Goal: Task Accomplishment & Management: Complete application form

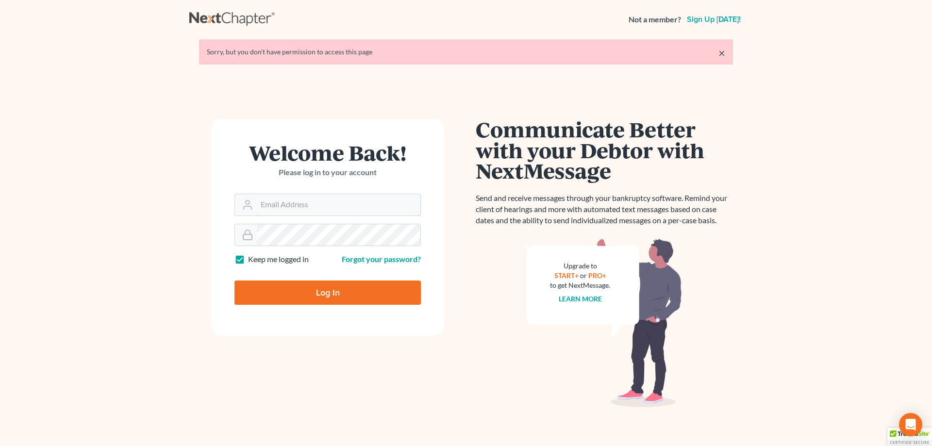
type input "[PERSON_NAME][EMAIL_ADDRESS][DOMAIN_NAME]"
click at [341, 295] on input "Log In" at bounding box center [328, 293] width 186 height 24
type input "Thinking..."
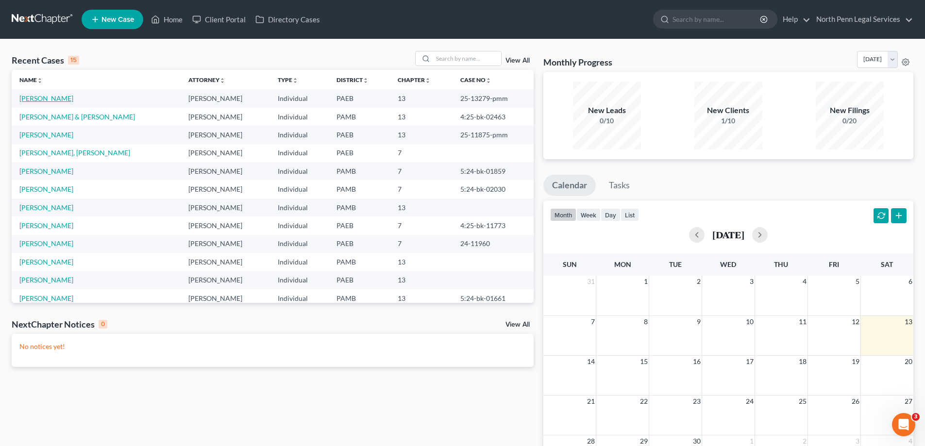
click at [38, 100] on link "[PERSON_NAME]" at bounding box center [46, 98] width 54 height 8
select select "7"
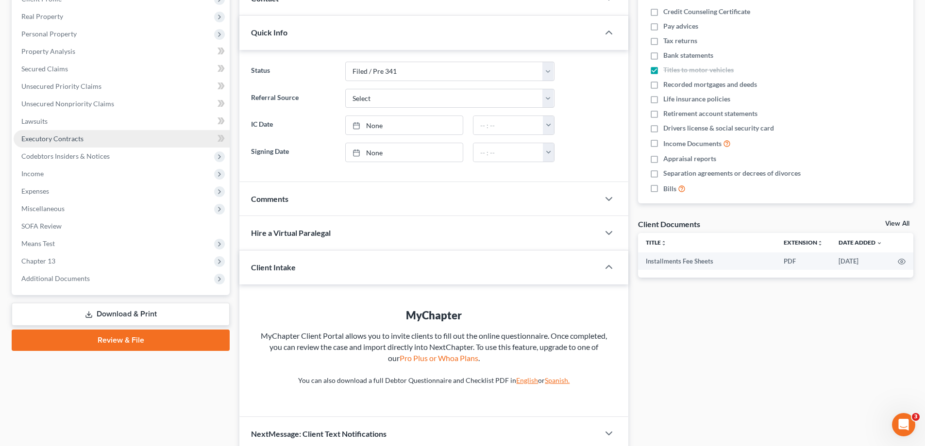
scroll to position [187, 0]
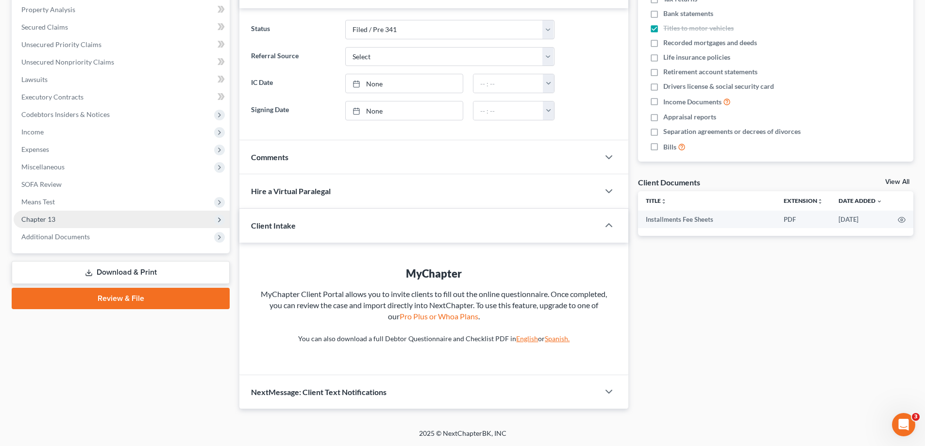
click at [147, 224] on span "Chapter 13" at bounding box center [122, 219] width 216 height 17
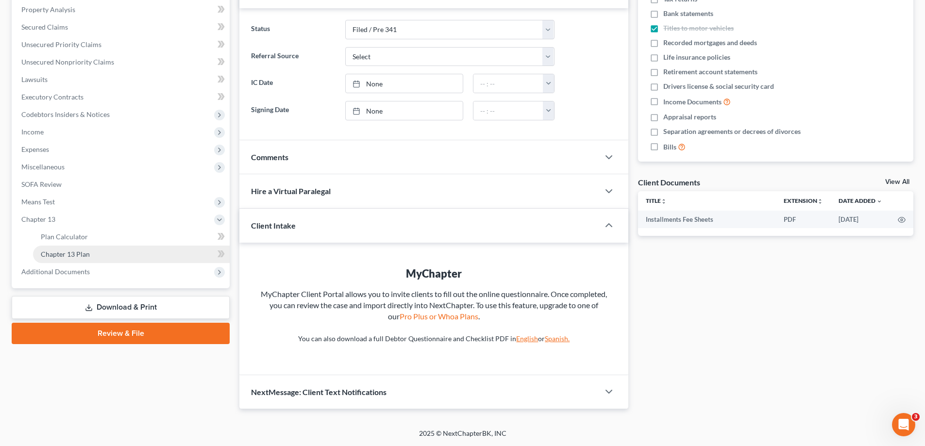
click at [141, 257] on link "Chapter 13 Plan" at bounding box center [131, 254] width 197 height 17
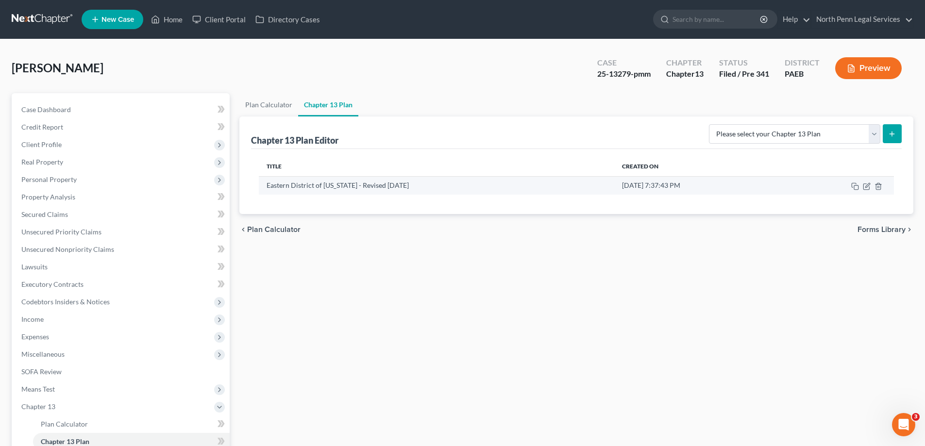
click at [378, 187] on td "Eastern District of [US_STATE] - Revised [DATE]" at bounding box center [436, 185] width 355 height 18
click at [867, 185] on icon "button" at bounding box center [867, 187] width 8 height 8
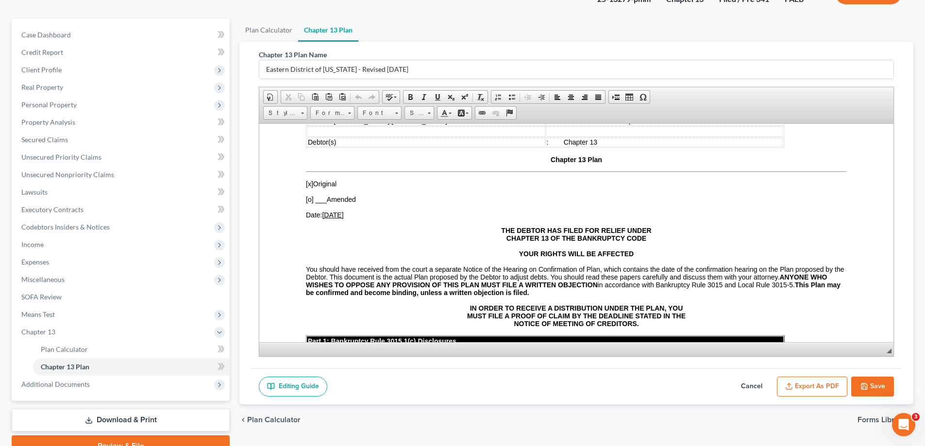
scroll to position [122, 0]
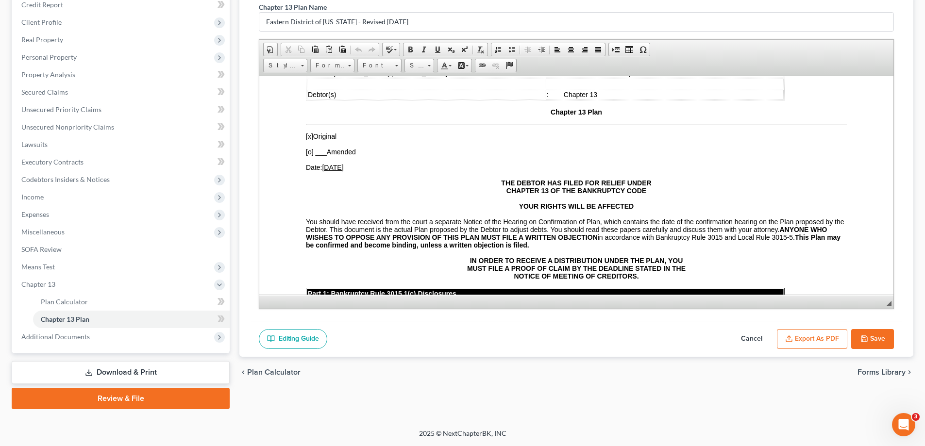
click at [269, 369] on span "Plan Calculator" at bounding box center [273, 373] width 53 height 8
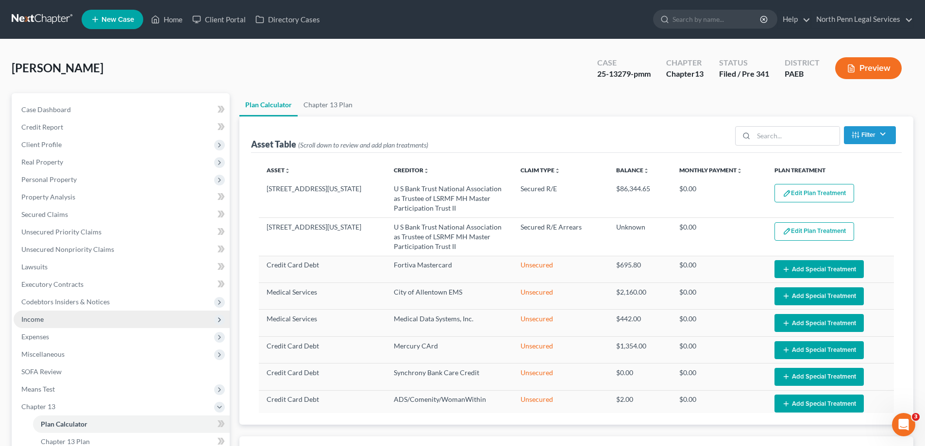
select select "35"
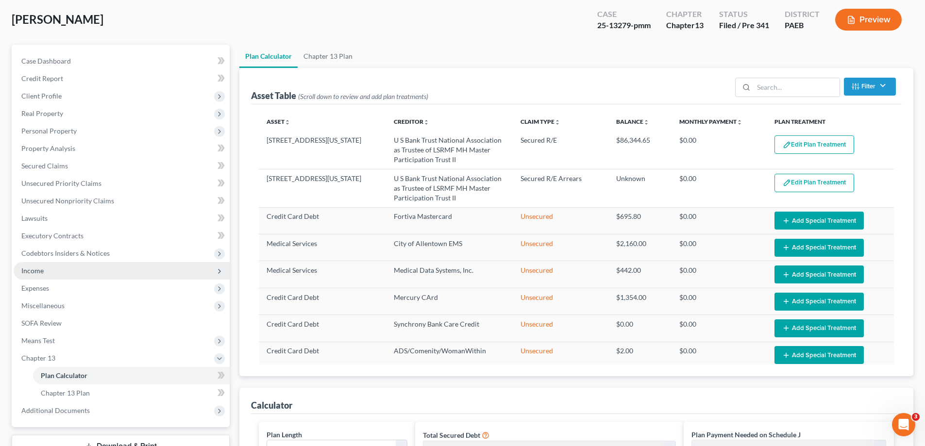
scroll to position [146, 0]
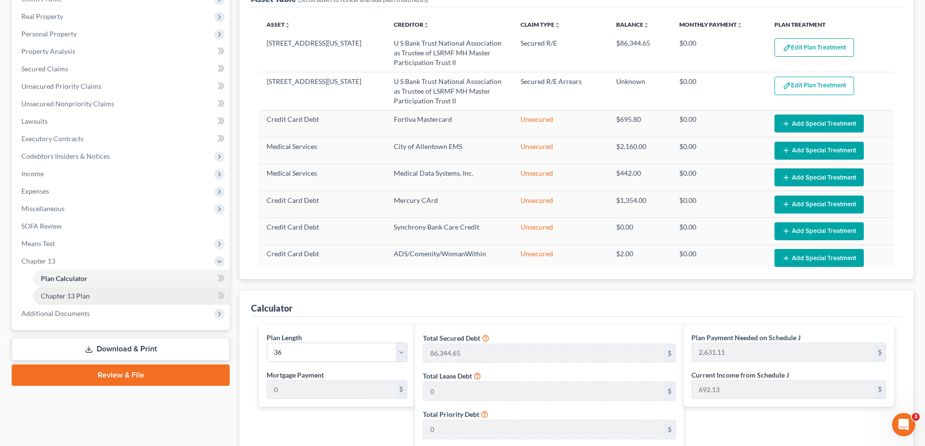
click at [96, 296] on link "Chapter 13 Plan" at bounding box center [131, 295] width 197 height 17
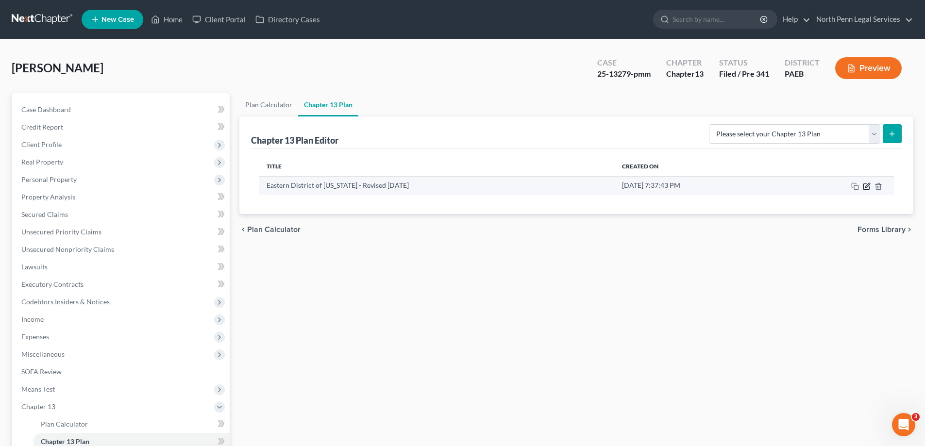
click at [863, 185] on icon "button" at bounding box center [867, 187] width 8 height 8
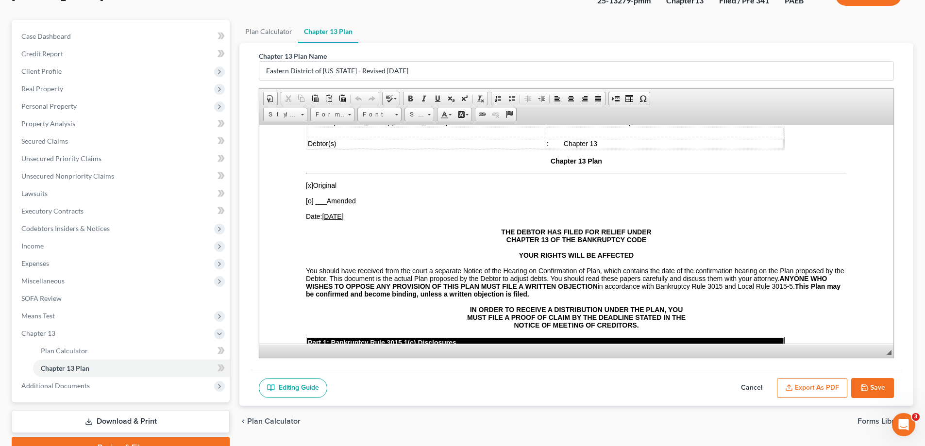
scroll to position [122, 0]
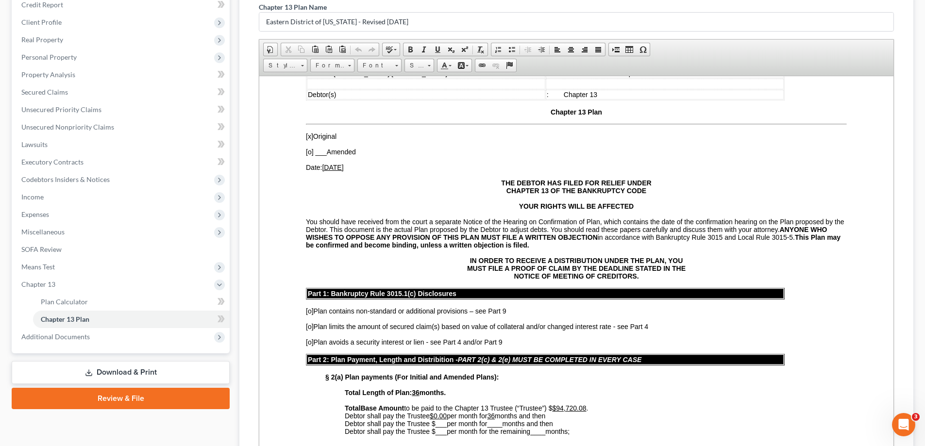
drag, startPoint x: 890, startPoint y: 303, endPoint x: 891, endPoint y: 465, distance: 161.7
click at [891, 446] on html "Home New Case Client Portal Directory Cases North Penn Legal Services [PERSON_N…" at bounding box center [462, 232] width 925 height 709
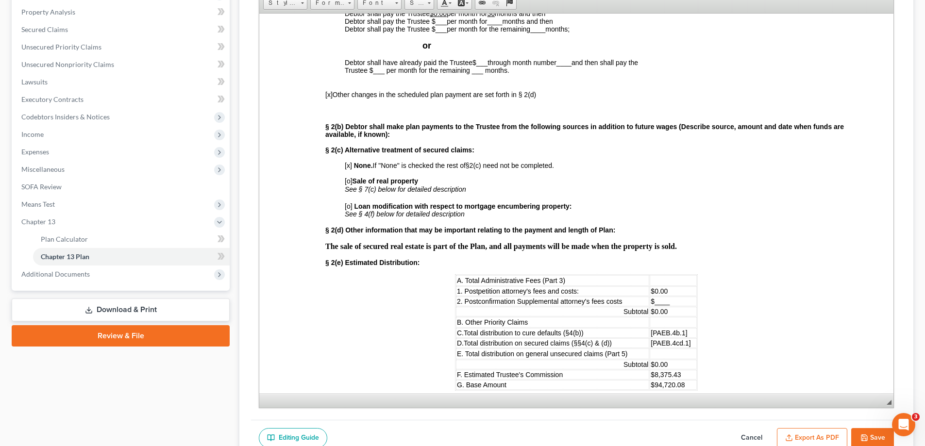
scroll to position [229, 0]
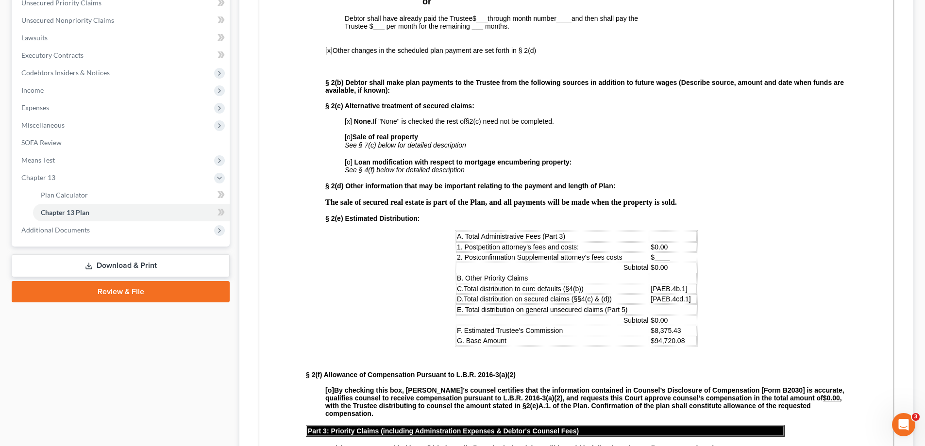
drag, startPoint x: 889, startPoint y: 359, endPoint x: 906, endPoint y: 443, distance: 86.2
click at [911, 446] on html "Home New Case Client Portal Directory Cases North Penn Legal Services [PERSON_N…" at bounding box center [462, 174] width 925 height 806
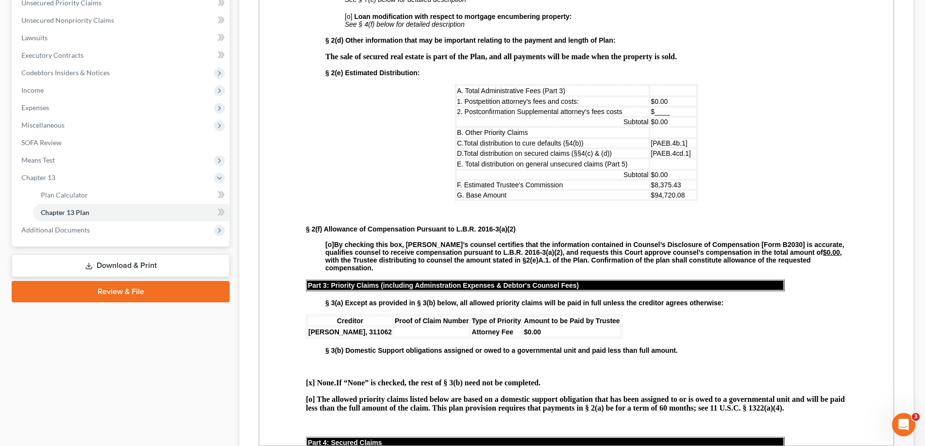
scroll to position [631, 0]
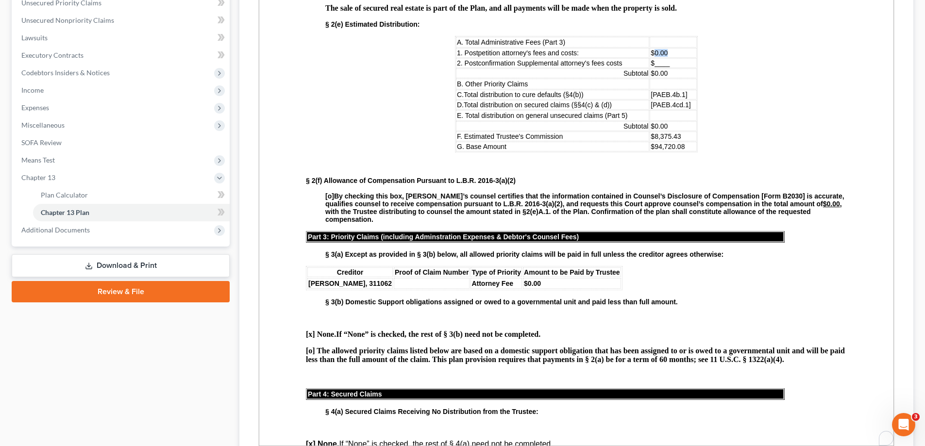
drag, startPoint x: 670, startPoint y: 52, endPoint x: 648, endPoint y: 54, distance: 22.0
click at [650, 54] on td "$0.00" at bounding box center [673, 53] width 47 height 10
drag, startPoint x: 674, startPoint y: 65, endPoint x: 647, endPoint y: 66, distance: 27.2
click at [650, 66] on td "$____" at bounding box center [673, 63] width 47 height 10
paste body "To enrich screen reader interactions, please activate Accessibility in Grammarl…"
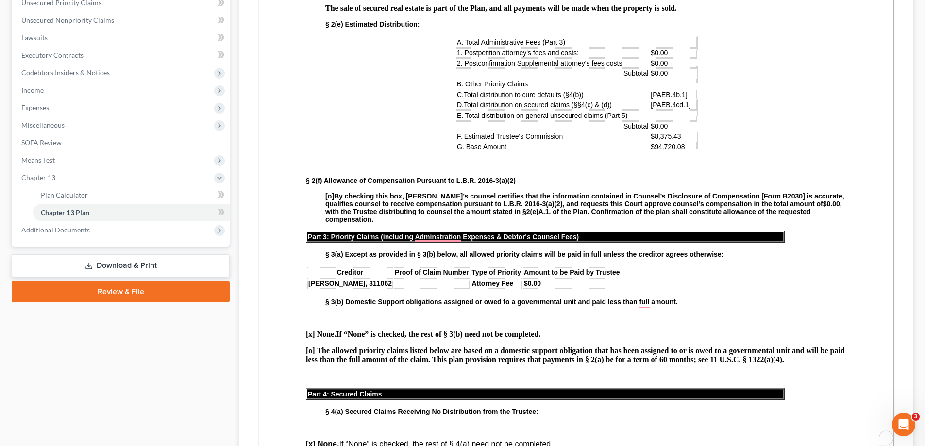
click at [657, 80] on td "To enrich screen reader interactions, please activate Accessibility in Grammarl…" at bounding box center [673, 84] width 47 height 11
drag, startPoint x: 690, startPoint y: 98, endPoint x: 647, endPoint y: 97, distance: 43.2
click at [650, 97] on td "[PAEB.4b.1]" at bounding box center [673, 95] width 47 height 10
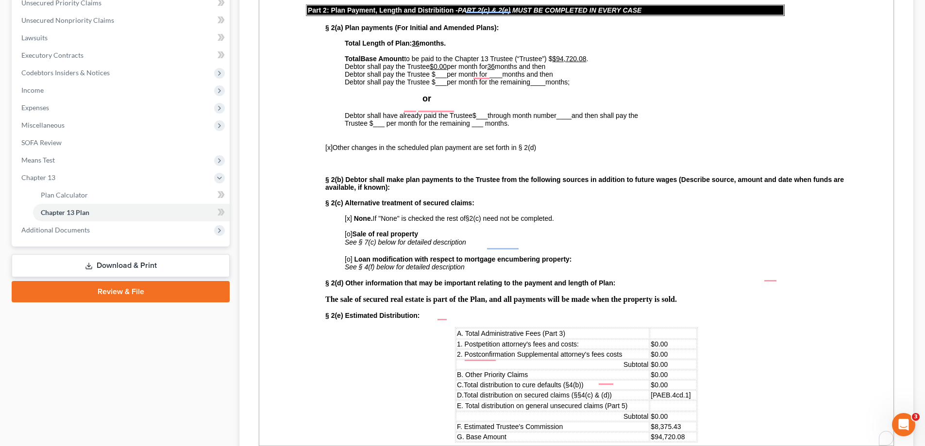
scroll to position [437, 0]
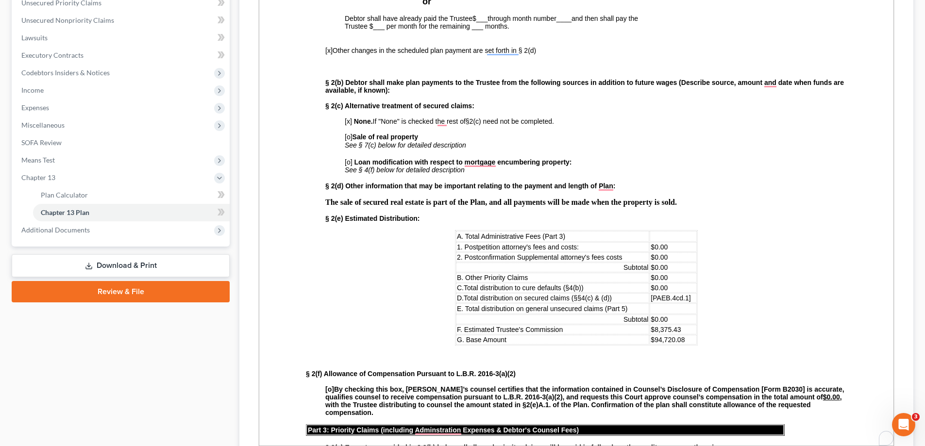
click at [682, 298] on span "[PAEB.4cd.1]" at bounding box center [671, 298] width 40 height 8
drag, startPoint x: 689, startPoint y: 298, endPoint x: 643, endPoint y: 299, distance: 46.2
click at [643, 299] on tr "D. Total distribution on secured claims (§§4(c) & (d)) [PAEB.4cd.1]" at bounding box center [576, 298] width 241 height 10
click at [673, 295] on td "To enrich screen reader interactions, please activate Accessibility in Grammarl…" at bounding box center [676, 298] width 41 height 10
click at [671, 340] on span "$94,720.08" at bounding box center [673, 341] width 34 height 8
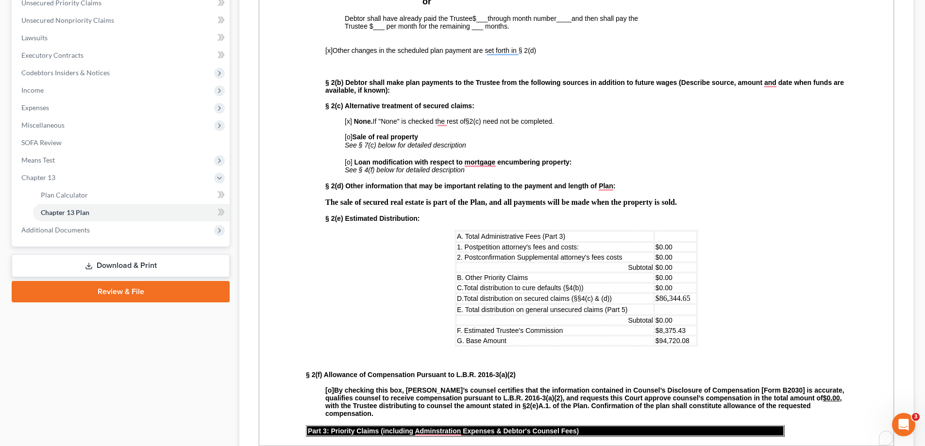
drag, startPoint x: 672, startPoint y: 340, endPoint x: 672, endPoint y: 329, distance: 11.2
click at [670, 341] on span "$94,720.08" at bounding box center [673, 341] width 34 height 8
drag, startPoint x: 688, startPoint y: 297, endPoint x: 653, endPoint y: 295, distance: 34.6
click at [655, 295] on td "$86,344.65" at bounding box center [676, 298] width 42 height 11
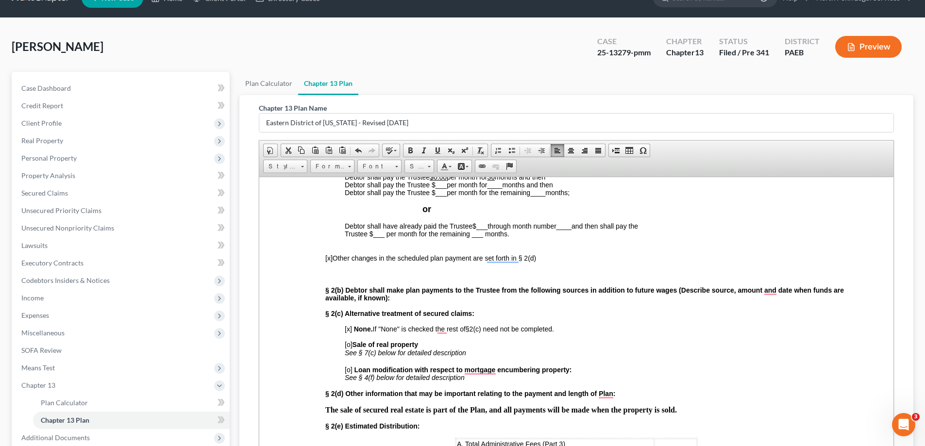
scroll to position [11, 0]
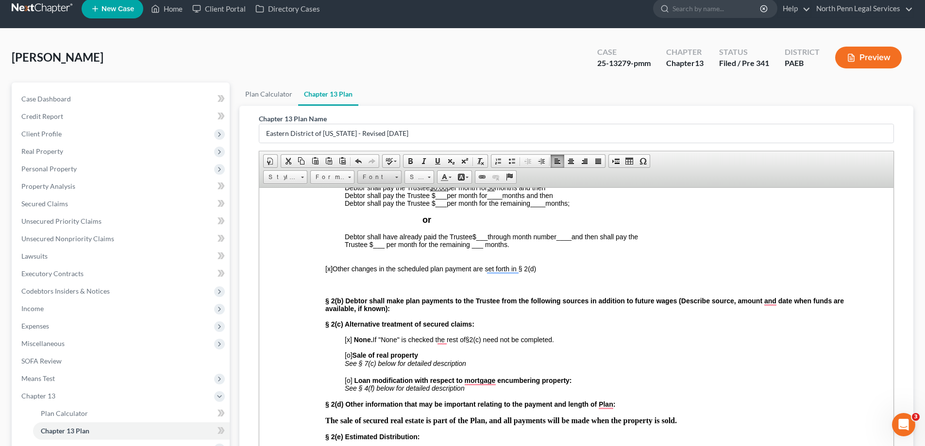
click at [388, 177] on span "Font" at bounding box center [375, 177] width 34 height 13
click at [384, 198] on link "Arial" at bounding box center [394, 201] width 70 height 13
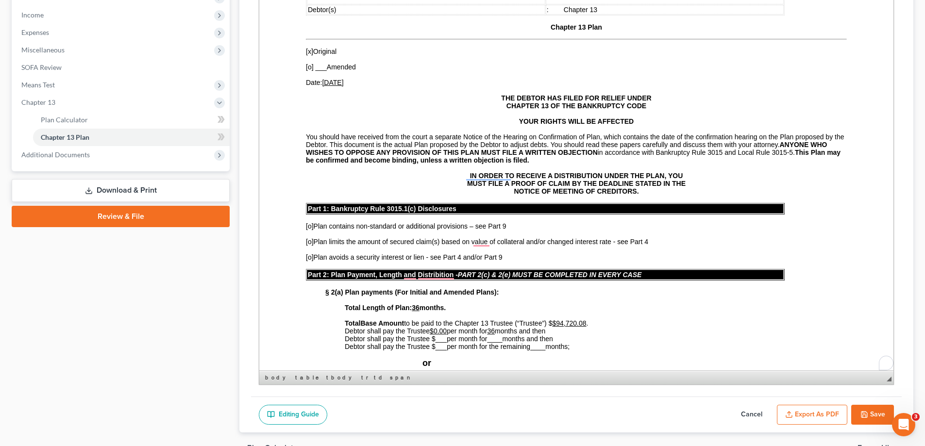
scroll to position [159, 0]
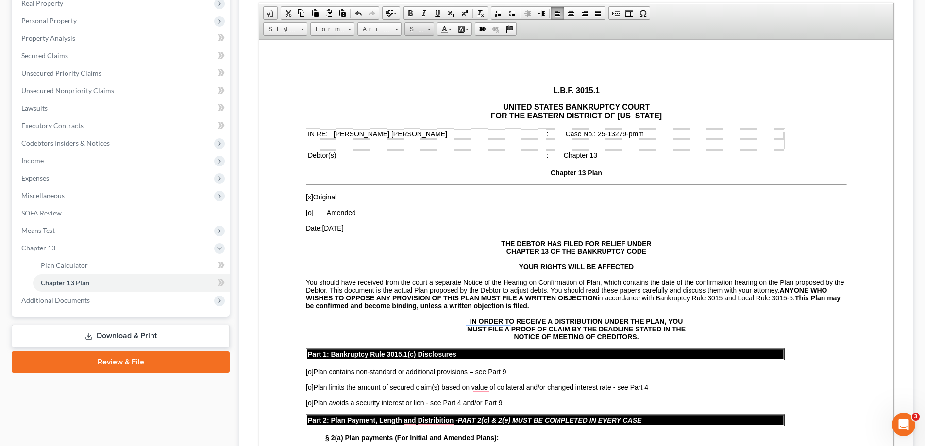
click at [424, 30] on span "Size" at bounding box center [414, 29] width 19 height 13
click at [415, 98] on link "11" at bounding box center [433, 92] width 55 height 13
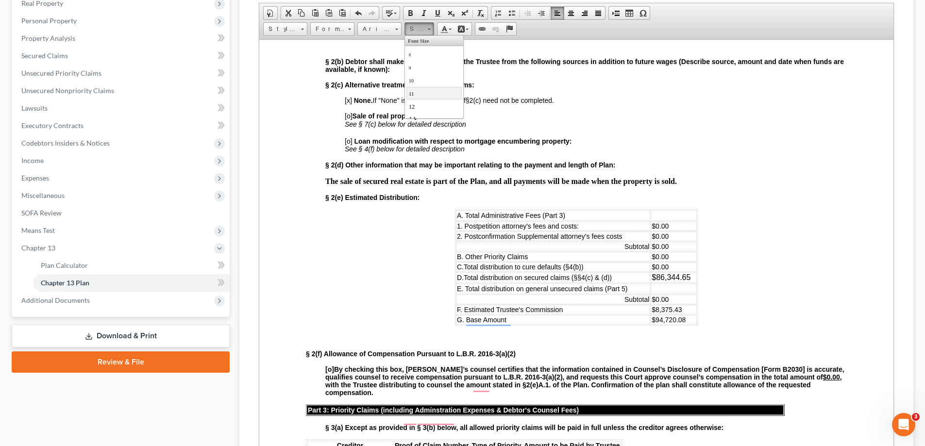
scroll to position [528, 0]
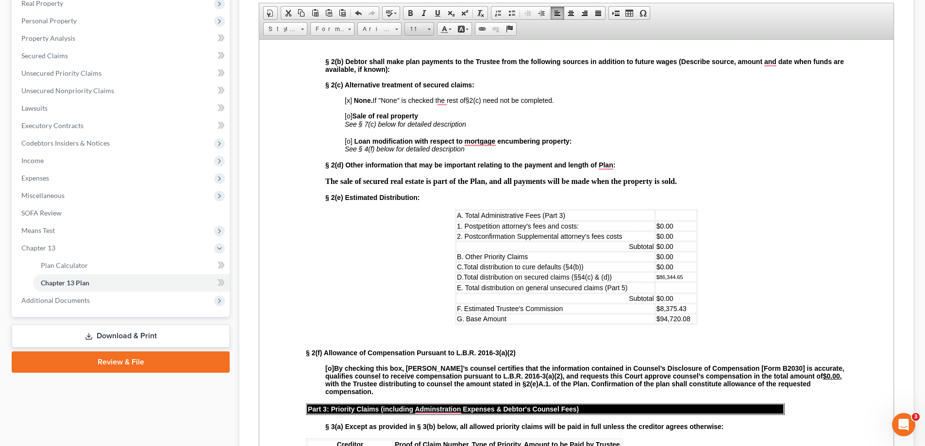
click at [431, 28] on link "11" at bounding box center [419, 29] width 30 height 14
click at [420, 104] on link "12" at bounding box center [433, 106] width 55 height 13
click at [431, 29] on span at bounding box center [429, 29] width 3 height 1
click at [422, 115] on link "14" at bounding box center [433, 119] width 55 height 13
click at [672, 273] on span "$86,344.65" at bounding box center [673, 277] width 34 height 8
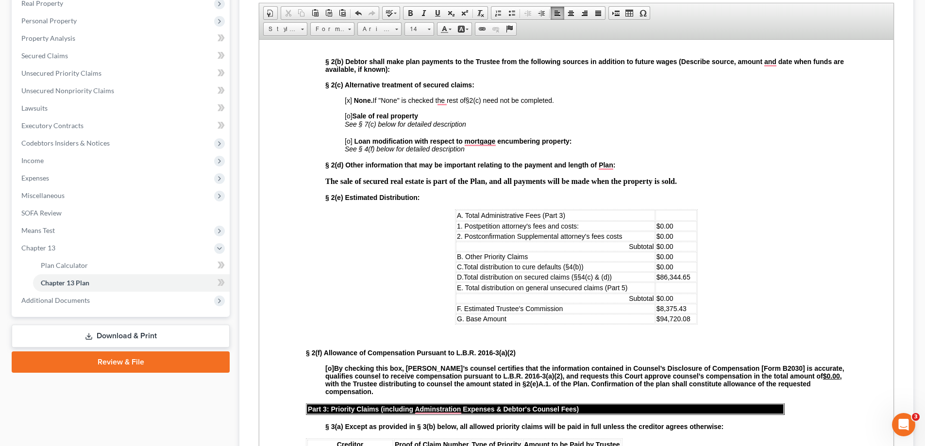
click at [665, 267] on span "$0.00" at bounding box center [664, 267] width 17 height 8
drag, startPoint x: 670, startPoint y: 266, endPoint x: 652, endPoint y: 268, distance: 18.0
click at [656, 268] on td "$0.00" at bounding box center [676, 267] width 41 height 10
click at [392, 29] on link "Arial" at bounding box center [379, 29] width 44 height 14
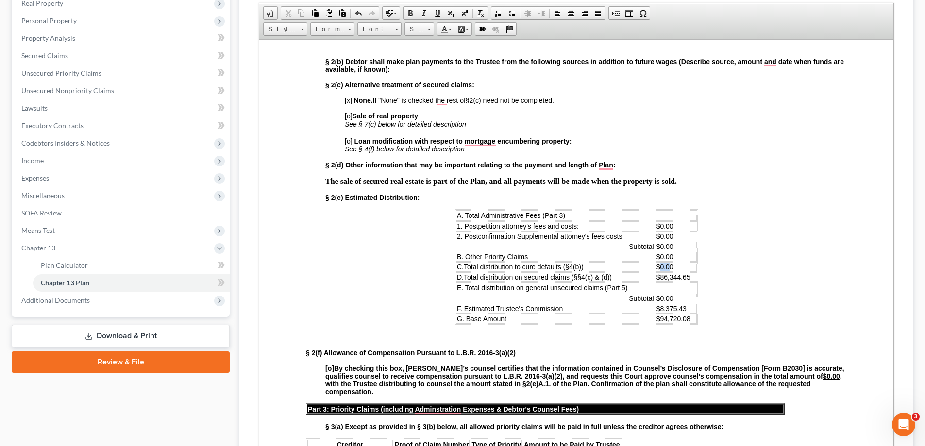
drag, startPoint x: 667, startPoint y: 266, endPoint x: 658, endPoint y: 265, distance: 8.8
click at [658, 265] on span "$0.00" at bounding box center [664, 267] width 17 height 8
click at [680, 273] on span "$86,344.65" at bounding box center [673, 277] width 34 height 8
click at [681, 278] on span "$86,344.65" at bounding box center [673, 277] width 34 height 8
click at [671, 292] on td "To enrich screen reader interactions, please activate Accessibility in Grammarl…" at bounding box center [676, 287] width 41 height 11
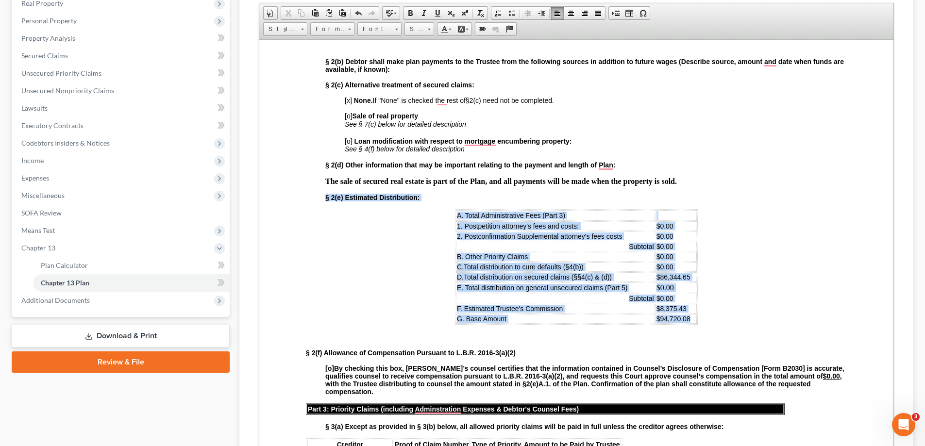
drag, startPoint x: 690, startPoint y: 322, endPoint x: 445, endPoint y: 215, distance: 266.6
click at [396, 31] on span at bounding box center [396, 27] width 2 height 9
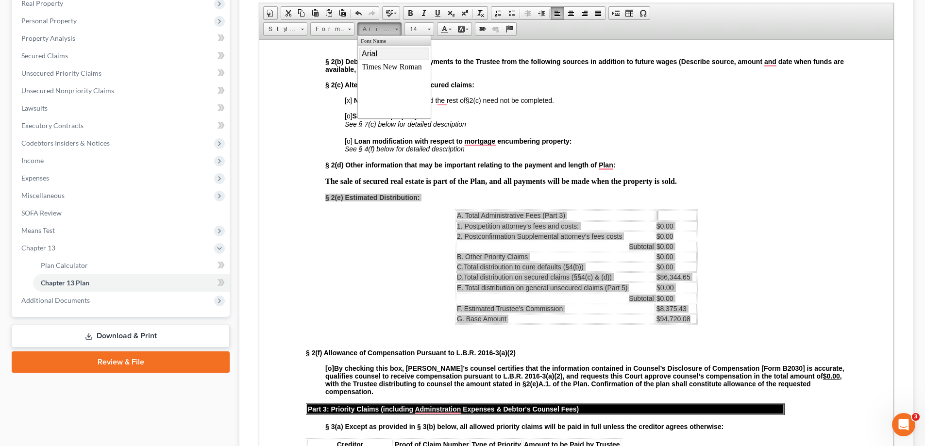
click at [383, 57] on link "Arial" at bounding box center [394, 53] width 70 height 13
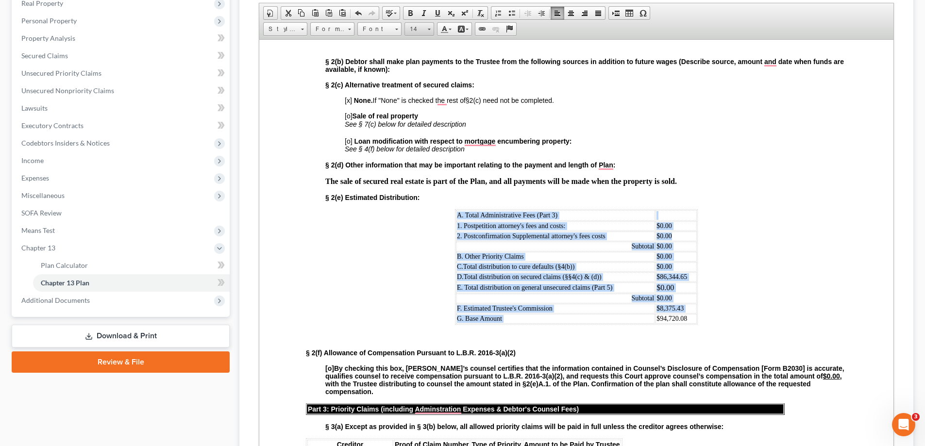
click at [430, 29] on span at bounding box center [429, 29] width 3 height 1
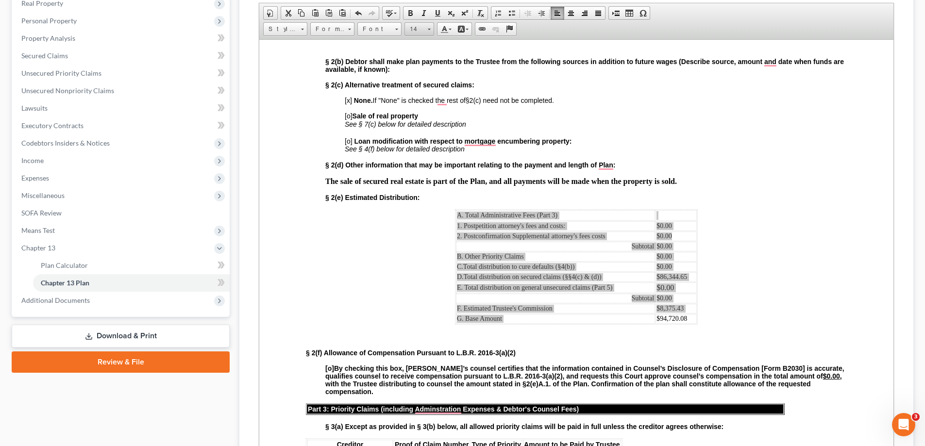
scroll to position [7, 0]
click at [432, 109] on link "14" at bounding box center [433, 112] width 55 height 13
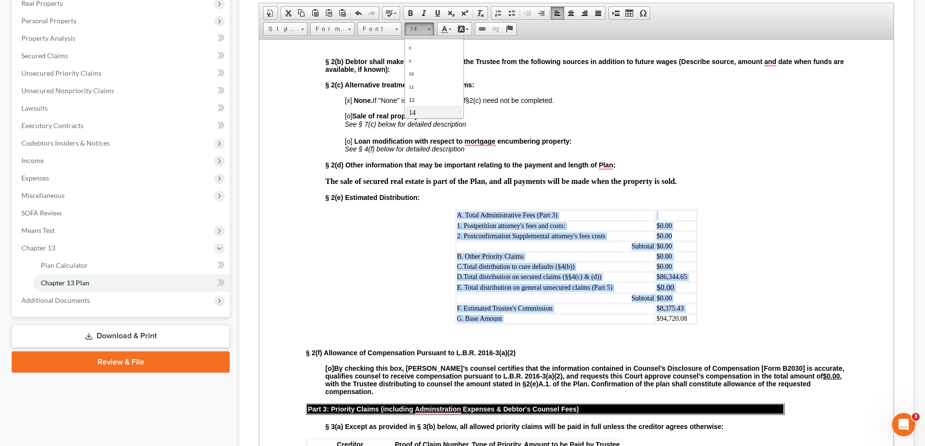
scroll to position [0, 0]
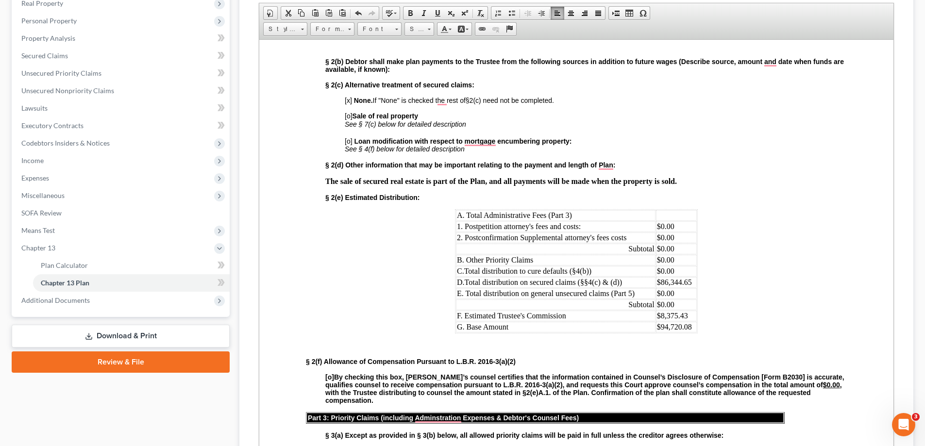
drag, startPoint x: 665, startPoint y: 279, endPoint x: 678, endPoint y: 278, distance: 13.6
click at [678, 278] on td "$86,344.65" at bounding box center [676, 282] width 41 height 11
click at [385, 31] on span "Font" at bounding box center [375, 29] width 34 height 13
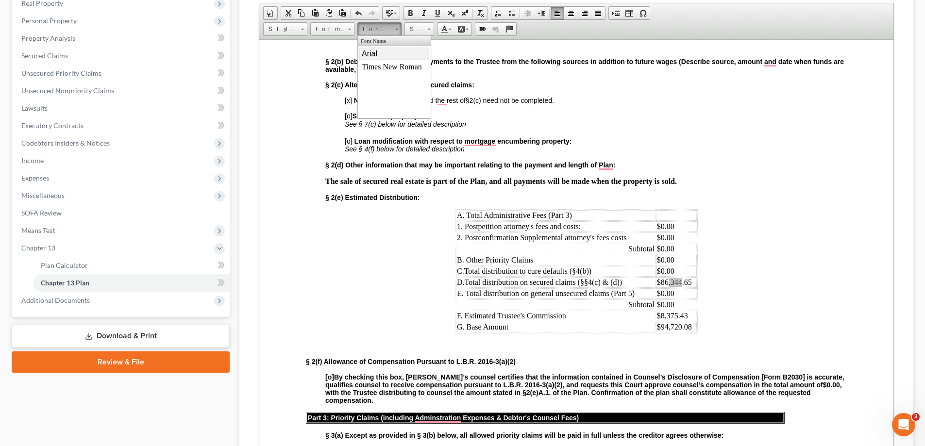
click at [383, 53] on link "Arial" at bounding box center [394, 53] width 70 height 13
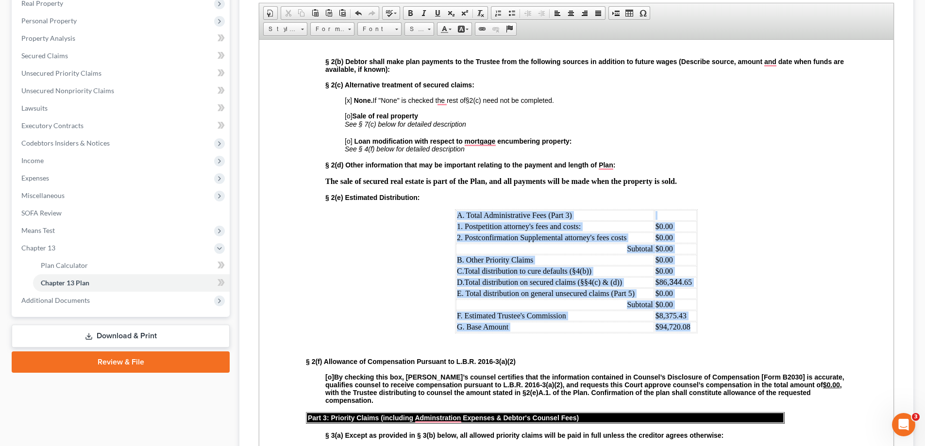
drag, startPoint x: 689, startPoint y: 327, endPoint x: 451, endPoint y: 212, distance: 264.5
click at [455, 212] on table "A. Total Administrative Fees (Part 3) 1. Postpetition attorney's fees and costs…" at bounding box center [576, 271] width 243 height 124
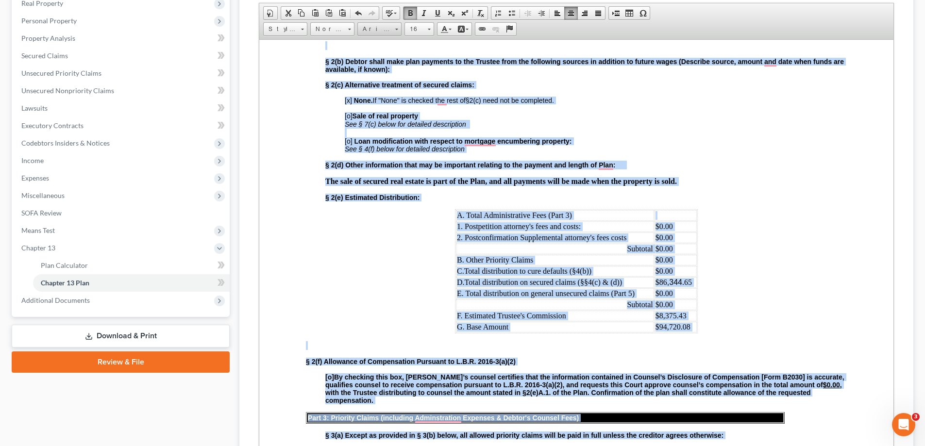
click at [395, 31] on span at bounding box center [396, 27] width 2 height 9
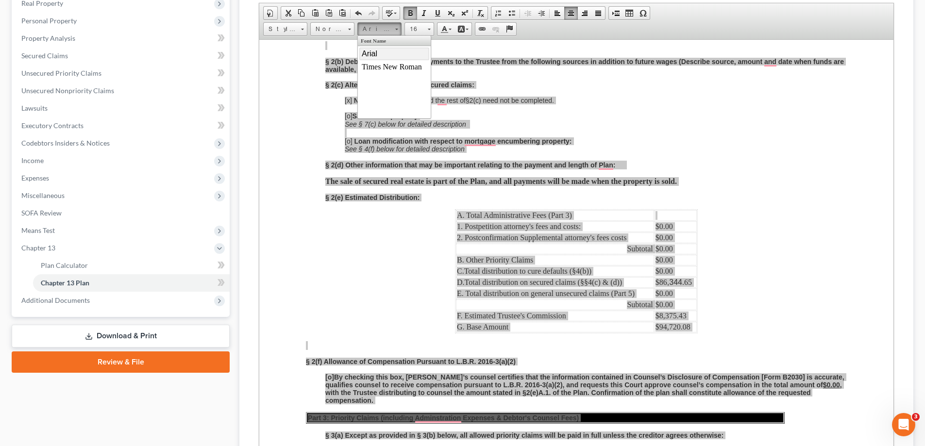
click at [388, 51] on link "Arial" at bounding box center [394, 53] width 70 height 13
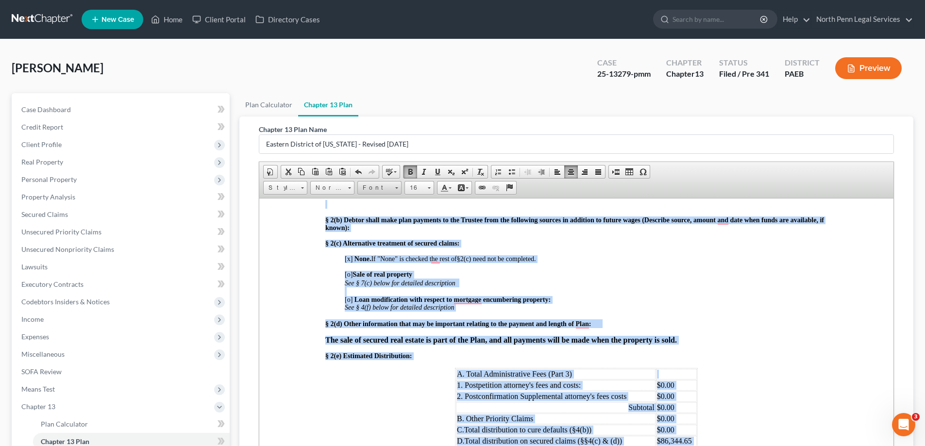
click at [397, 187] on span at bounding box center [396, 187] width 3 height 1
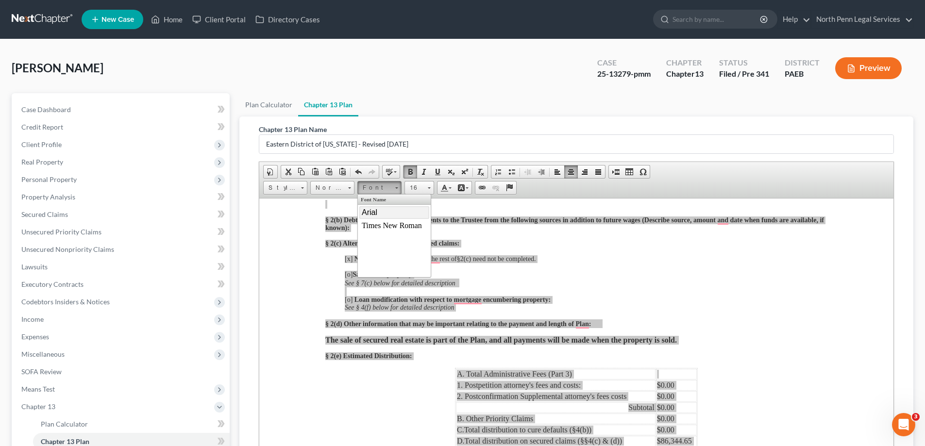
click at [378, 213] on link "Arial" at bounding box center [394, 212] width 70 height 13
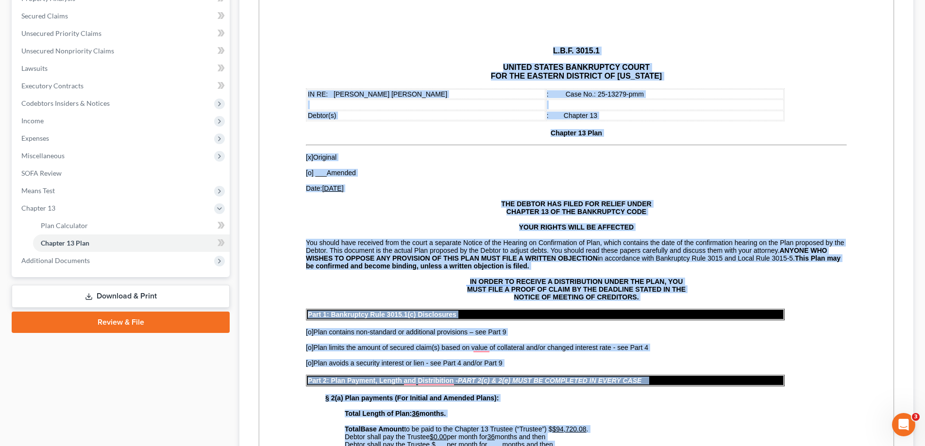
scroll to position [4, 0]
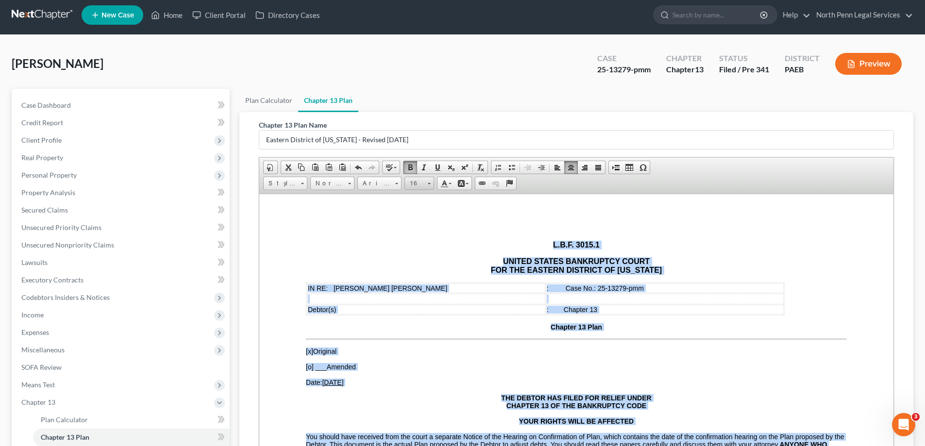
click at [428, 185] on span at bounding box center [429, 182] width 2 height 9
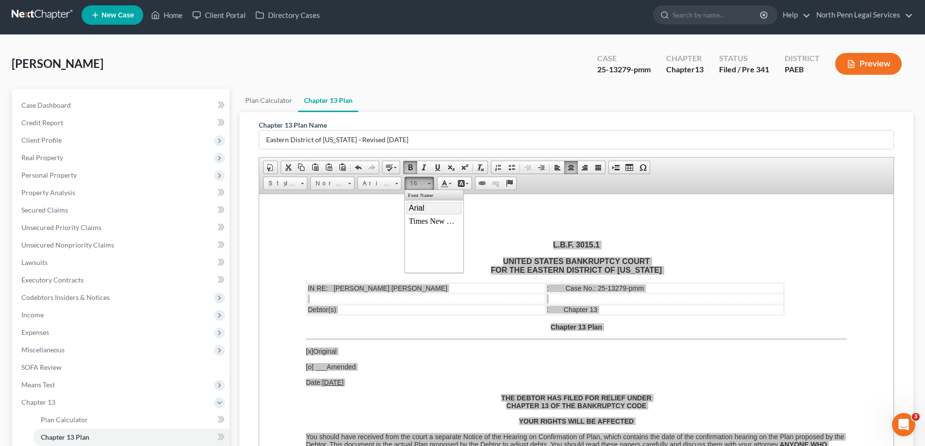
scroll to position [55, 0]
click at [418, 221] on link "14" at bounding box center [433, 218] width 55 height 13
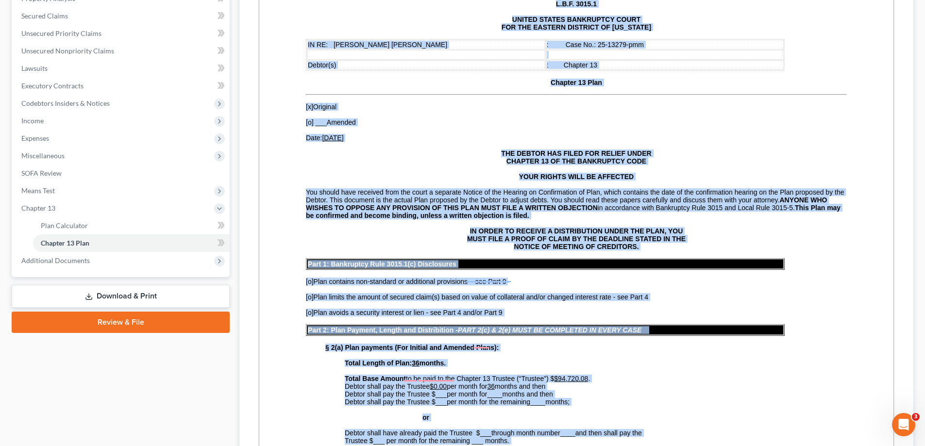
scroll to position [47, 0]
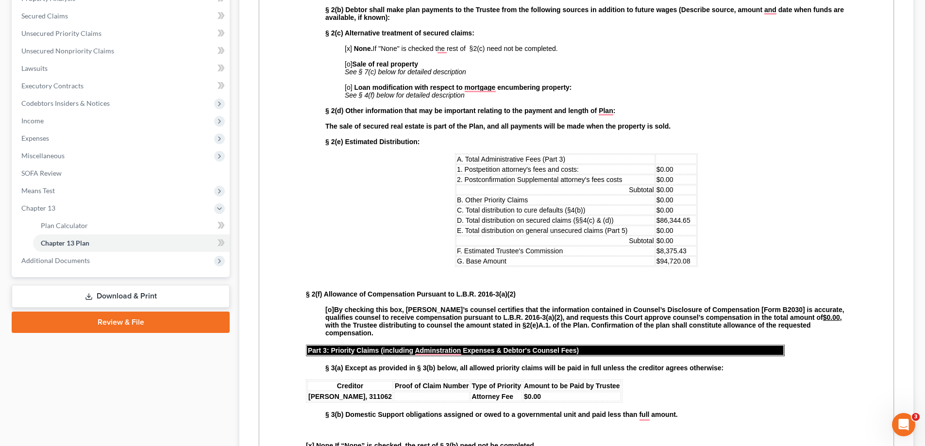
scroll to position [629, 0]
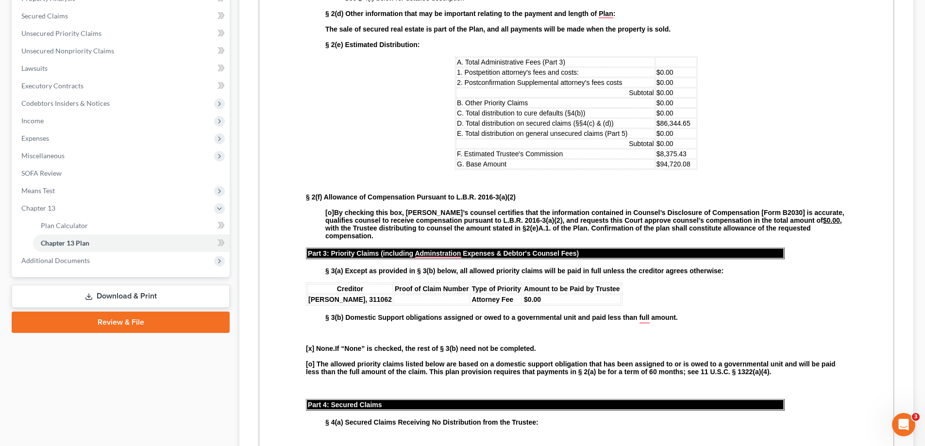
click at [430, 300] on td "To enrich screen reader interactions, please activate Accessibility in Grammarl…" at bounding box center [432, 300] width 76 height 10
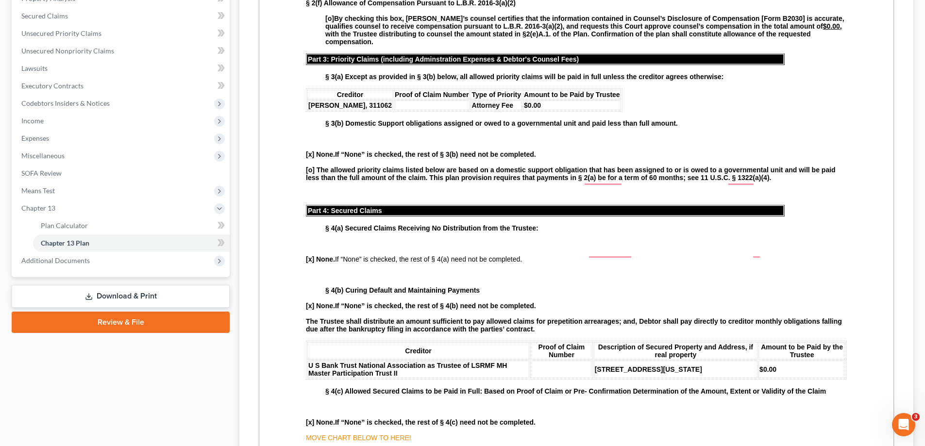
scroll to position [969, 0]
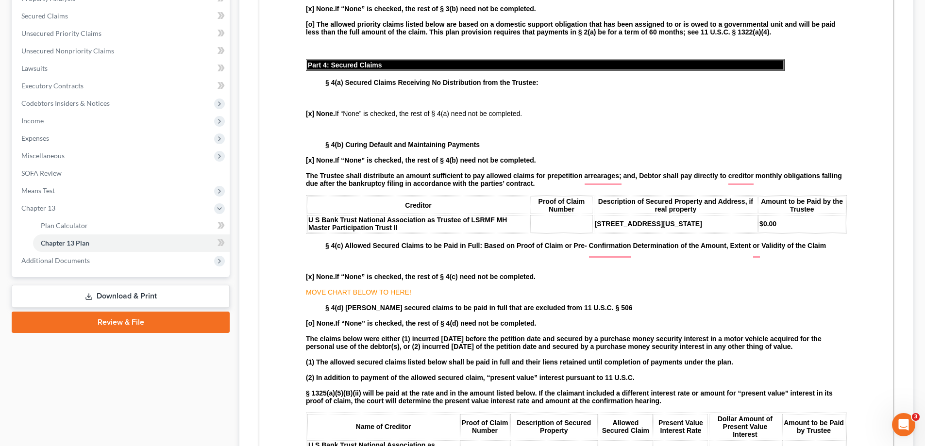
click at [311, 281] on strong "[x] None." at bounding box center [320, 277] width 29 height 8
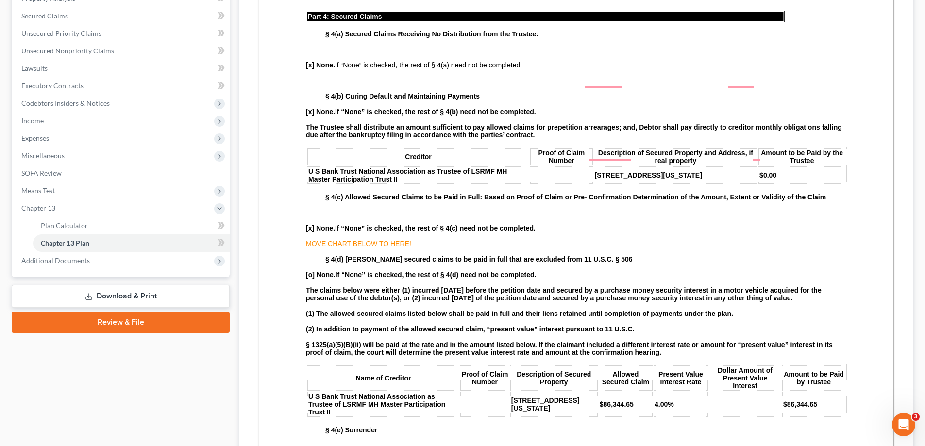
scroll to position [1018, 0]
drag, startPoint x: 507, startPoint y: 267, endPoint x: 599, endPoint y: 268, distance: 92.3
click at [599, 263] on strong "§ 4(d) [PERSON_NAME] secured claims to be paid in full that are excluded from 1…" at bounding box center [478, 259] width 307 height 8
copy strong "xcluded from 11 U.S.C. § 506"
click at [308, 279] on strong "[o] None." at bounding box center [321, 275] width 30 height 8
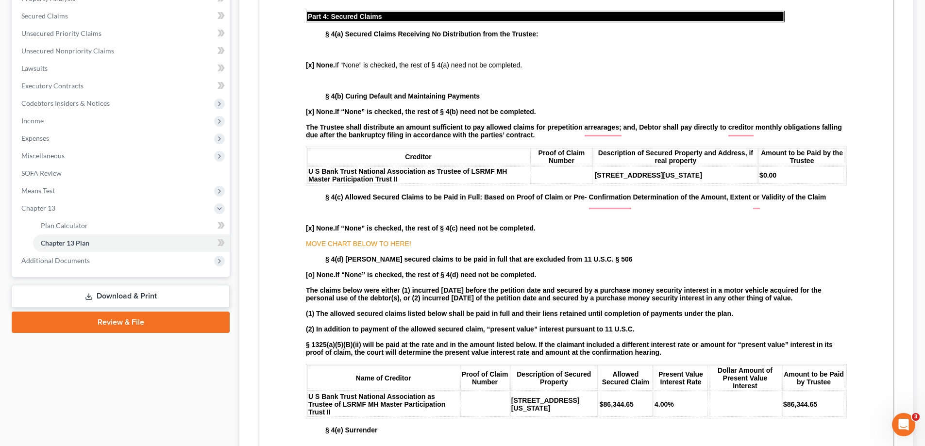
click at [299, 353] on html "L.B.F. 3015.1 UNITED STATES BANKRUPTCY COURT FOR THE EASTERN DISTRICT OF [US_ST…" at bounding box center [576, 432] width 634 height 2901
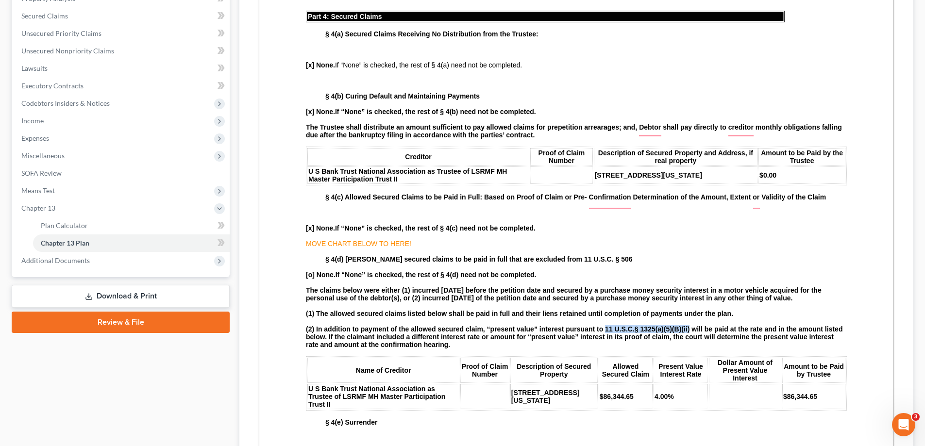
drag, startPoint x: 690, startPoint y: 340, endPoint x: 605, endPoint y: 329, distance: 86.1
click at [605, 329] on body "L.B.F. 3015.1 UNITED STATES BANKRUPTCY COURT FOR THE EASTERN DISTRICT OF [US_ST…" at bounding box center [576, 429] width 541 height 2800
copy p "11 U.S.C. § 1325(a)(5)(B)(ii)"
click at [397, 217] on p "To enrich screen reader interactions, please activate Accessibility in Grammarl…" at bounding box center [585, 213] width 521 height 8
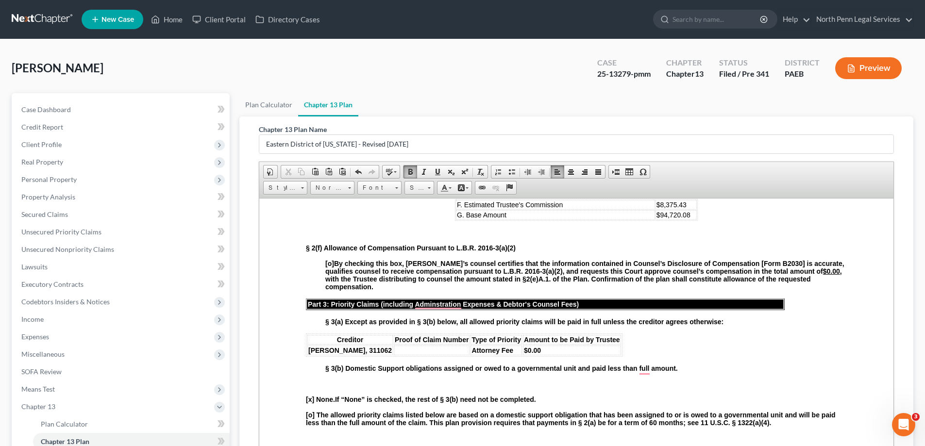
scroll to position [874, 0]
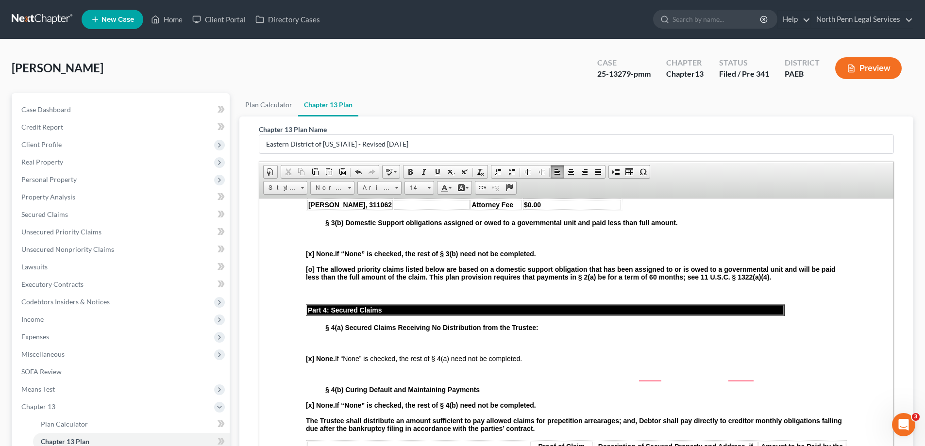
scroll to position [971, 0]
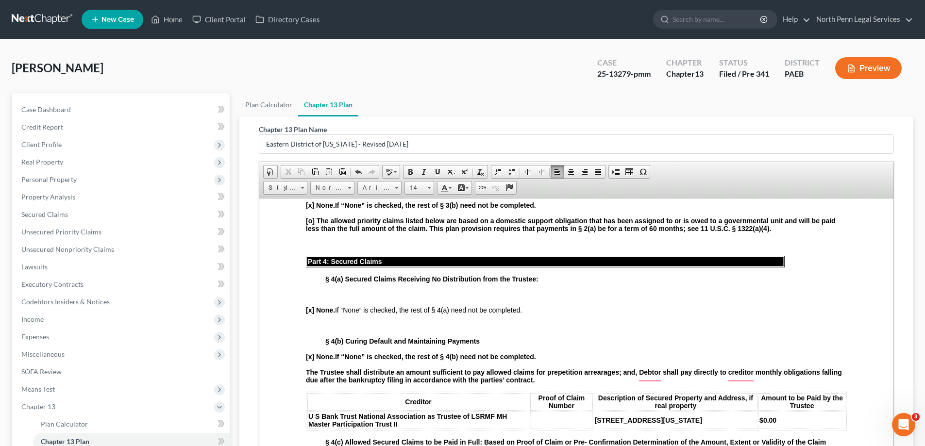
click at [321, 328] on p "To enrich screen reader interactions, please activate Accessibility in Grammarl…" at bounding box center [576, 325] width 541 height 8
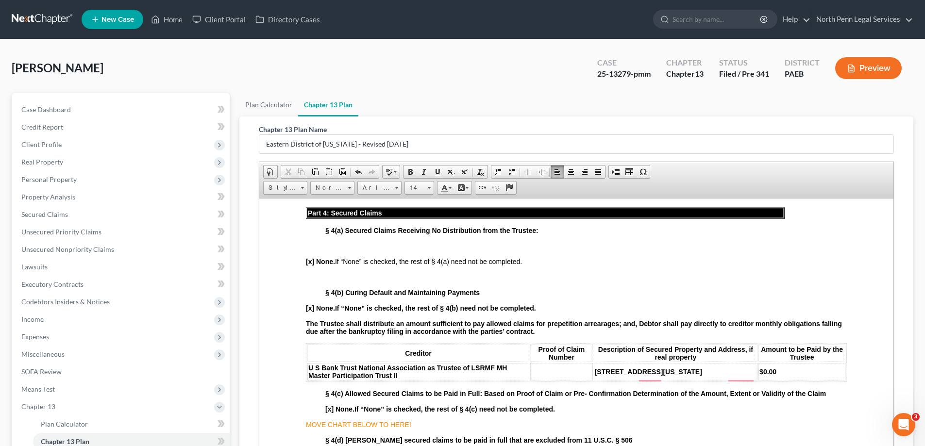
scroll to position [1020, 0]
click at [323, 312] on strong "[x] None." at bounding box center [320, 308] width 29 height 8
click at [328, 263] on strong "[x] None." at bounding box center [320, 261] width 29 height 8
click at [320, 262] on strong "[x] None." at bounding box center [320, 261] width 29 height 8
click at [327, 262] on strong "[x] None." at bounding box center [320, 261] width 29 height 8
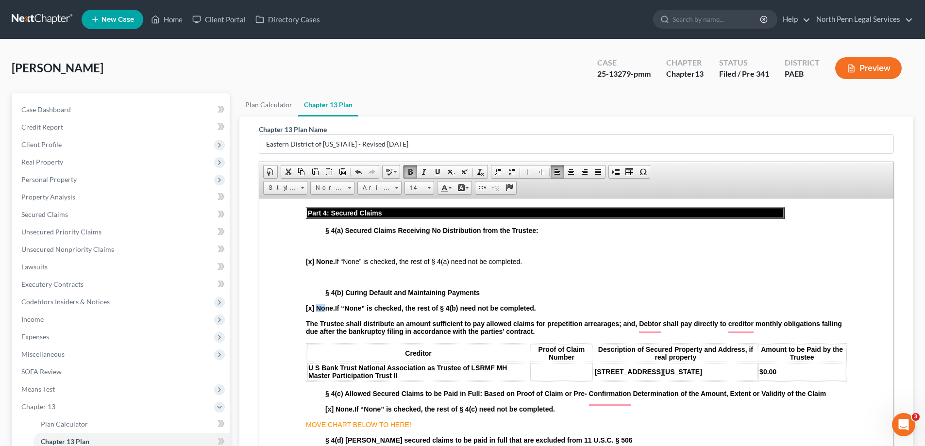
drag, startPoint x: 318, startPoint y: 307, endPoint x: 329, endPoint y: 307, distance: 11.2
click at [329, 307] on strong "[x] None." at bounding box center [320, 308] width 29 height 8
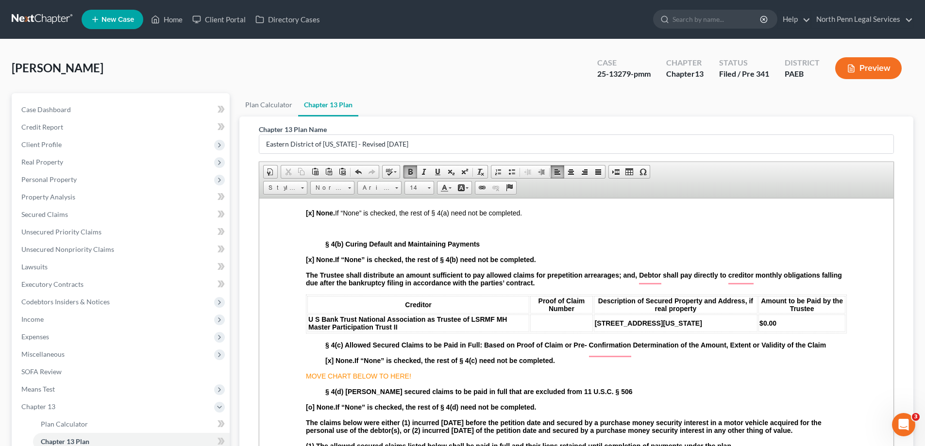
click at [528, 172] on span at bounding box center [528, 172] width 8 height 8
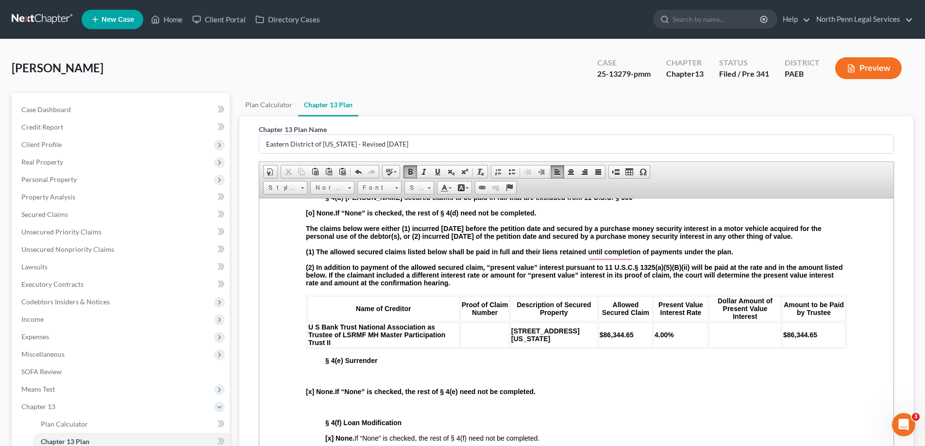
scroll to position [1262, 0]
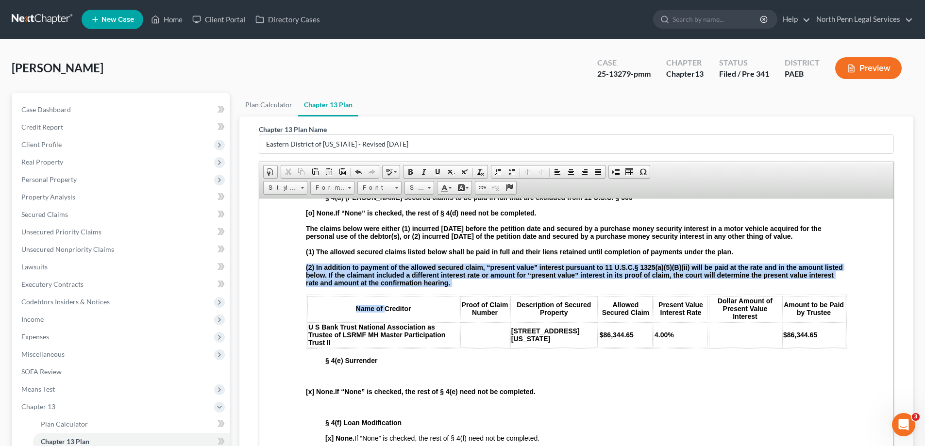
drag, startPoint x: 297, startPoint y: 298, endPoint x: 379, endPoint y: 334, distance: 89.6
click at [379, 334] on html "L.B.F. 3015.1 UNITED STATES BANKRUPTCY COURT FOR THE EASTERN DISTRICT OF [US_ST…" at bounding box center [576, 375] width 634 height 2878
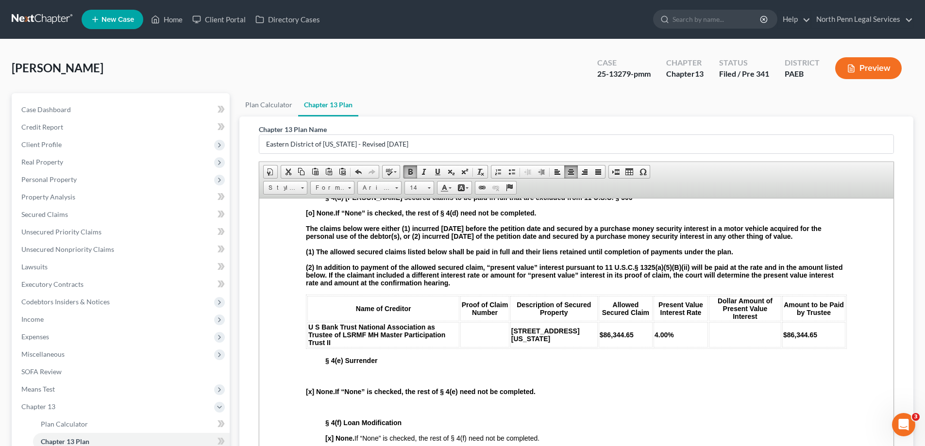
click at [565, 366] on body "L.B.F. 3015.1 UNITED STATES BANKRUPTCY COURT FOR THE EASTERN DISTRICT OF [US_ST…" at bounding box center [576, 374] width 541 height 2785
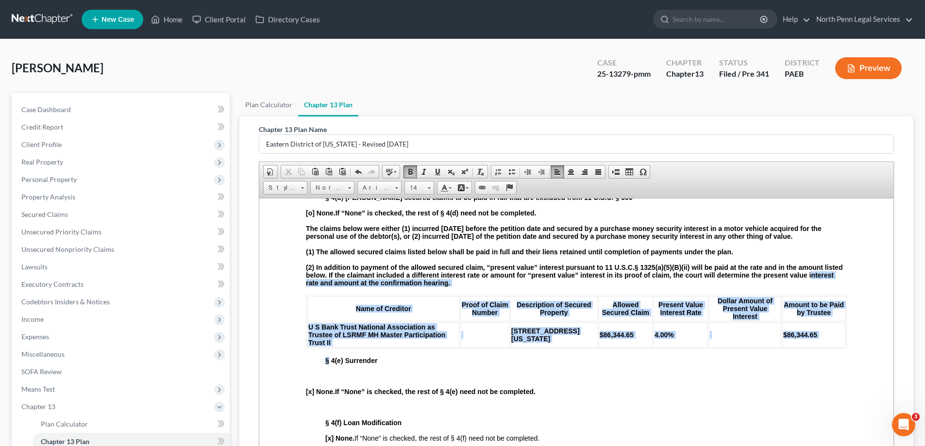
drag, startPoint x: 327, startPoint y: 366, endPoint x: 307, endPoint y: 296, distance: 72.8
click at [307, 296] on body "L.B.F. 3015.1 UNITED STATES BANKRUPTCY COURT FOR THE EASTERN DISTRICT OF [US_ST…" at bounding box center [576, 374] width 541 height 2785
click at [313, 307] on th "Name of Creditor" at bounding box center [383, 308] width 152 height 25
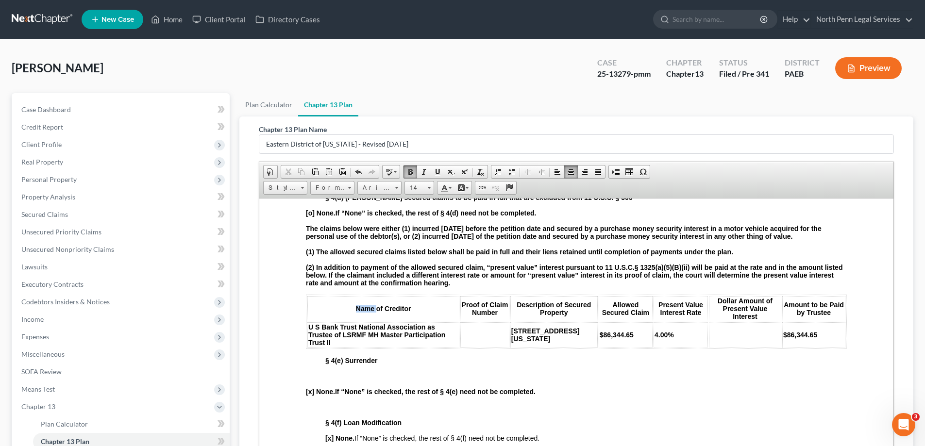
click at [313, 307] on th "Name of Creditor" at bounding box center [383, 308] width 152 height 25
click at [302, 303] on html "L.B.F. 3015.1 UNITED STATES BANKRUPTCY COURT FOR THE EASTERN DISTRICT OF [US_ST…" at bounding box center [576, 375] width 634 height 2878
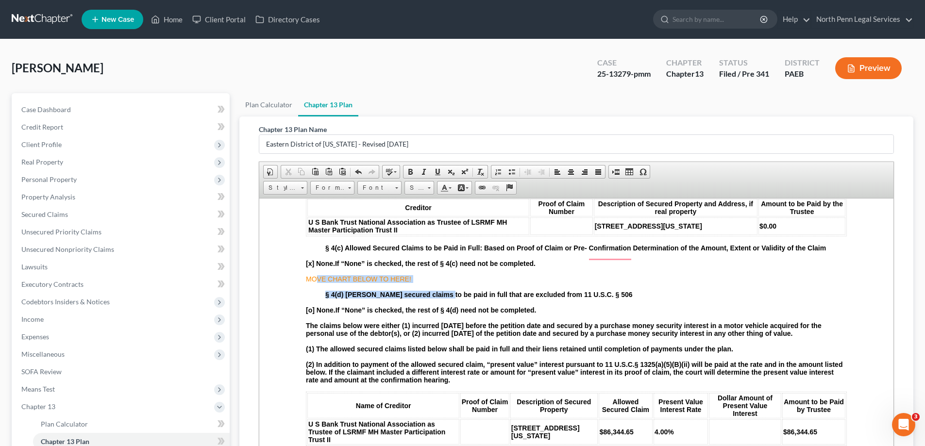
drag, startPoint x: 441, startPoint y: 295, endPoint x: 314, endPoint y: 287, distance: 127.5
click at [314, 283] on span "MOVE CHART BELOW TO HERE!" at bounding box center [358, 279] width 105 height 8
drag, startPoint x: 429, startPoint y: 288, endPoint x: 302, endPoint y: 289, distance: 126.7
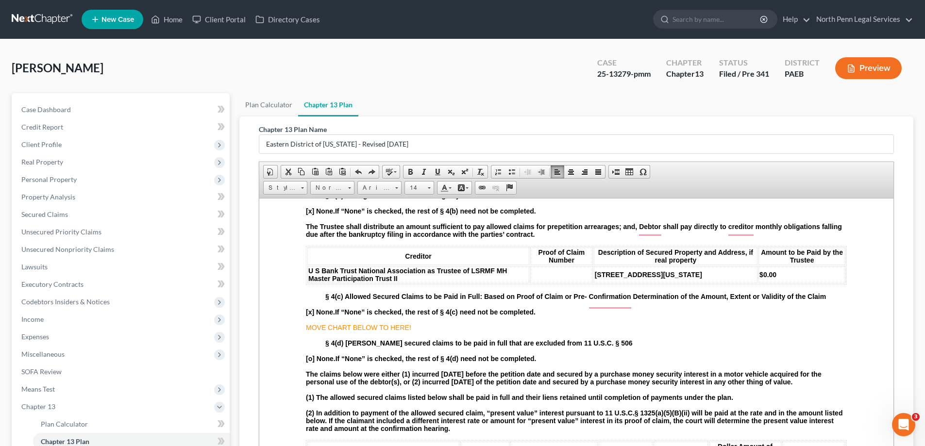
scroll to position [1262, 0]
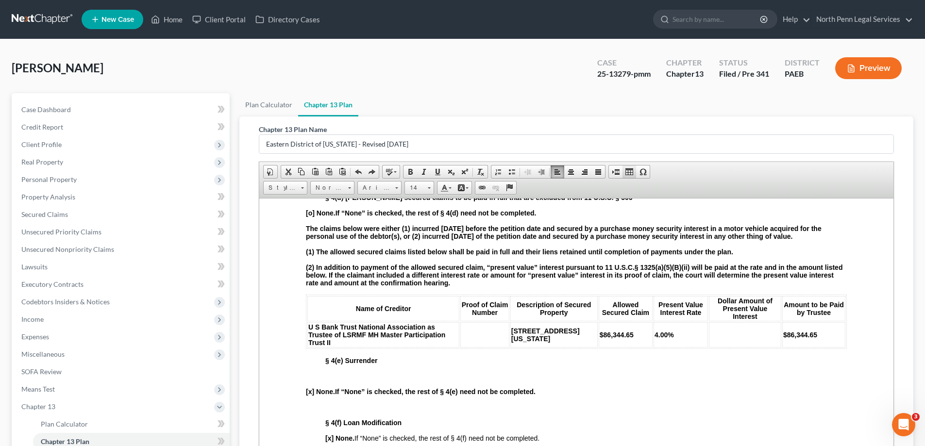
click at [631, 166] on link "Table" at bounding box center [629, 172] width 14 height 13
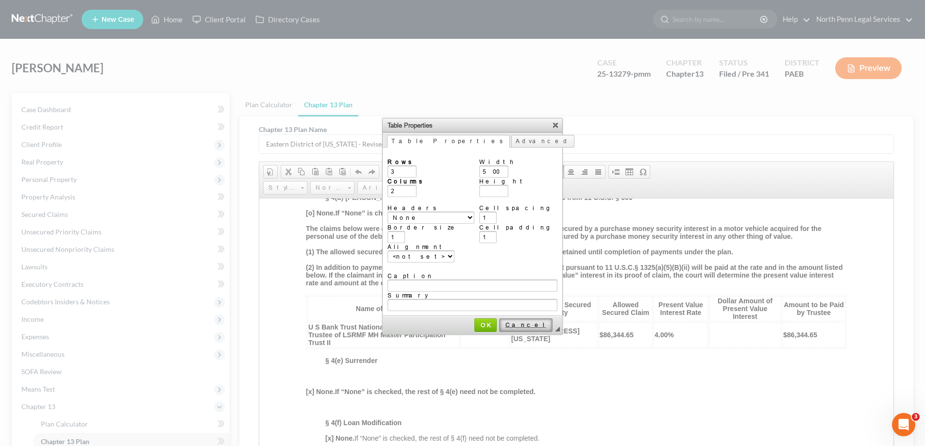
click at [520, 321] on span "Cancel" at bounding box center [525, 324] width 51 height 7
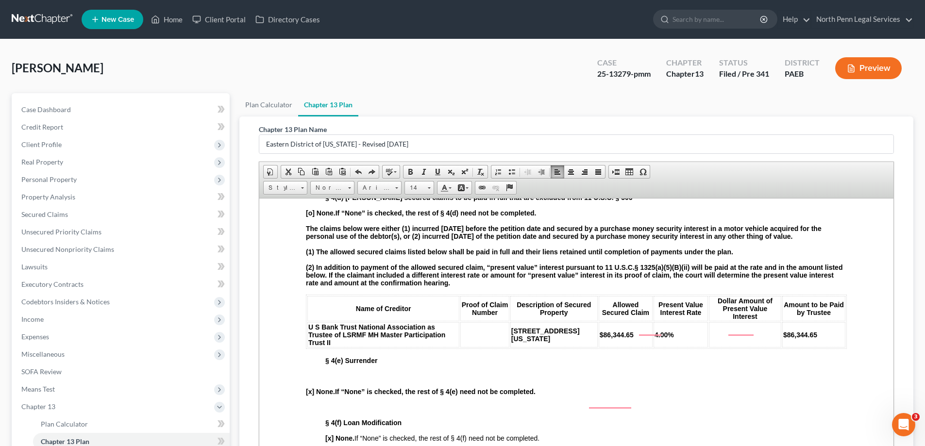
scroll to position [1017, 0]
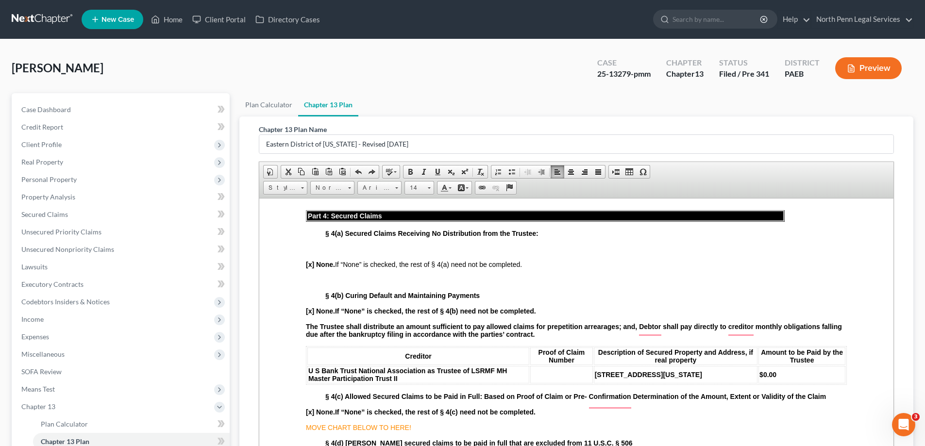
click at [488, 350] on table "Creditor Proof of Claim Number Description of Secured Property and Address, if …" at bounding box center [576, 365] width 541 height 39
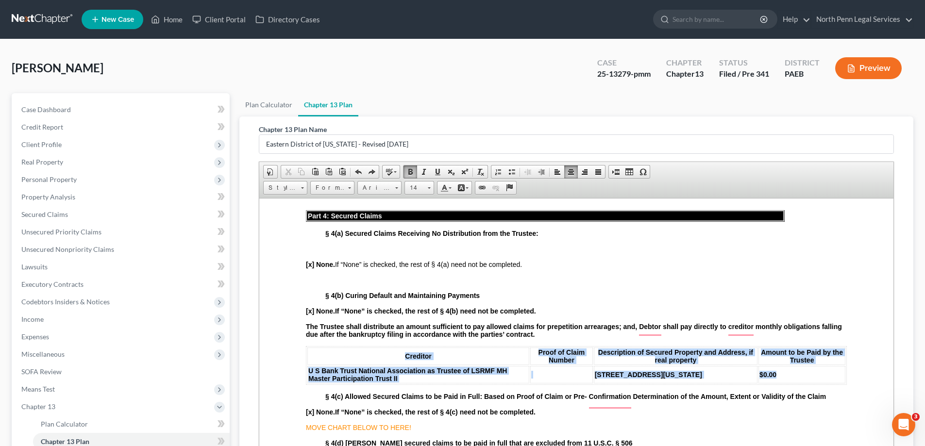
drag, startPoint x: 309, startPoint y: 353, endPoint x: 826, endPoint y: 383, distance: 518.0
click at [826, 383] on table "Creditor Proof of Claim Number Description of Secured Property and Address, if …" at bounding box center [576, 365] width 541 height 39
copy table "Creditor Proof of Claim Number Description of Secured Property and Address, if …"
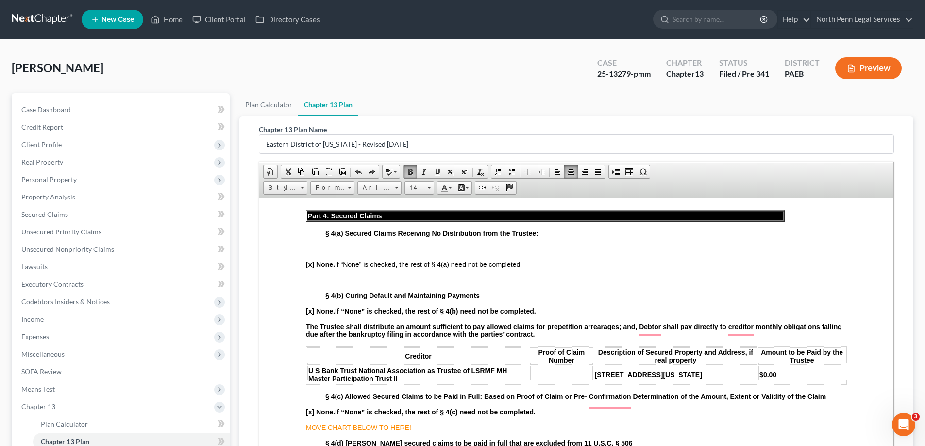
click at [394, 279] on p "To enrich screen reader interactions, please activate Accessibility in Grammarl…" at bounding box center [576, 280] width 541 height 8
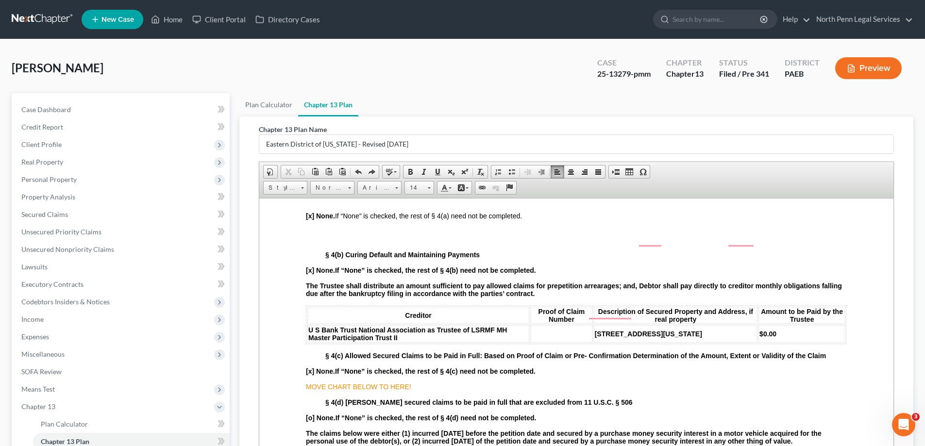
scroll to position [1114, 0]
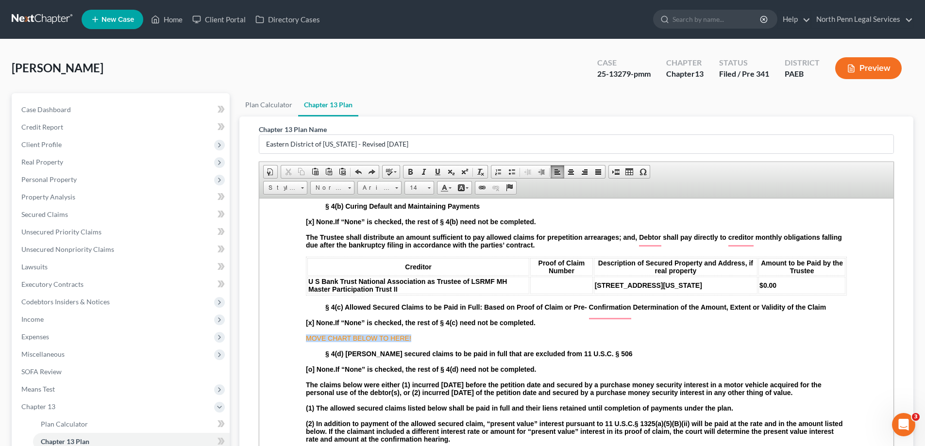
drag, startPoint x: 416, startPoint y: 346, endPoint x: 300, endPoint y: 345, distance: 116.5
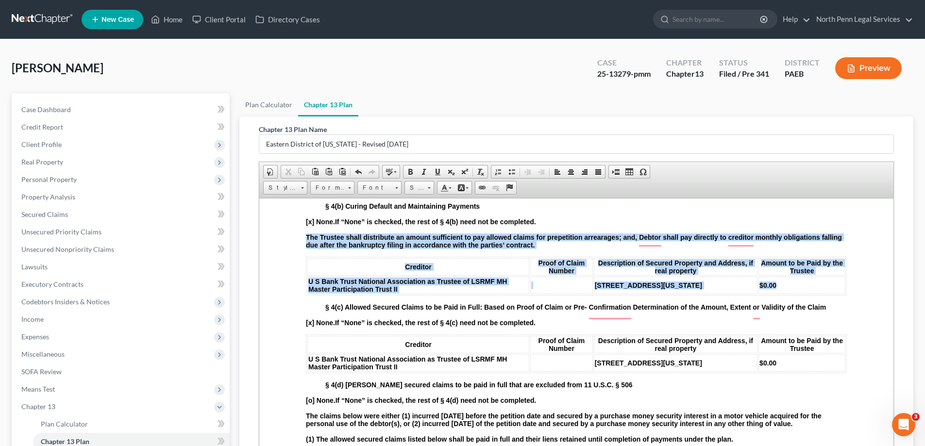
drag, startPoint x: 302, startPoint y: 261, endPoint x: 791, endPoint y: 302, distance: 491.6
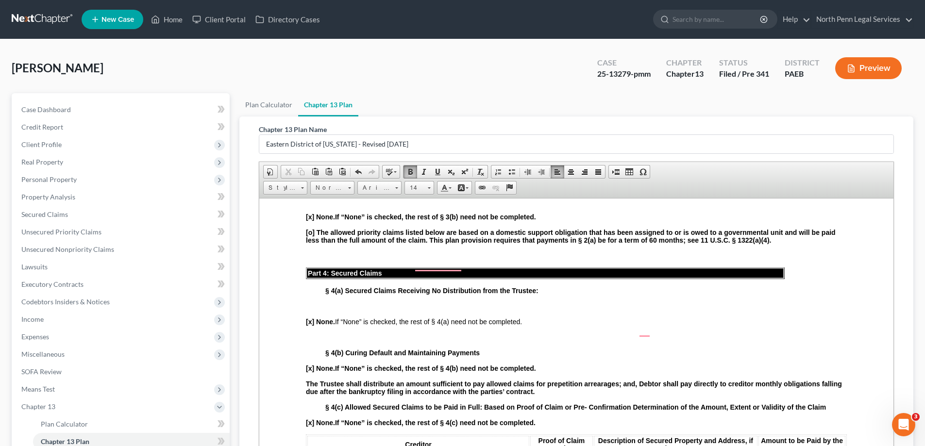
scroll to position [960, 0]
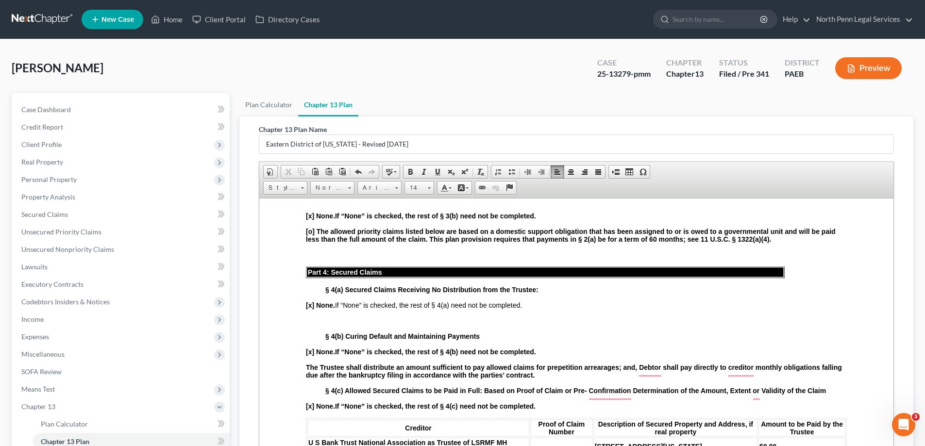
click at [388, 319] on p "To enrich screen reader interactions, please activate Accessibility in Grammarl…" at bounding box center [576, 321] width 541 height 8
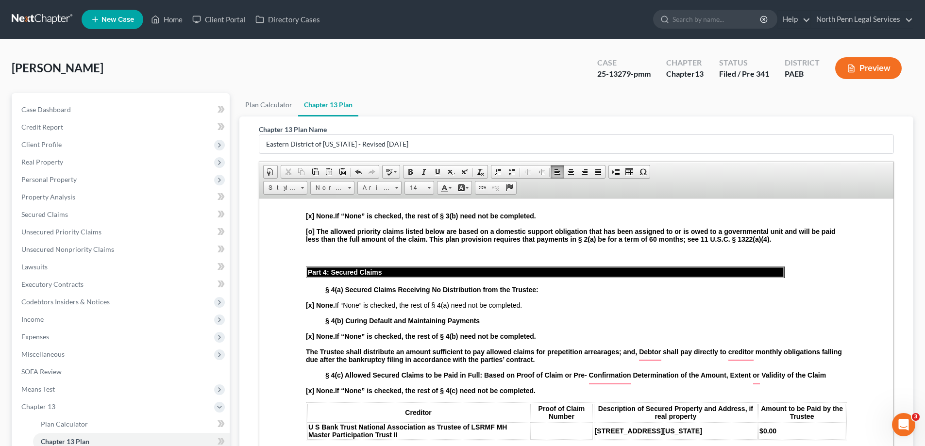
click at [323, 305] on strong "[x] None." at bounding box center [320, 305] width 29 height 8
drag, startPoint x: 333, startPoint y: 305, endPoint x: 304, endPoint y: 306, distance: 28.7
click at [385, 188] on span "Arial" at bounding box center [375, 188] width 34 height 13
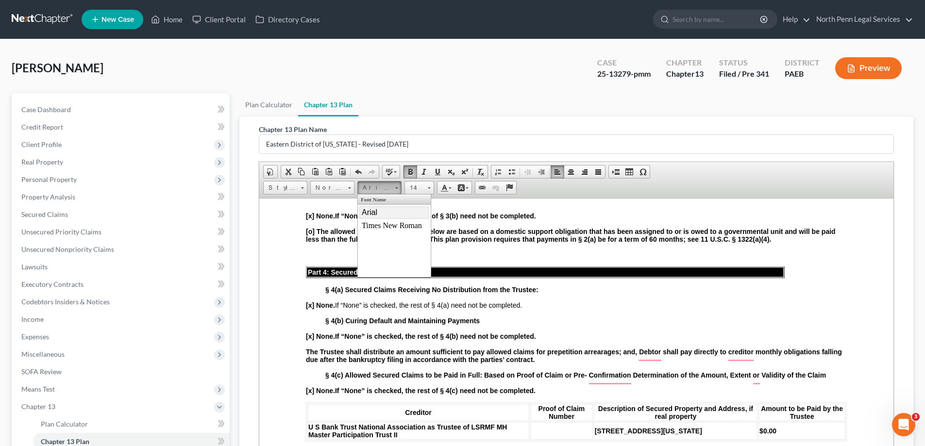
click at [379, 213] on link "Arial" at bounding box center [394, 212] width 70 height 13
click at [368, 189] on span "Font" at bounding box center [375, 188] width 34 height 13
click at [370, 210] on span "Arial" at bounding box center [370, 212] width 16 height 8
click at [426, 189] on link "14" at bounding box center [419, 188] width 30 height 14
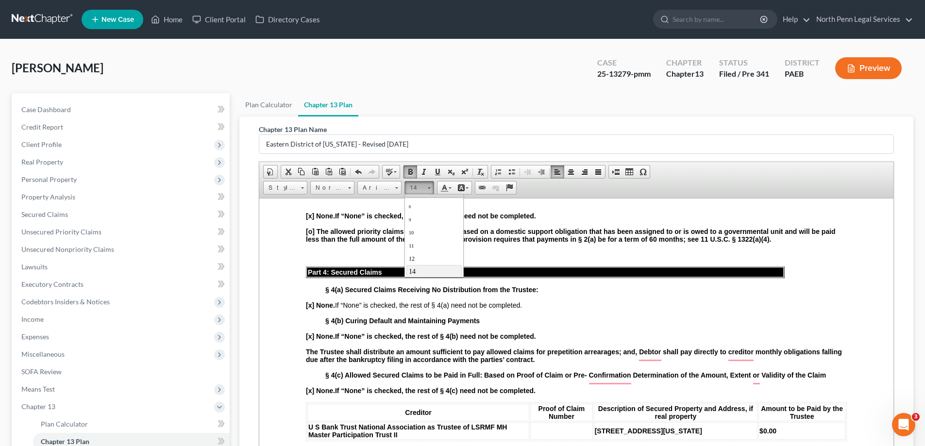
click at [414, 269] on span "14" at bounding box center [412, 271] width 7 height 7
click at [367, 303] on p "[x] None . If “None” is checked, the rest of § 4(a) need not be completed." at bounding box center [576, 305] width 541 height 9
click at [349, 306] on span ". If “None” is checked, the rest of § 4(a) need not be completed." at bounding box center [431, 306] width 189 height 8
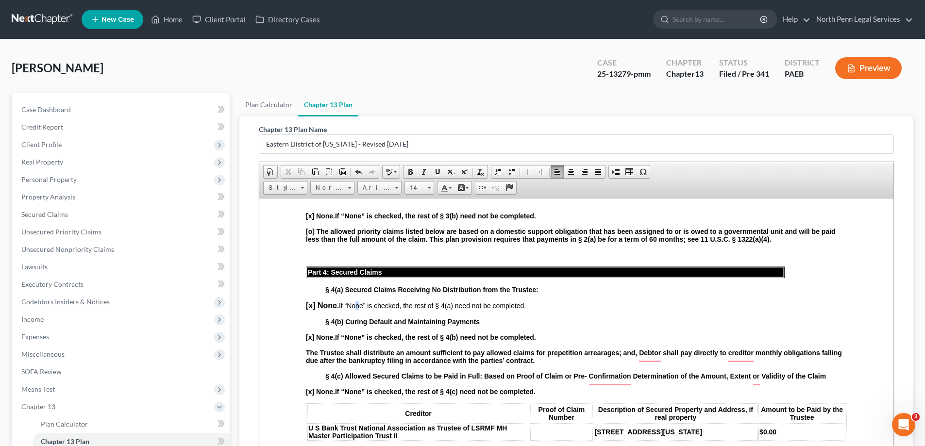
drag, startPoint x: 353, startPoint y: 306, endPoint x: 360, endPoint y: 306, distance: 7.8
click at [360, 306] on span ". If “None” is checked, the rest of § 4(a) need not be completed." at bounding box center [431, 306] width 189 height 8
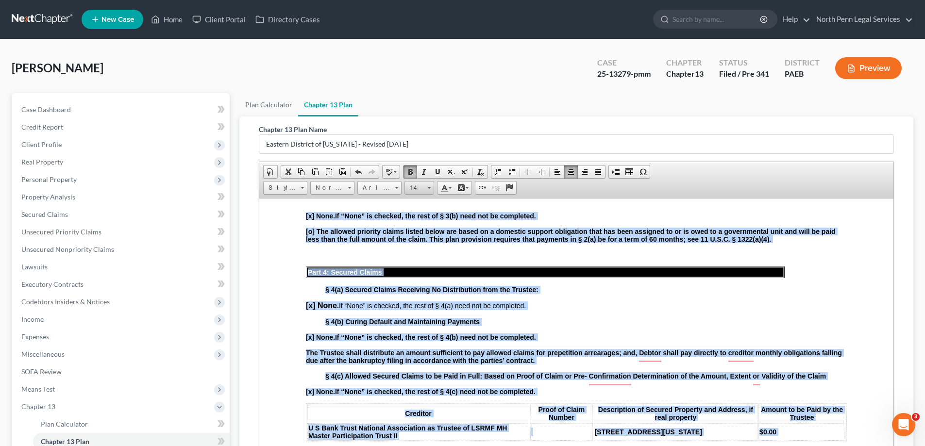
click at [411, 189] on span "14" at bounding box center [414, 188] width 19 height 13
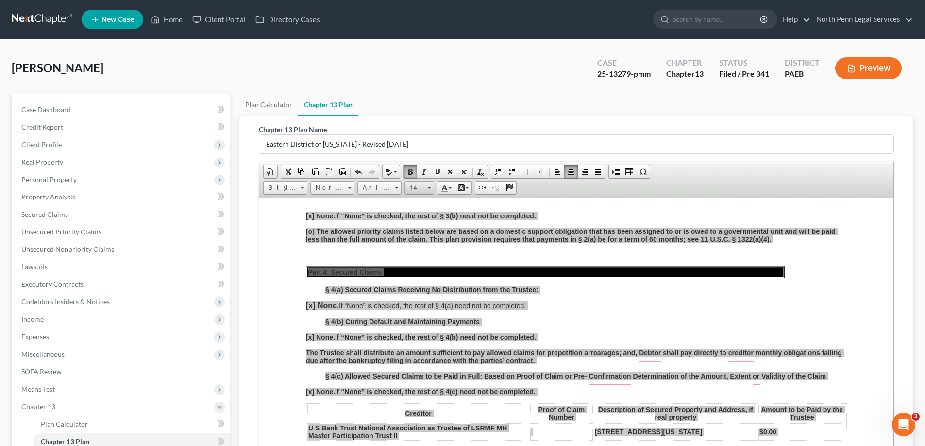
scroll to position [7, 0]
click at [417, 269] on link "14" at bounding box center [433, 271] width 55 height 13
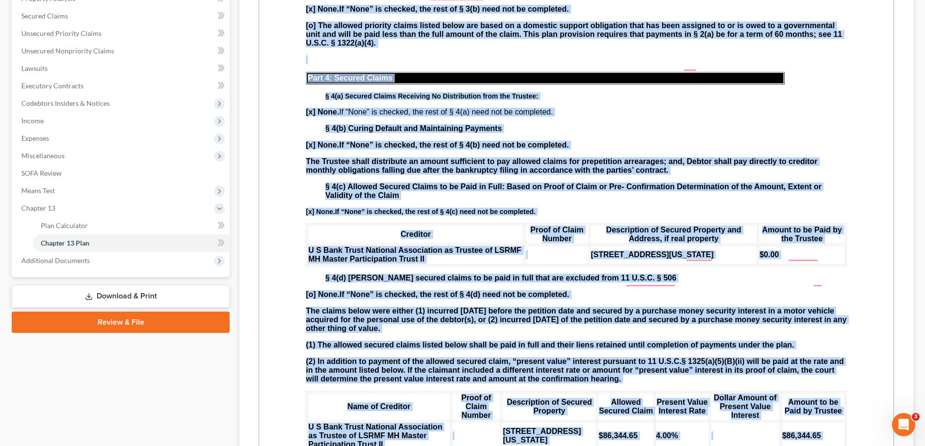
scroll to position [1039, 0]
click at [443, 333] on strong "The claims below were either (1) incurred [DATE] before the petition date and s…" at bounding box center [576, 320] width 541 height 26
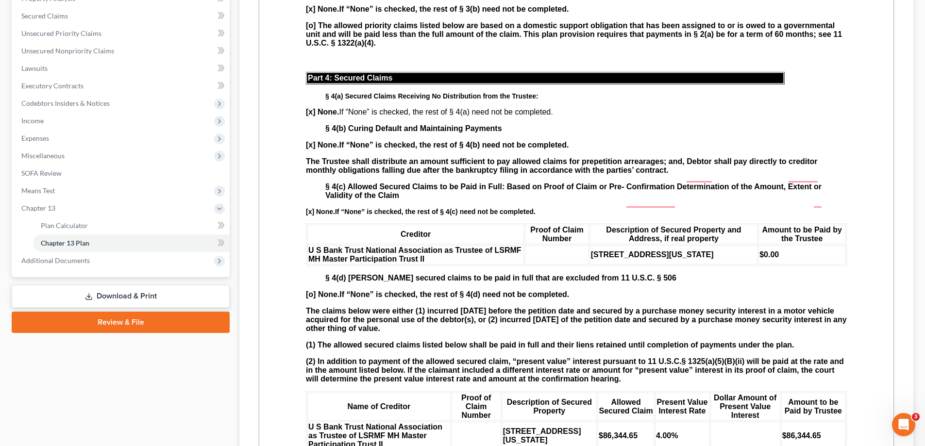
scroll to position [748, 0]
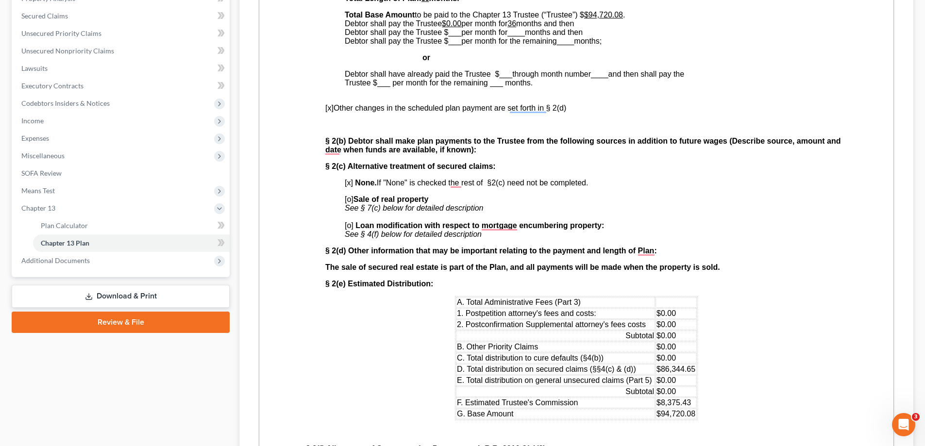
click at [351, 185] on span "[x]" at bounding box center [349, 183] width 8 height 8
click at [351, 197] on span "[o] Sale of real property See § 7(c) below for detailed description [o] Loan mo…" at bounding box center [474, 216] width 259 height 43
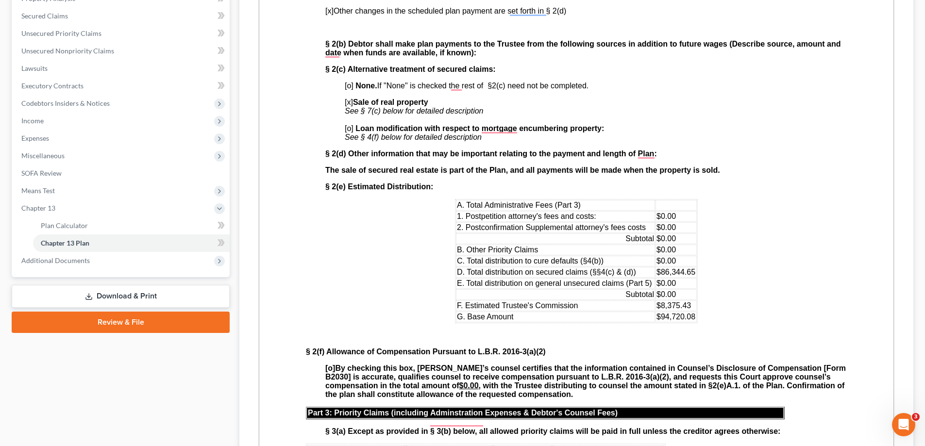
scroll to position [631, 0]
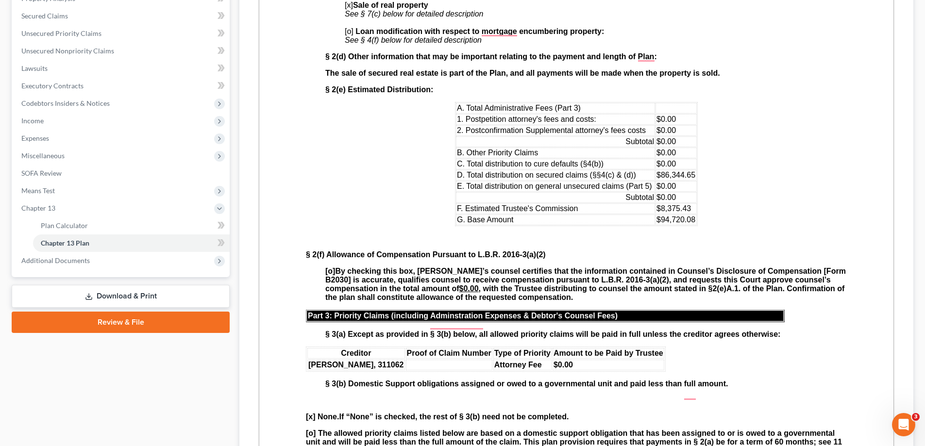
click at [330, 275] on span "[o]" at bounding box center [330, 271] width 10 height 8
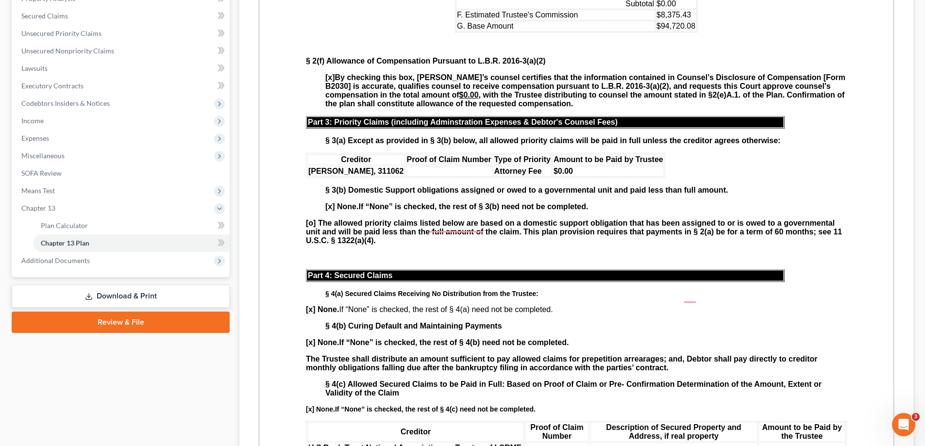
scroll to position [825, 0]
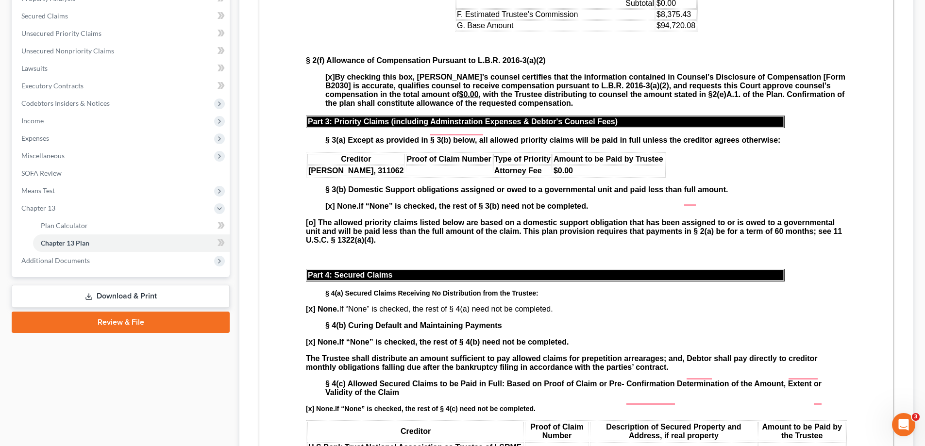
click at [357, 297] on strong "§ 4(a) Secured Claims Receiving No Distribution from the Trustee:" at bounding box center [431, 293] width 213 height 8
drag, startPoint x: 560, startPoint y: 306, endPoint x: 306, endPoint y: 303, distance: 254.5
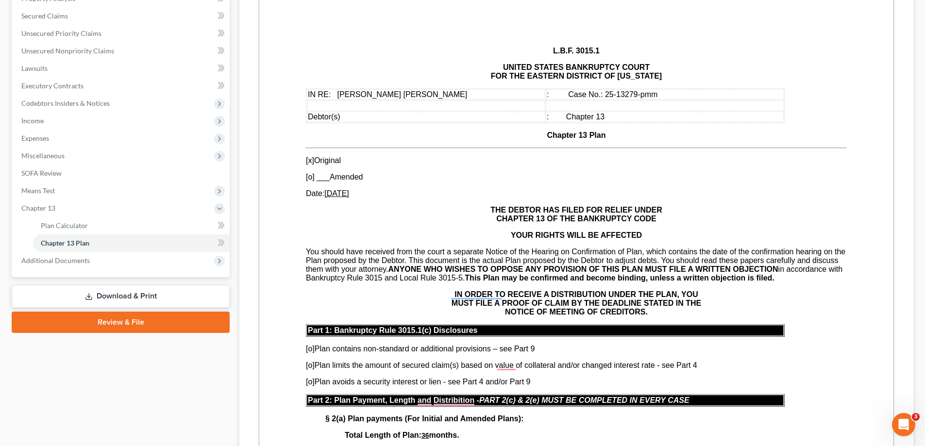
scroll to position [0, 0]
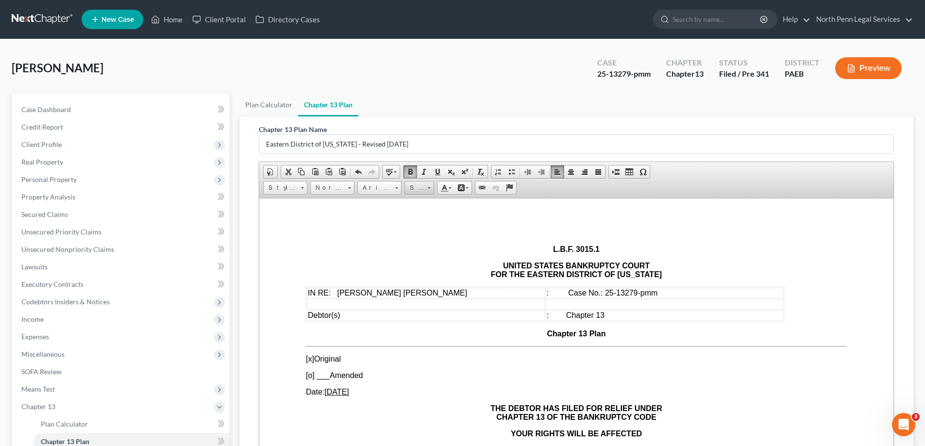
click at [419, 185] on span "Size" at bounding box center [414, 188] width 19 height 13
click at [419, 235] on link "14" at bounding box center [433, 229] width 55 height 13
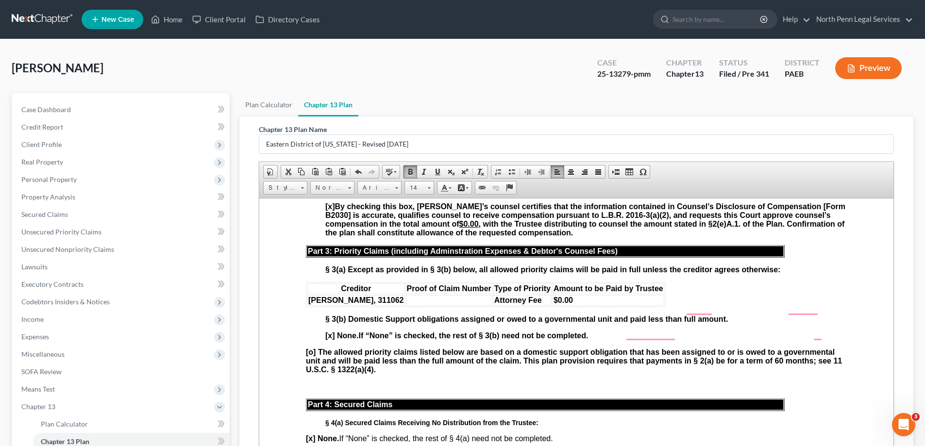
scroll to position [1089, 0]
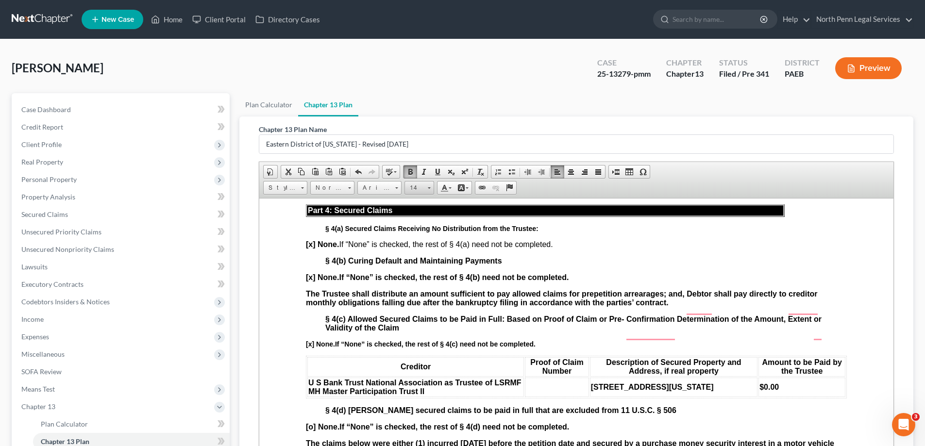
click at [417, 190] on span "14" at bounding box center [414, 188] width 19 height 13
click at [420, 255] on link "12" at bounding box center [433, 258] width 55 height 13
click at [421, 186] on span "12" at bounding box center [414, 188] width 19 height 13
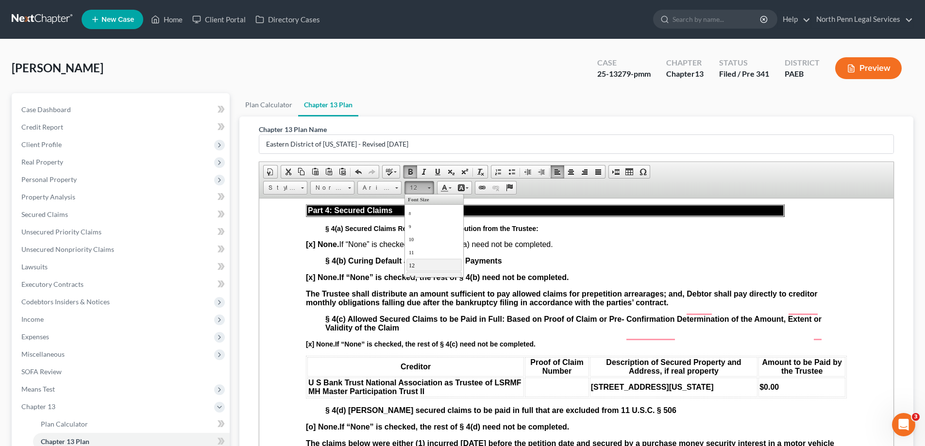
click at [415, 271] on link "14" at bounding box center [433, 277] width 55 height 13
click at [415, 265] on strong "§ 4(b) Curing Default and Maintaining Payments" at bounding box center [413, 260] width 177 height 8
drag, startPoint x: 402, startPoint y: 238, endPoint x: 428, endPoint y: 242, distance: 26.0
click at [428, 232] on strong "§ 4(a) Secured Claims Receiving No Distribution from the Trustee:" at bounding box center [431, 228] width 213 height 8
drag, startPoint x: 397, startPoint y: 276, endPoint x: 423, endPoint y: 275, distance: 26.2
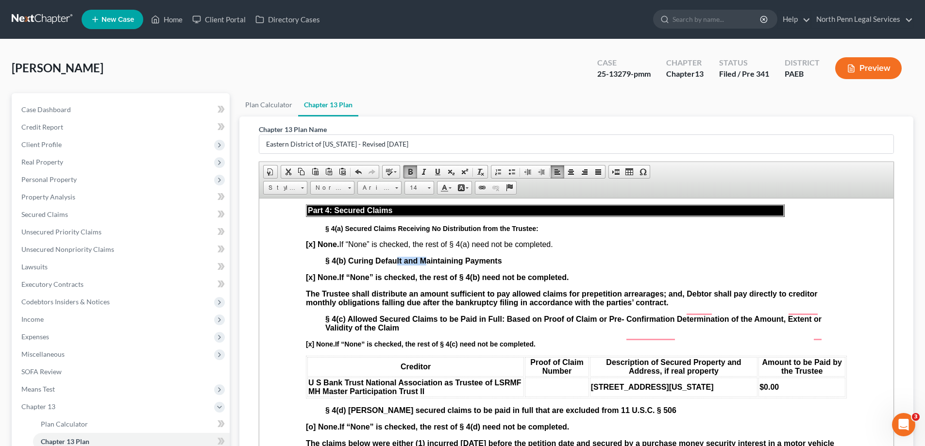
click at [423, 265] on strong "§ 4(b) Curing Default and Maintaining Payments" at bounding box center [413, 260] width 177 height 8
click at [428, 189] on span at bounding box center [429, 186] width 2 height 9
click at [414, 271] on link "14" at bounding box center [433, 277] width 55 height 13
click at [415, 265] on span "lt and M" at bounding box center [410, 261] width 26 height 8
drag, startPoint x: 499, startPoint y: 274, endPoint x: 327, endPoint y: 269, distance: 171.5
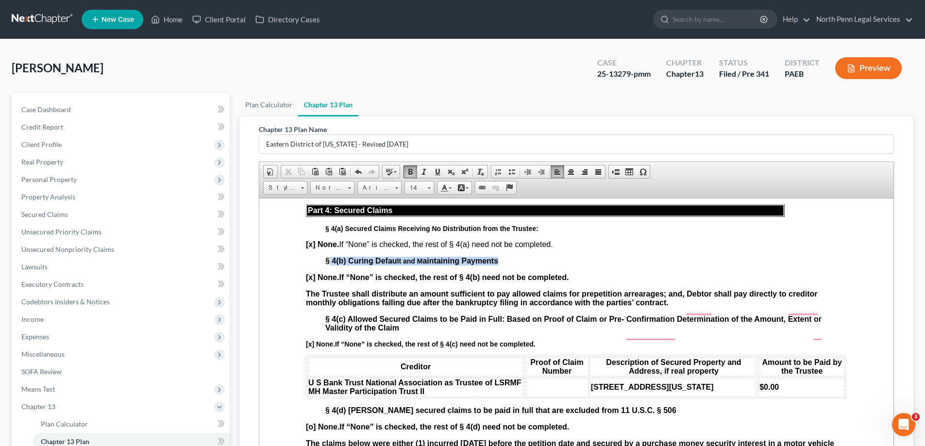
click at [327, 265] on p "§ 4(b) Curing Defau lt and M aintaining Payments" at bounding box center [585, 260] width 521 height 9
drag, startPoint x: 515, startPoint y: 278, endPoint x: 310, endPoint y: 271, distance: 205.5
click at [416, 189] on span "Size" at bounding box center [414, 188] width 19 height 13
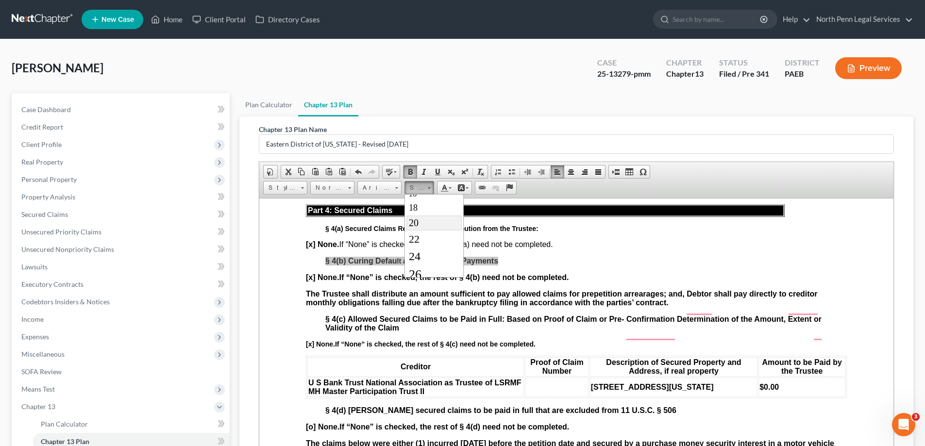
scroll to position [49, 0]
click at [417, 231] on link "14" at bounding box center [433, 229] width 55 height 13
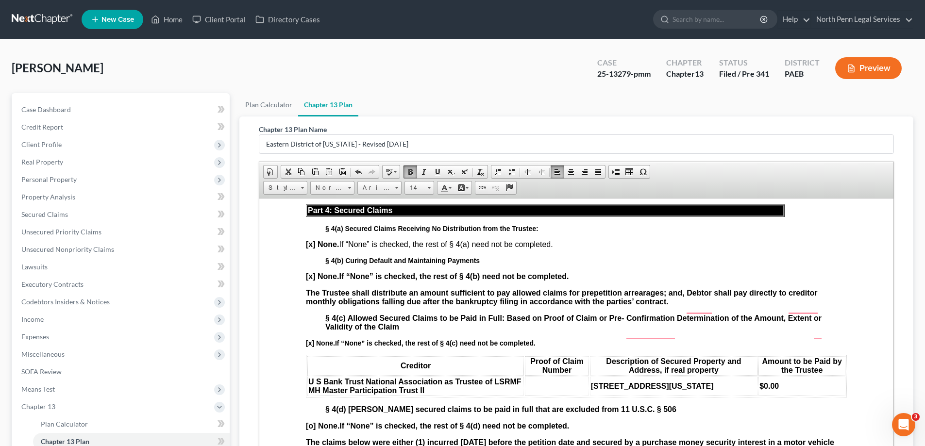
click at [463, 264] on strong "§ 4(b) Curing Default and Maintaining Payments" at bounding box center [402, 260] width 154 height 8
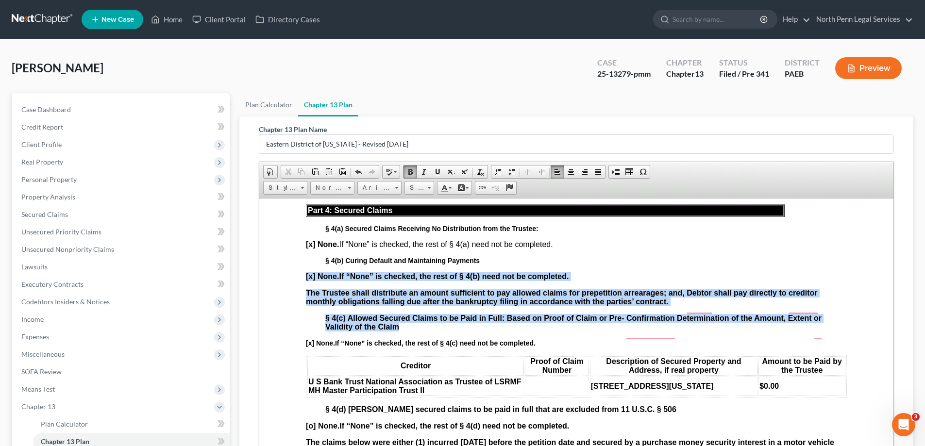
drag, startPoint x: 301, startPoint y: 283, endPoint x: 587, endPoint y: 347, distance: 292.5
click at [431, 187] on span at bounding box center [429, 187] width 3 height 1
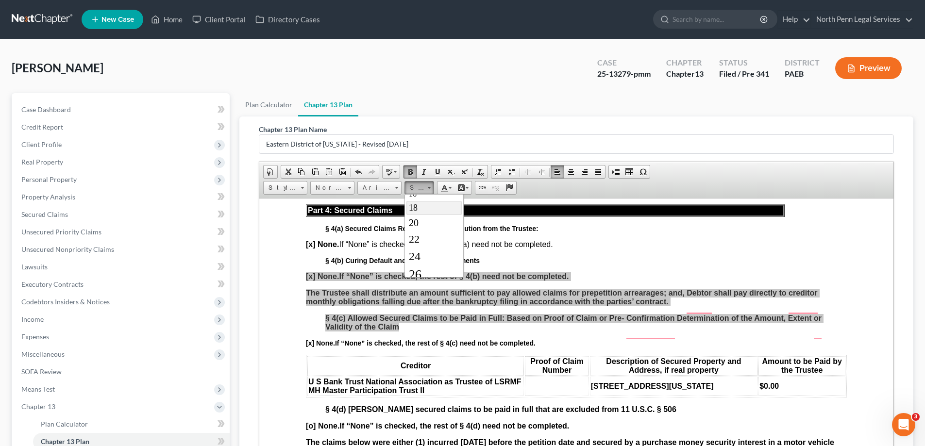
scroll to position [49, 0]
click at [421, 231] on link "14" at bounding box center [433, 229] width 55 height 13
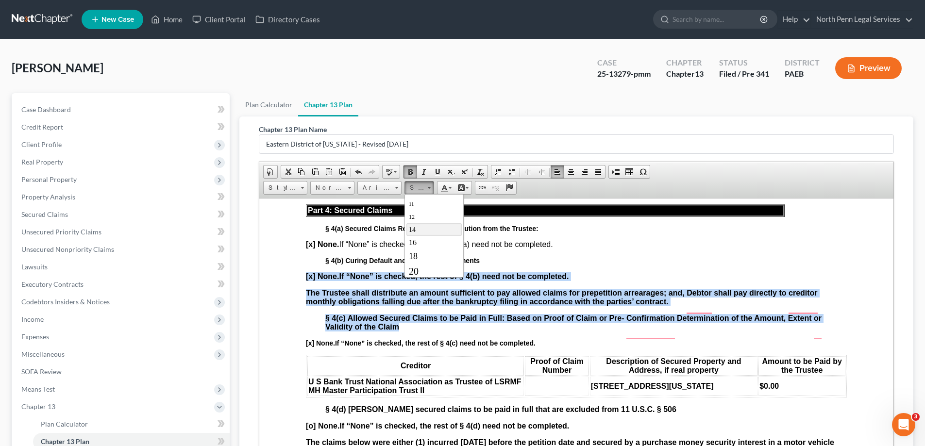
scroll to position [0, 0]
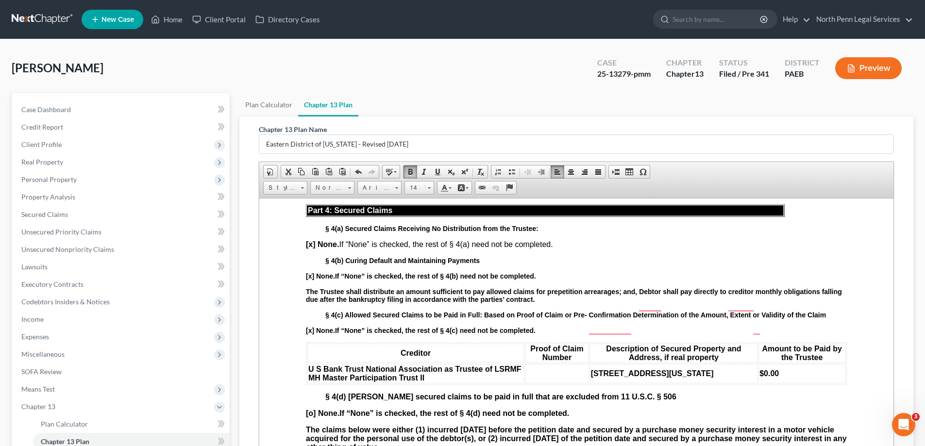
click at [569, 264] on p "§ 4(b) Curing Default and Maintaining Payments" at bounding box center [585, 260] width 521 height 8
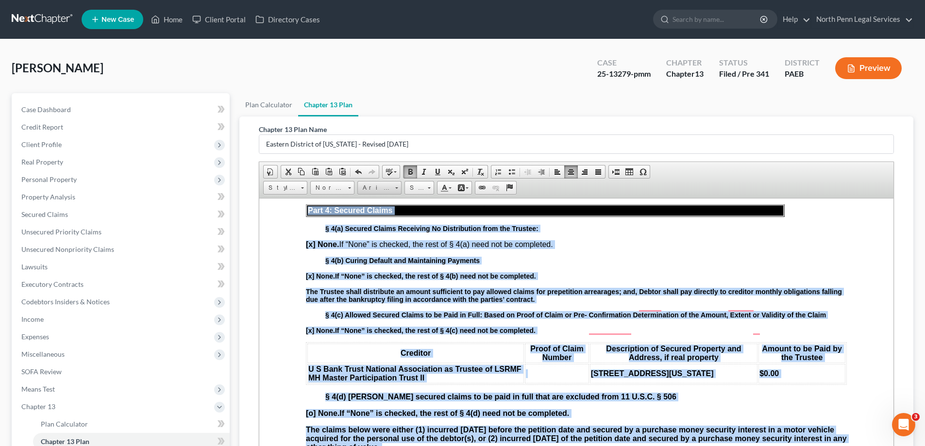
click at [396, 188] on span at bounding box center [396, 187] width 3 height 1
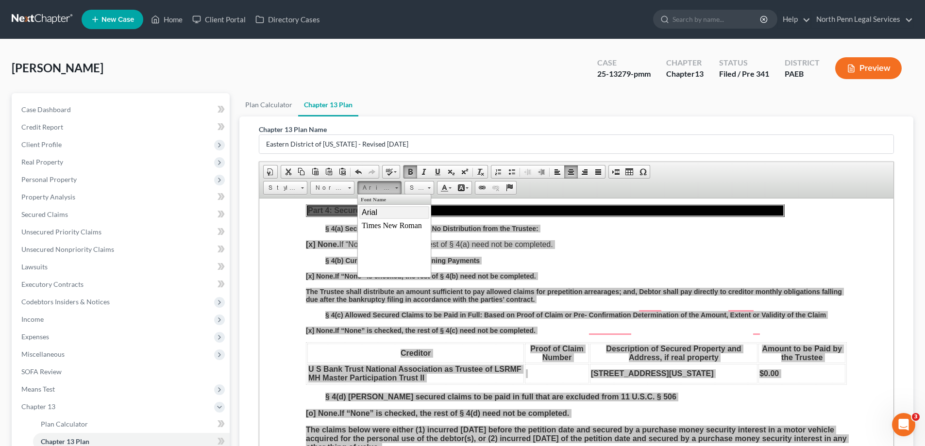
click at [384, 209] on link "Arial" at bounding box center [394, 212] width 70 height 13
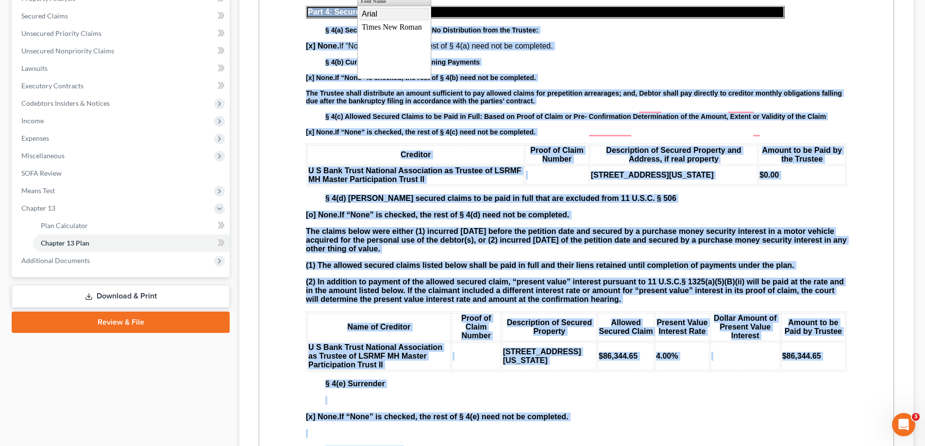
scroll to position [1069, 0]
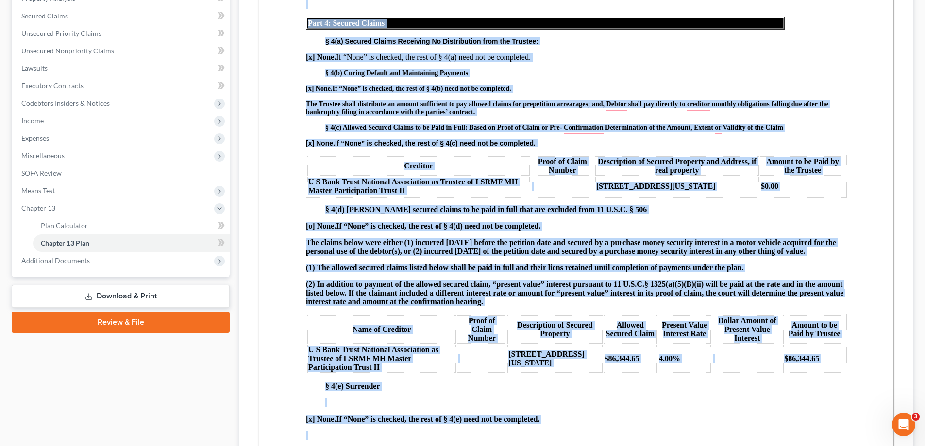
click at [415, 189] on strong "U S Bank Trust National Association as Trustee of LSRMF MH Master Participation…" at bounding box center [412, 186] width 209 height 17
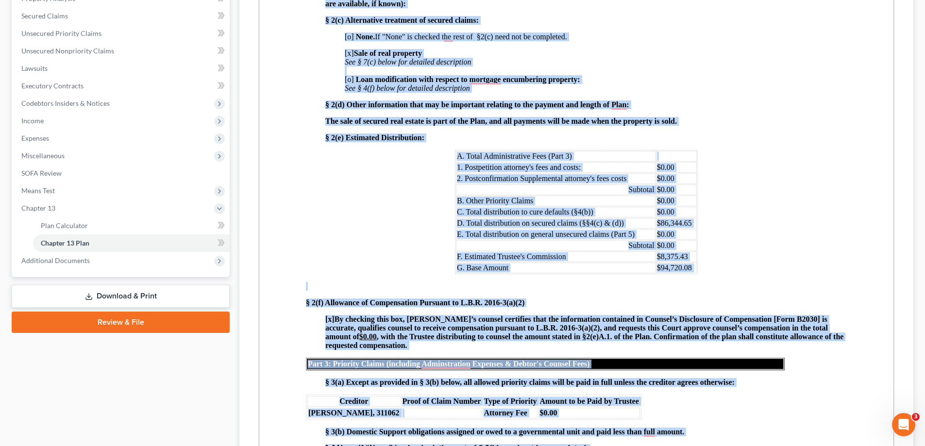
scroll to position [243, 0]
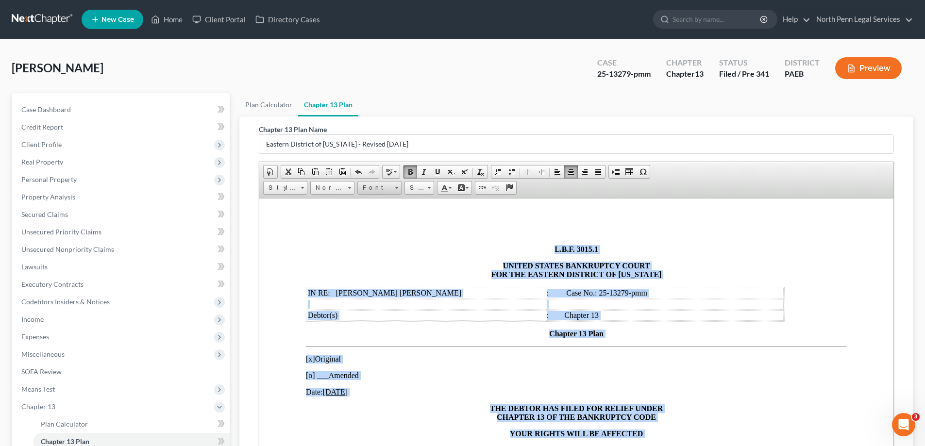
click at [392, 182] on span "Font" at bounding box center [375, 188] width 34 height 13
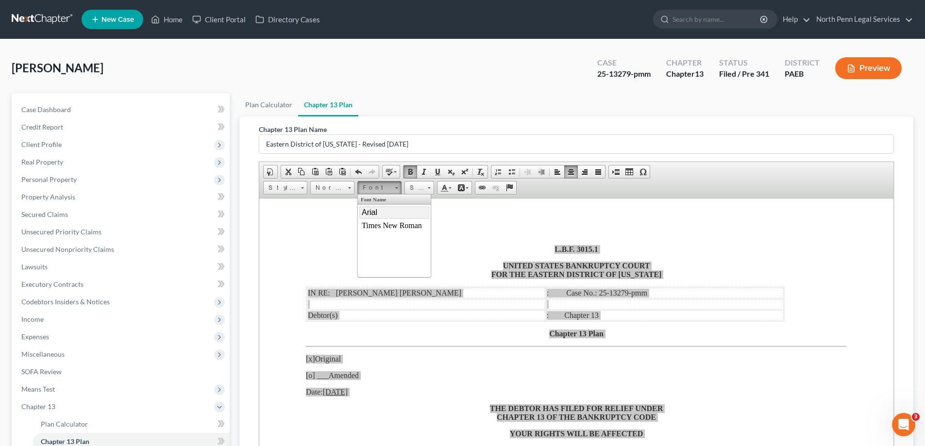
click at [387, 209] on link "Arial" at bounding box center [394, 212] width 70 height 13
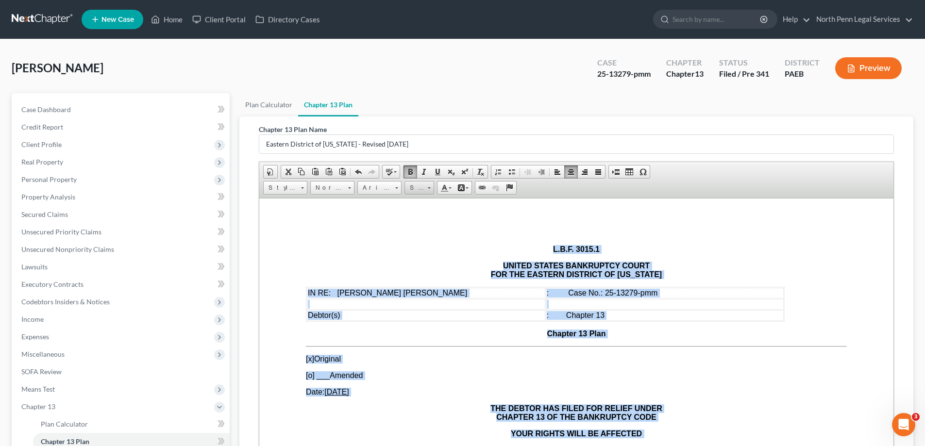
click at [424, 186] on span "Size" at bounding box center [414, 188] width 19 height 13
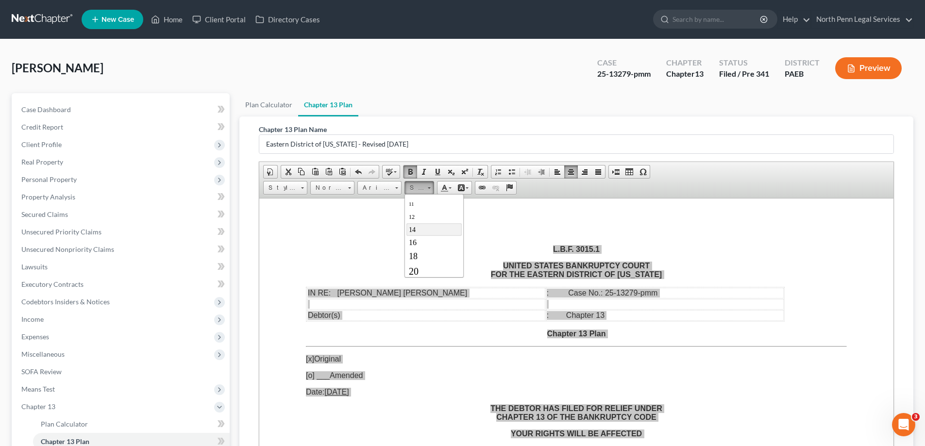
click at [412, 231] on span "14" at bounding box center [412, 229] width 7 height 7
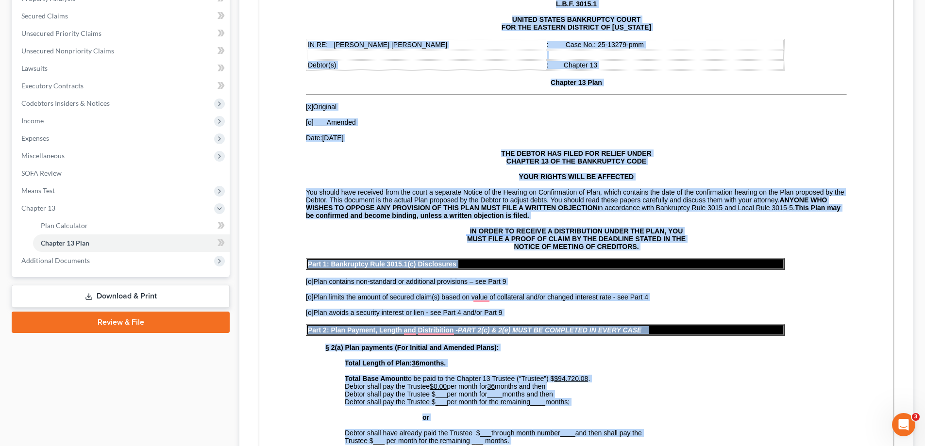
click at [394, 246] on p "IN ORDER TO RECEIVE A DISTRIBUTION UNDER THE PLAN, YOU MUST FILE A PROOF OF CLA…" at bounding box center [576, 238] width 541 height 23
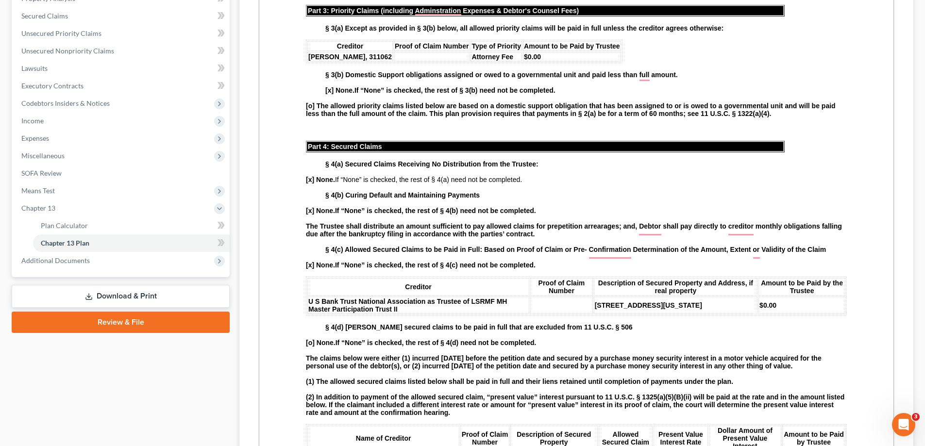
drag, startPoint x: 334, startPoint y: 184, endPoint x: 317, endPoint y: 185, distance: 17.0
click at [317, 184] on strong "[x] None." at bounding box center [320, 180] width 29 height 8
drag, startPoint x: 337, startPoint y: 181, endPoint x: 315, endPoint y: 184, distance: 22.5
click at [315, 184] on span "[x] None. If “None” is checked, the rest of § 4(a) need not be completed." at bounding box center [414, 180] width 216 height 8
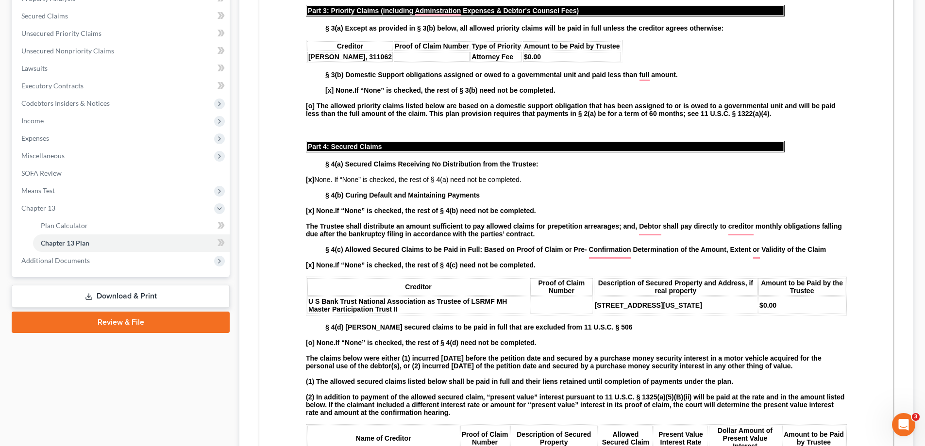
click at [347, 194] on strong "§ 4(b) Curing Default and Maintaining Payments" at bounding box center [402, 195] width 154 height 8
drag, startPoint x: 334, startPoint y: 184, endPoint x: 315, endPoint y: 185, distance: 19.4
click at [315, 184] on span "[x] None. If “None” is checked, the rest of § 4(a) need not be completed." at bounding box center [414, 180] width 216 height 8
drag, startPoint x: 342, startPoint y: 212, endPoint x: 301, endPoint y: 212, distance: 41.3
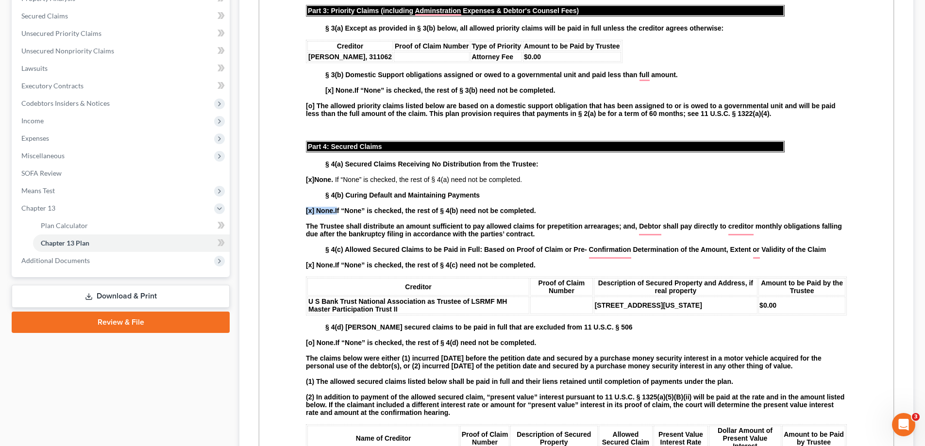
click at [328, 230] on strong "The Trustee shall distribute an amount sufficient to pay allowed claims for pre…" at bounding box center [574, 230] width 536 height 16
drag, startPoint x: 539, startPoint y: 212, endPoint x: 335, endPoint y: 213, distance: 203.9
click at [335, 213] on p "[x] None. If “None” is checked, the rest of § 4(b) need not be completed." at bounding box center [576, 211] width 541 height 8
click at [363, 236] on strong "The Trustee shall distribute an amount sufficient to pay allowed claims for pre…" at bounding box center [574, 230] width 536 height 16
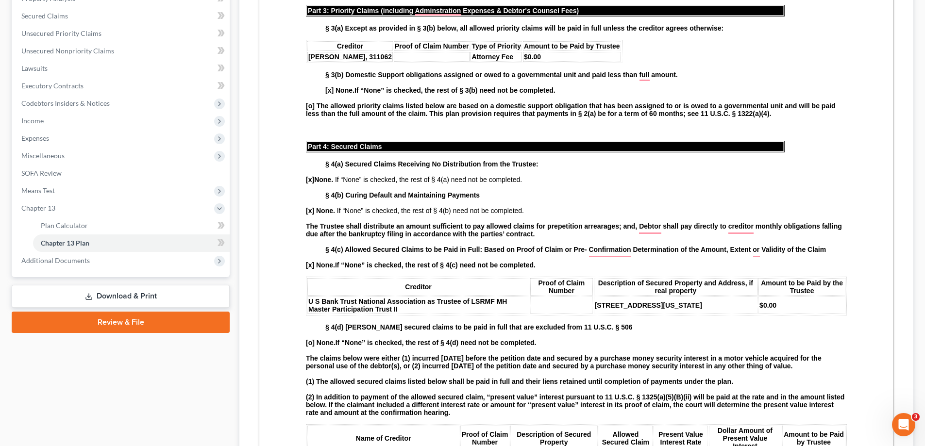
scroll to position [358, 0]
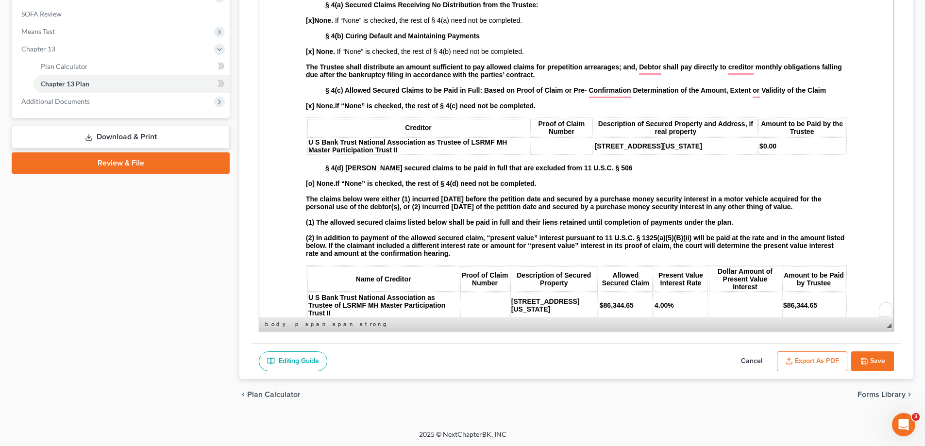
click at [311, 108] on strong "[x] None." at bounding box center [320, 106] width 29 height 8
click at [312, 187] on strong "[o] None." at bounding box center [321, 184] width 30 height 8
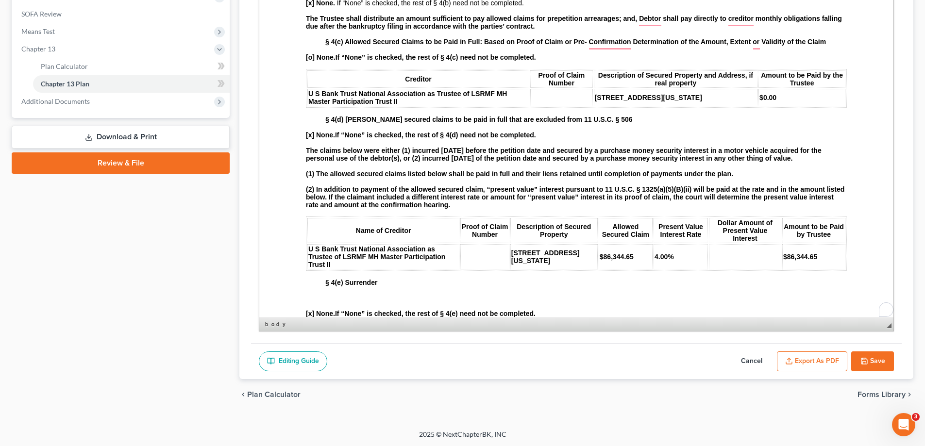
drag, startPoint x: 262, startPoint y: 235, endPoint x: 496, endPoint y: 93, distance: 274.6
click at [262, 235] on html "L.B.F. 3015.1 UNITED STATES BANKRUPTCY COURT FOR THE EASTERN DISTRICT OF [US_ST…" at bounding box center [576, 328] width 634 height 2816
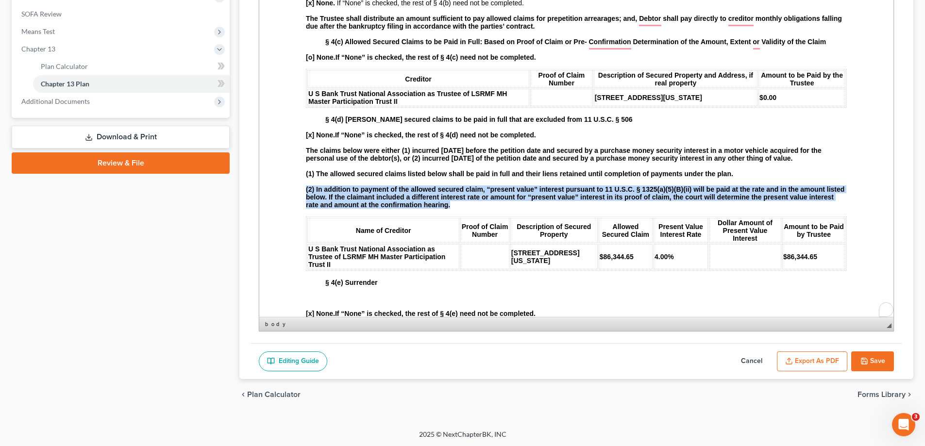
drag, startPoint x: 301, startPoint y: 228, endPoint x: 316, endPoint y: 242, distance: 21.0
click at [316, 242] on html "L.B.F. 3015.1 UNITED STATES BANKRUPTCY COURT FOR THE EASTERN DISTRICT OF [US_ST…" at bounding box center [576, 328] width 634 height 2816
click at [304, 234] on html "L.B.F. 3015.1 UNITED STATES BANKRUPTCY COURT FOR THE EASTERN DISTRICT OF [US_ST…" at bounding box center [576, 328] width 634 height 2816
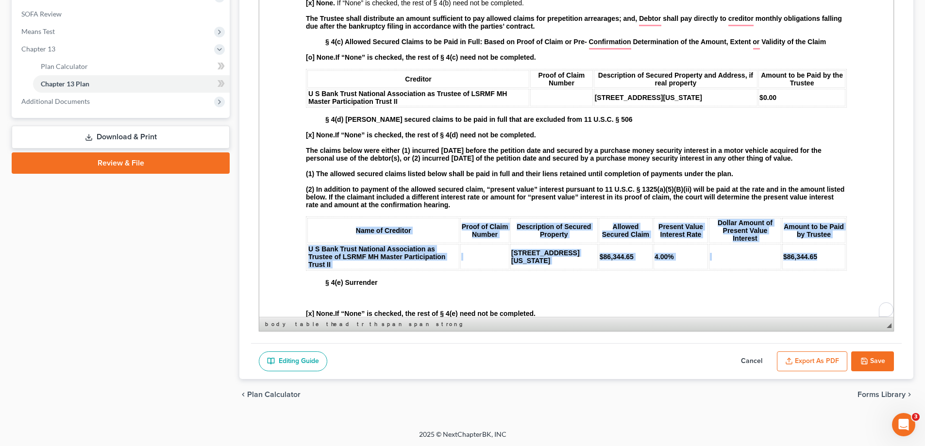
drag, startPoint x: 306, startPoint y: 228, endPoint x: 836, endPoint y: 264, distance: 531.0
click at [836, 264] on table "Name of Creditor Proof of Claim Number Description of Secured Property Allowed …" at bounding box center [576, 244] width 541 height 54
copy table "Name of Creditor Proof of Claim Number Description of Secured Property Allowed …"
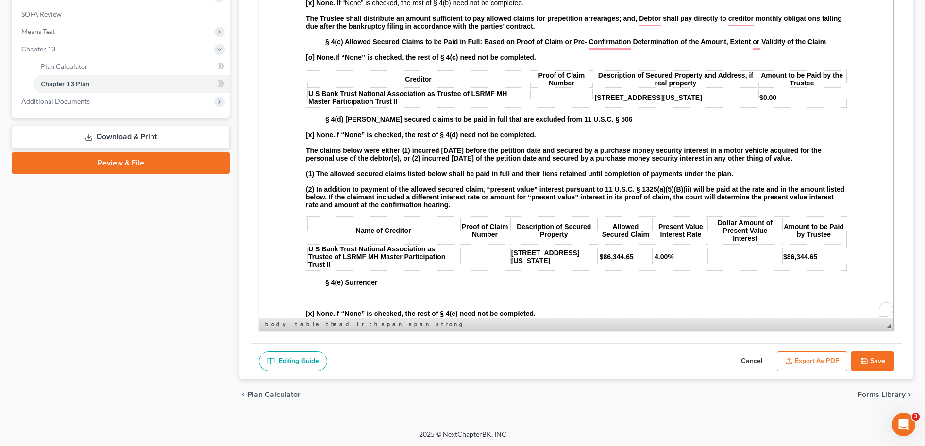
click at [444, 106] on td "U S Bank Trust National Association as Trustee of LSRMF MH Master Participation…" at bounding box center [418, 97] width 222 height 17
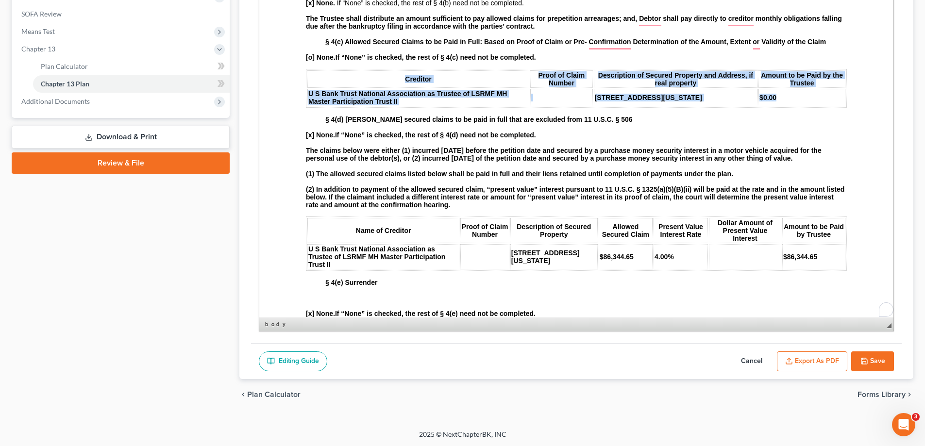
drag, startPoint x: 304, startPoint y: 75, endPoint x: 774, endPoint y: 107, distance: 470.1
click at [774, 107] on html "L.B.F. 3015.1 UNITED STATES BANKRUPTCY COURT FOR THE EASTERN DISTRICT OF [US_ST…" at bounding box center [576, 328] width 634 height 2816
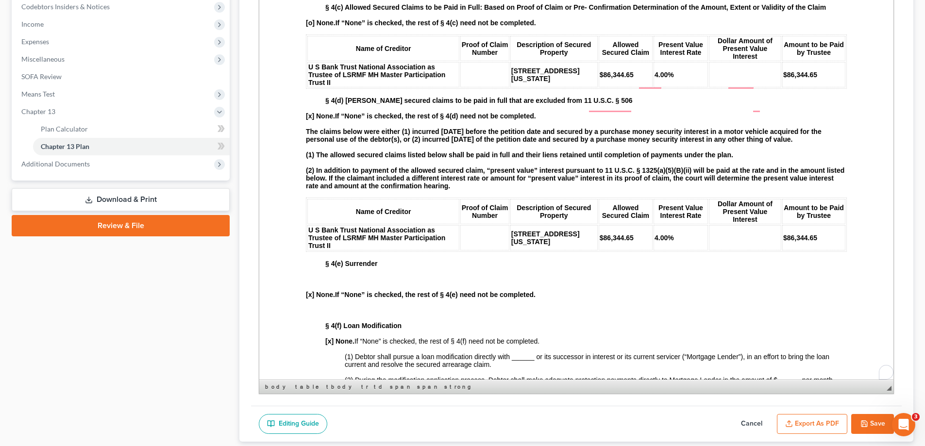
scroll to position [1018, 0]
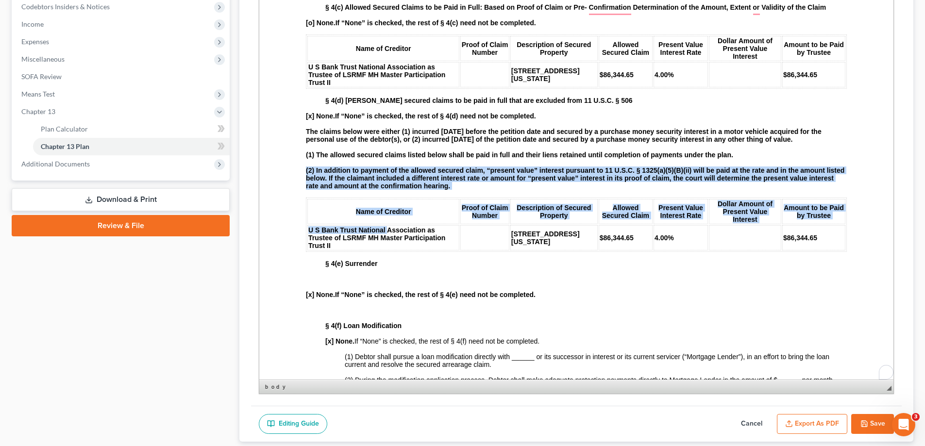
drag, startPoint x: 302, startPoint y: 204, endPoint x: 389, endPoint y: 242, distance: 95.7
click at [389, 242] on html "L.B.F. 3015.1 UNITED STATES BANKRUPTCY COURT FOR THE EASTERN DISTRICT OF [US_ST…" at bounding box center [576, 301] width 634 height 2831
click at [365, 250] on strong "U S Bank Trust National Association as Trustee of LSRMF MH Master Participation…" at bounding box center [376, 237] width 137 height 23
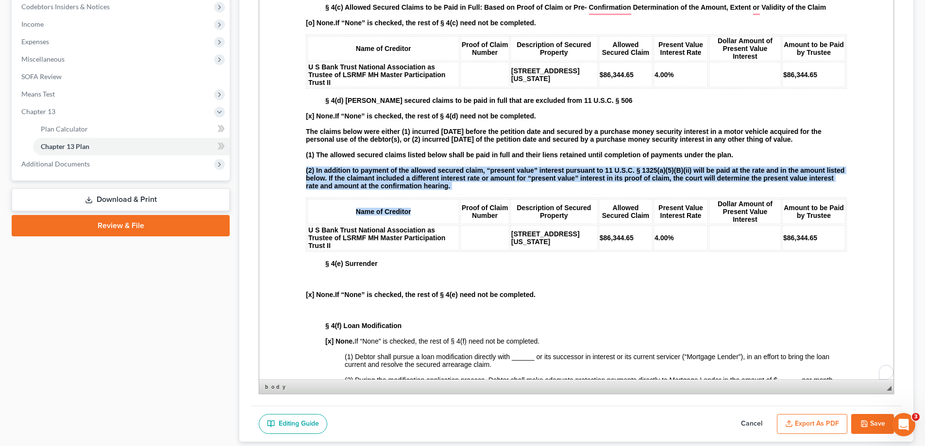
drag, startPoint x: 304, startPoint y: 210, endPoint x: 421, endPoint y: 236, distance: 119.9
click at [421, 236] on html "L.B.F. 3015.1 UNITED STATES BANKRUPTCY COURT FOR THE EASTERN DISTRICT OF [US_ST…" at bounding box center [576, 301] width 634 height 2831
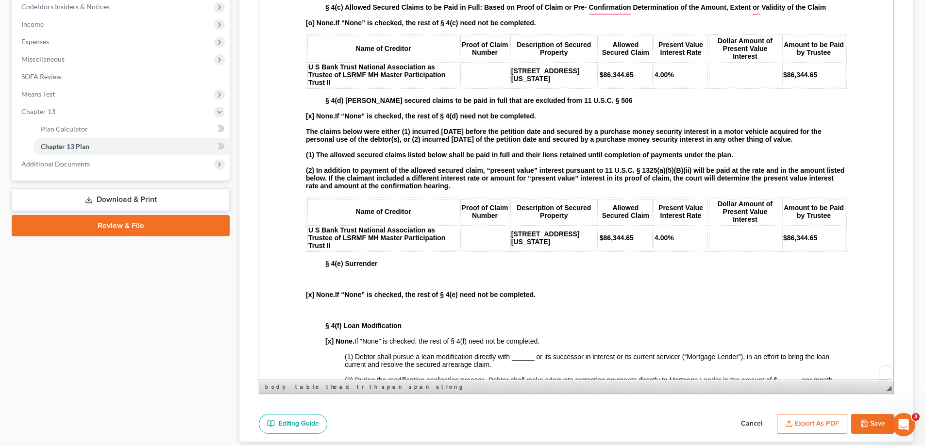
click at [425, 250] on strong "U S Bank Trust National Association as Trustee of LSRMF MH Master Participation…" at bounding box center [376, 237] width 137 height 23
drag, startPoint x: 308, startPoint y: 247, endPoint x: 819, endPoint y: 248, distance: 511.3
click at [819, 248] on tr "U S Bank Trust National Association as Trustee of LSRMF MH Master Participation…" at bounding box center [576, 237] width 538 height 25
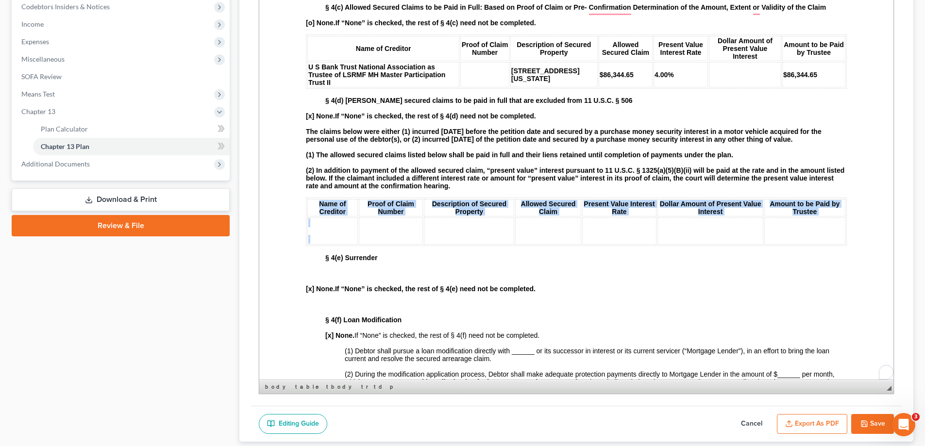
drag, startPoint x: 309, startPoint y: 213, endPoint x: 505, endPoint y: 245, distance: 198.4
click at [505, 245] on table "Name of Creditor Proof of Claim Number Description of Secured Property Allowed …" at bounding box center [576, 222] width 541 height 49
copy table "Name of Creditor Proof of Claim Number Description of Secured Property Allowed …"
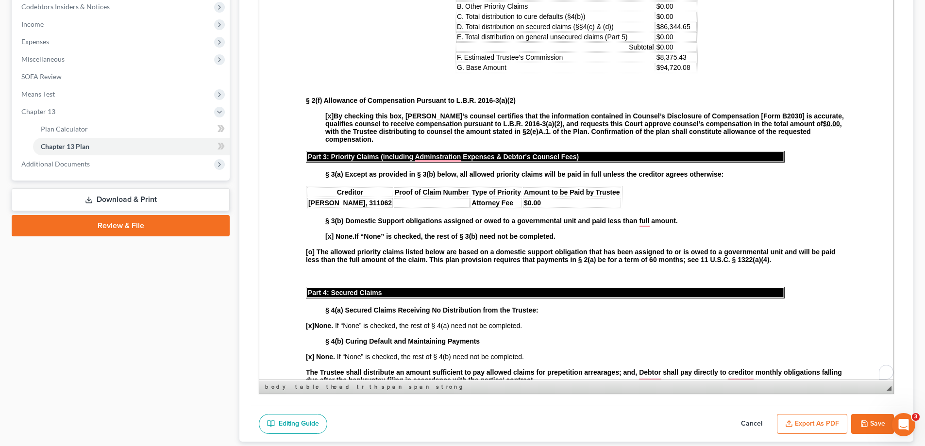
scroll to position [678, 0]
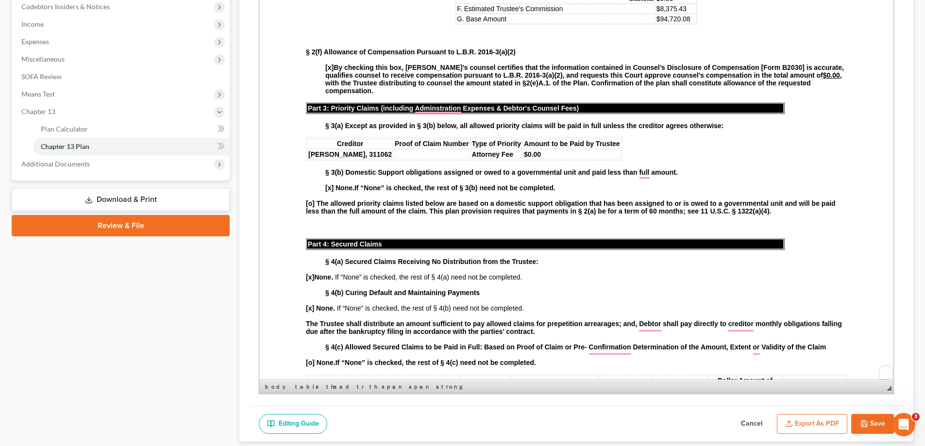
click at [538, 281] on p "[x] None. If “None” is checked, the rest of § 4(a) need not be completed." at bounding box center [576, 277] width 541 height 8
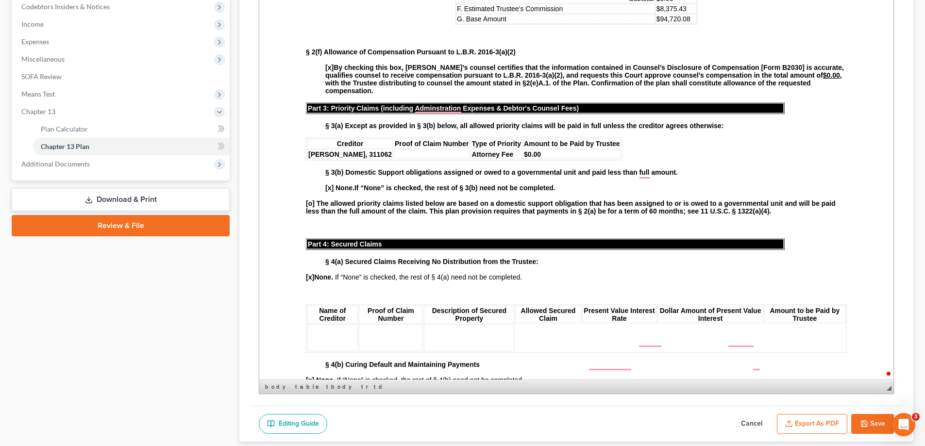
scroll to position [264, 0]
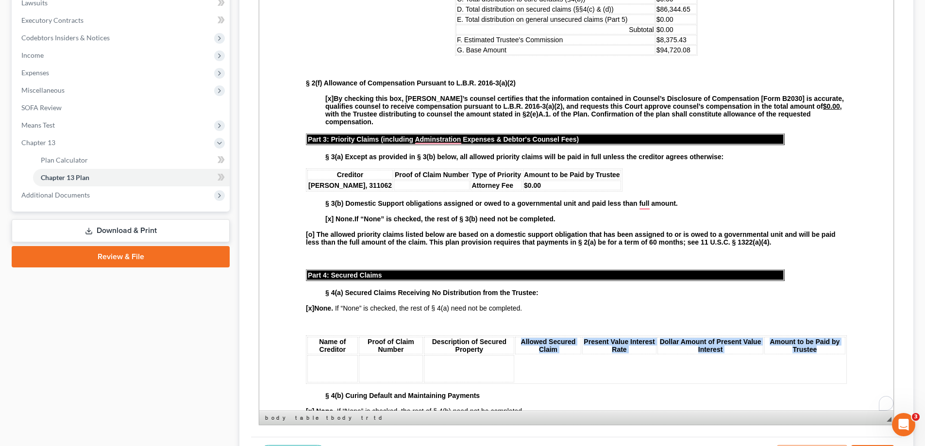
drag, startPoint x: 518, startPoint y: 346, endPoint x: 817, endPoint y: 360, distance: 299.4
click at [817, 354] on tr "Name of Creditor Proof of Claim Number Description of Secured Property Allowed …" at bounding box center [576, 345] width 538 height 17
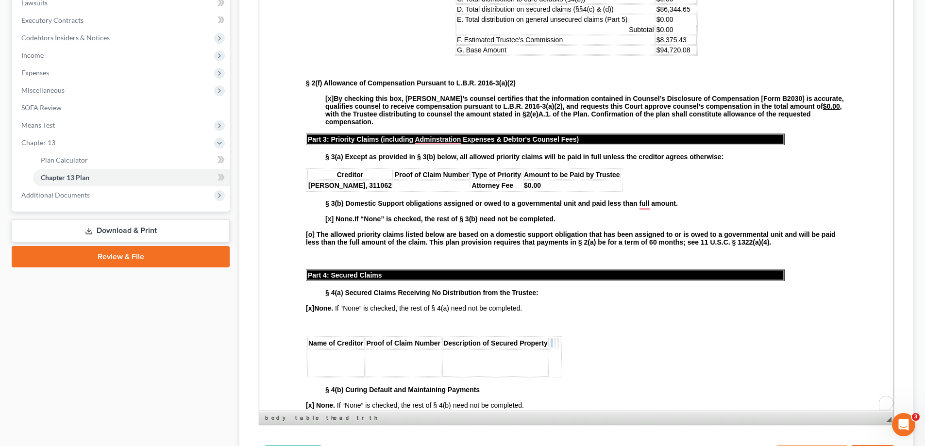
drag, startPoint x: 585, startPoint y: 346, endPoint x: 595, endPoint y: 346, distance: 9.7
click at [560, 346] on tr "Name of Creditor Proof of Claim Number Description of Secured Property" at bounding box center [433, 343] width 253 height 11
click at [562, 360] on table "Name of Creditor Proof of Claim Number Description of Secured Property" at bounding box center [434, 357] width 256 height 42
drag, startPoint x: 534, startPoint y: 361, endPoint x: 573, endPoint y: 358, distance: 39.0
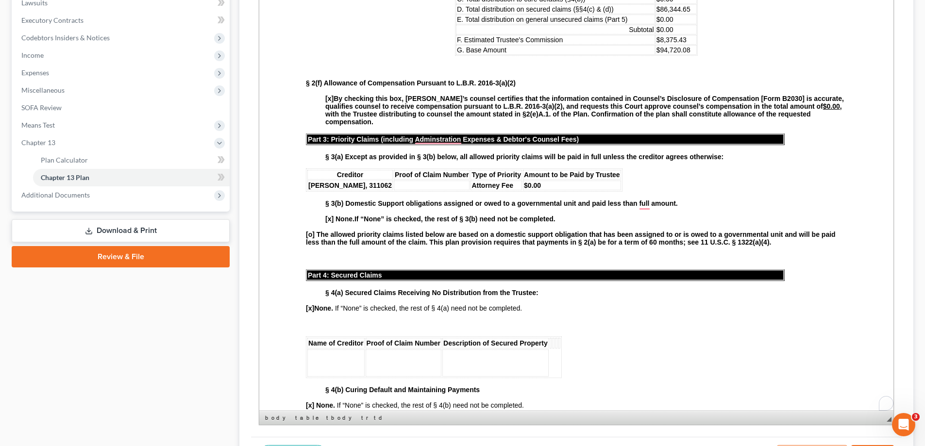
click at [535, 361] on td "To enrich screen reader interactions, please activate Accessibility in Grammarl…" at bounding box center [495, 363] width 106 height 27
click at [555, 346] on th "To enrich screen reader interactions, please activate Accessibility in Grammarl…" at bounding box center [554, 343] width 2 height 11
drag, startPoint x: 584, startPoint y: 346, endPoint x: 596, endPoint y: 346, distance: 12.1
click at [562, 346] on table "Name of Creditor Proof of Claim Number Description of Secured Property" at bounding box center [434, 357] width 256 height 42
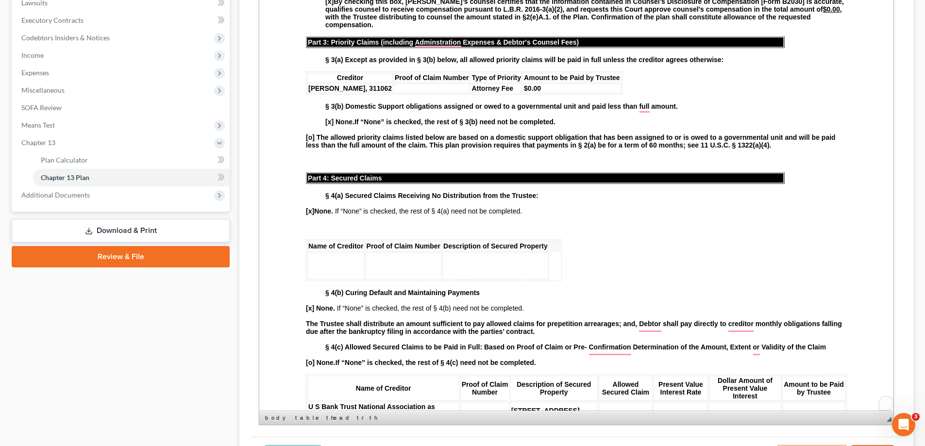
click at [414, 242] on table "Name of Creditor Proof of Claim Number Description of Secured Property" at bounding box center [434, 260] width 256 height 42
drag, startPoint x: 316, startPoint y: 247, endPoint x: 588, endPoint y: 276, distance: 273.0
click at [562, 276] on table "Name of Creditor Proof of Claim Number Description of Secured Property" at bounding box center [434, 260] width 256 height 42
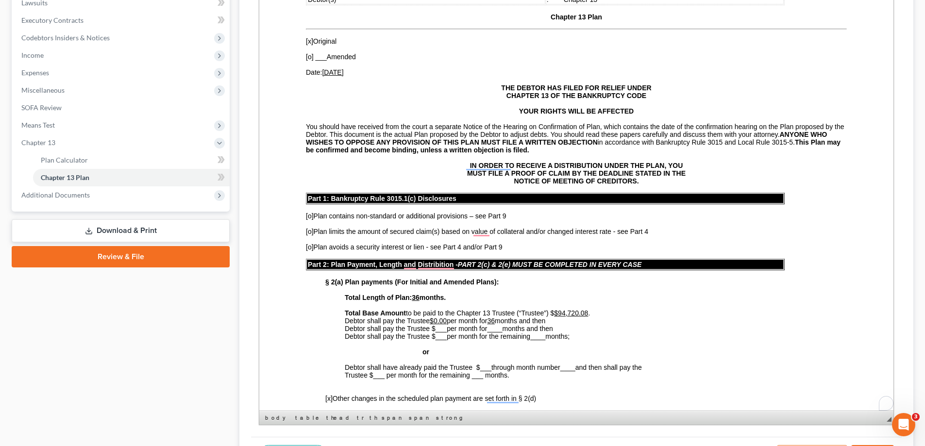
scroll to position [144, 0]
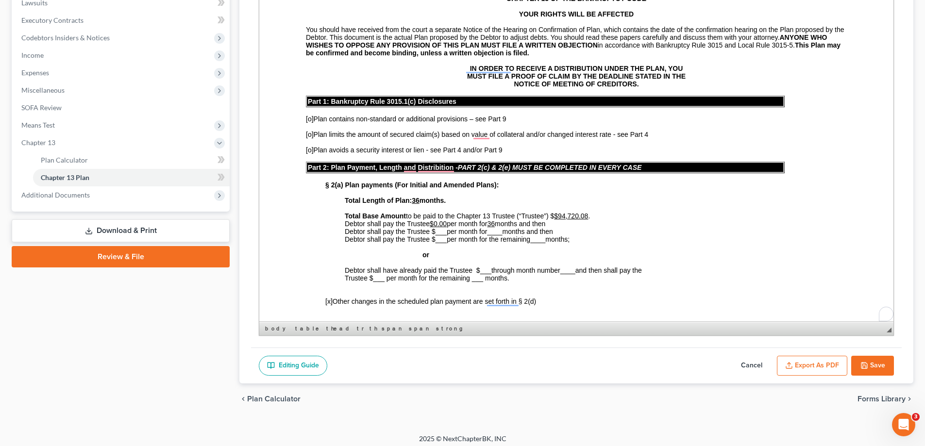
drag, startPoint x: 889, startPoint y: 421, endPoint x: 838, endPoint y: 332, distance: 102.9
click at [838, 332] on span "◢ Elements path body table thead tr th span span strong" at bounding box center [576, 328] width 634 height 14
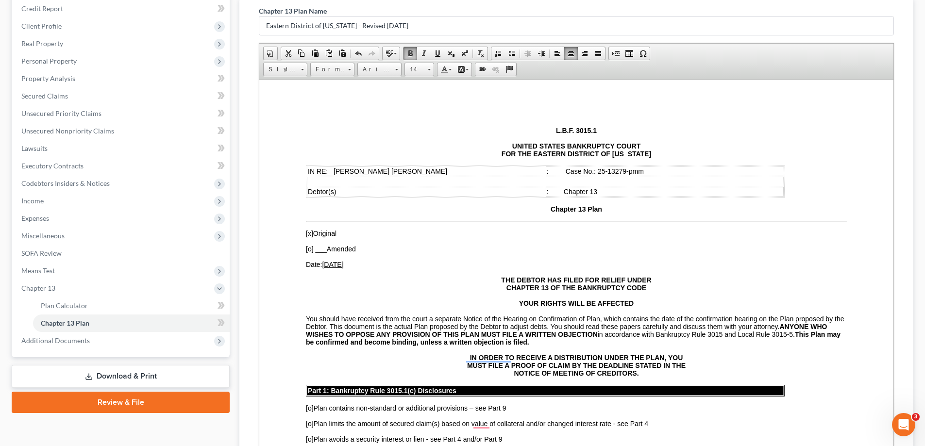
scroll to position [21, 0]
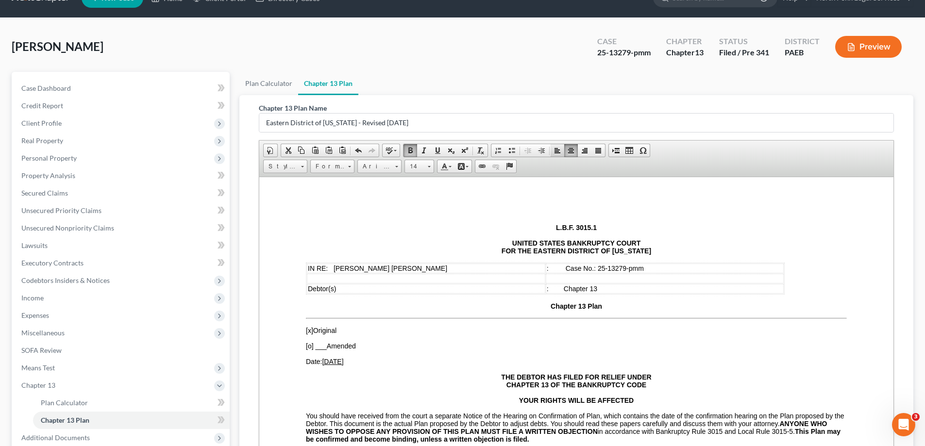
click at [556, 153] on span at bounding box center [558, 151] width 8 height 8
click at [616, 151] on span at bounding box center [616, 151] width 8 height 8
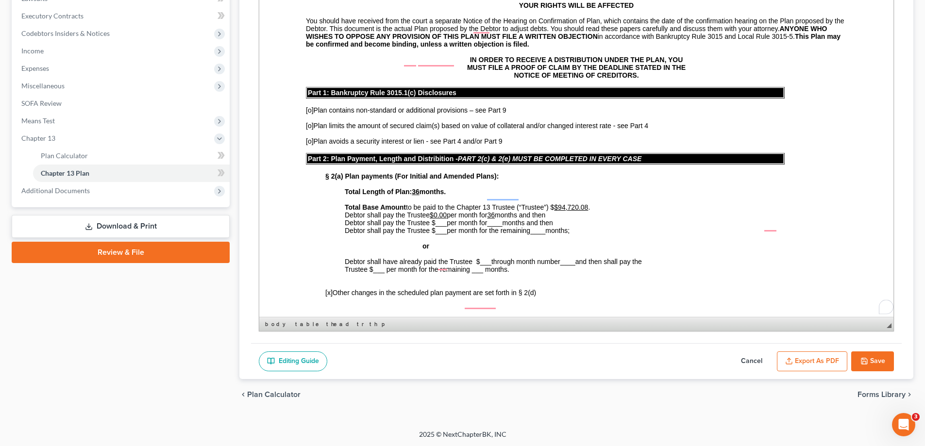
scroll to position [243, 0]
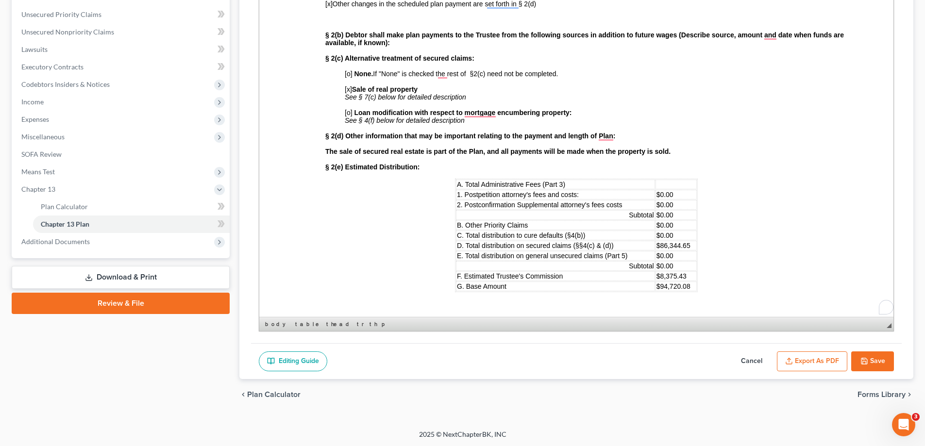
drag, startPoint x: 1149, startPoint y: 305, endPoint x: 863, endPoint y: 276, distance: 287.0
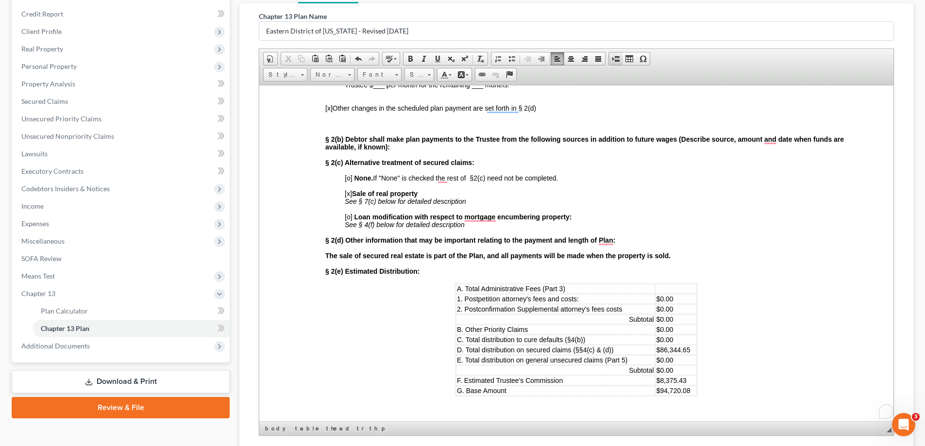
click at [610, 62] on link "Insert Page Break for Printing" at bounding box center [616, 58] width 14 height 13
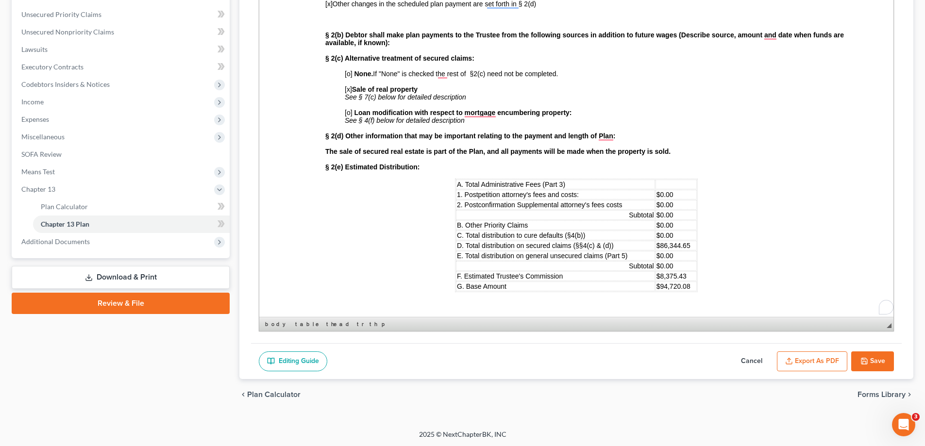
scroll to position [534, 0]
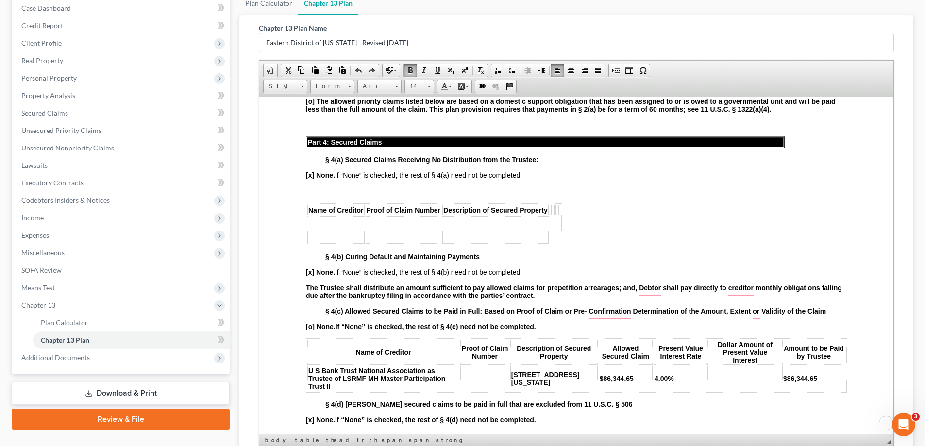
click at [891, 442] on span "◢ Elements path body table thead tr th span span strong" at bounding box center [576, 440] width 634 height 14
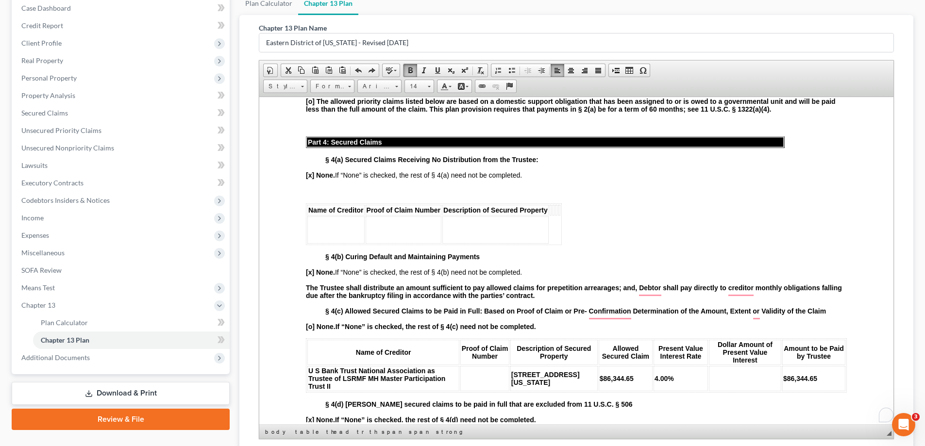
drag, startPoint x: 891, startPoint y: 442, endPoint x: 885, endPoint y: 434, distance: 9.8
click at [885, 434] on span "◢ Elements path body table thead tr th span span strong" at bounding box center [576, 432] width 634 height 14
click at [549, 243] on td "To enrich screen reader interactions, please activate Accessibility in Grammarl…" at bounding box center [495, 229] width 106 height 27
click at [627, 70] on span at bounding box center [629, 71] width 8 height 8
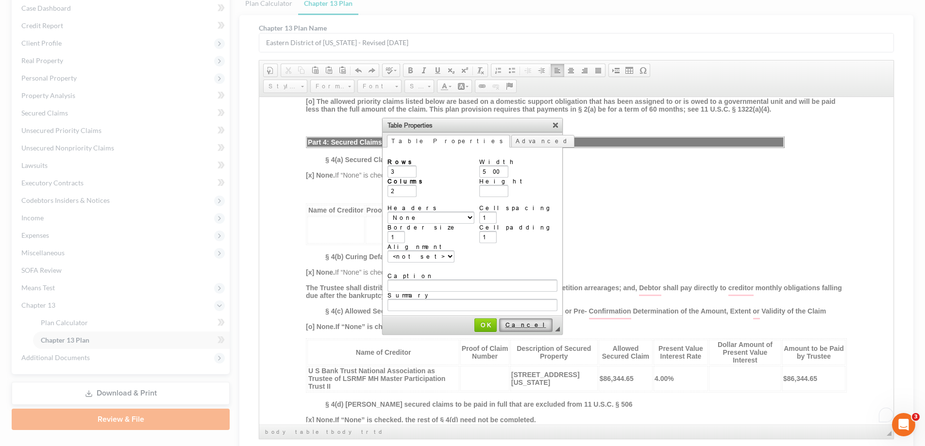
click at [519, 322] on link "Cancel" at bounding box center [525, 326] width 53 height 14
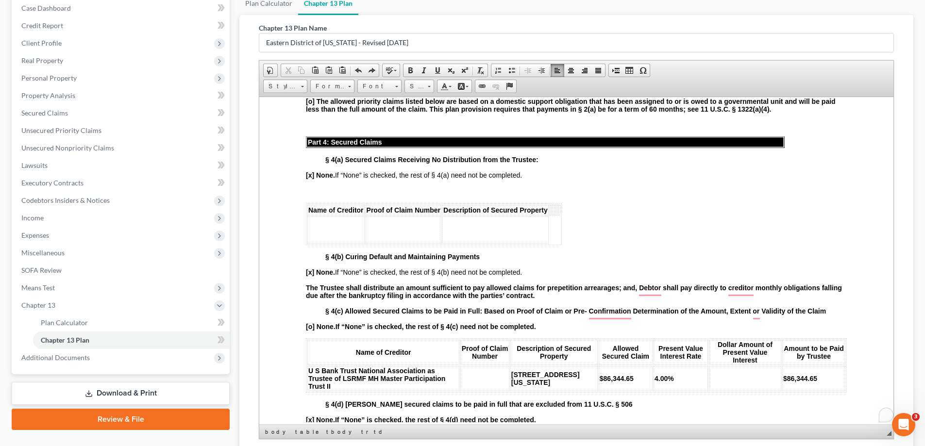
click at [549, 224] on td "To enrich screen reader interactions, please activate Accessibility in Grammarl…" at bounding box center [495, 229] width 106 height 27
drag, startPoint x: 311, startPoint y: 212, endPoint x: 554, endPoint y: 233, distance: 244.2
click at [554, 233] on table "Name of Creditor Proof of Claim Number Description of Secured Property" at bounding box center [434, 224] width 256 height 42
click at [635, 70] on link "Table" at bounding box center [629, 70] width 14 height 13
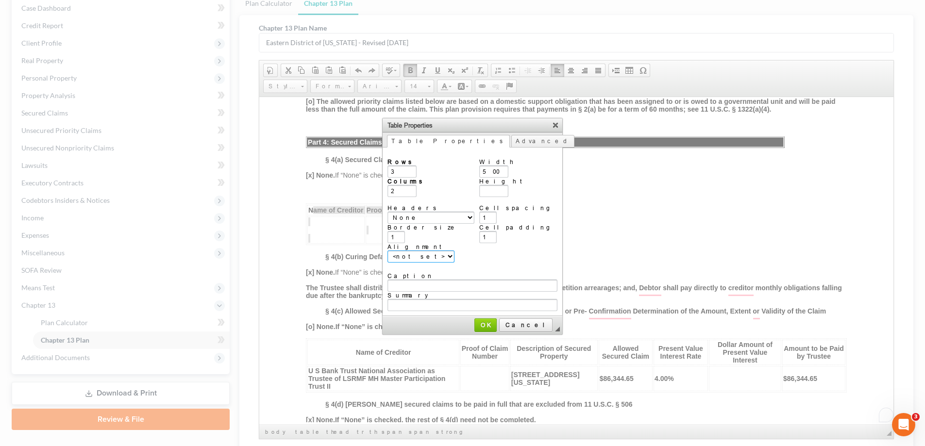
click at [422, 251] on select "<not set> Left Center Right" at bounding box center [420, 257] width 67 height 12
select select "left"
click at [387, 251] on select "<not set> Left Center Right" at bounding box center [420, 257] width 67 height 12
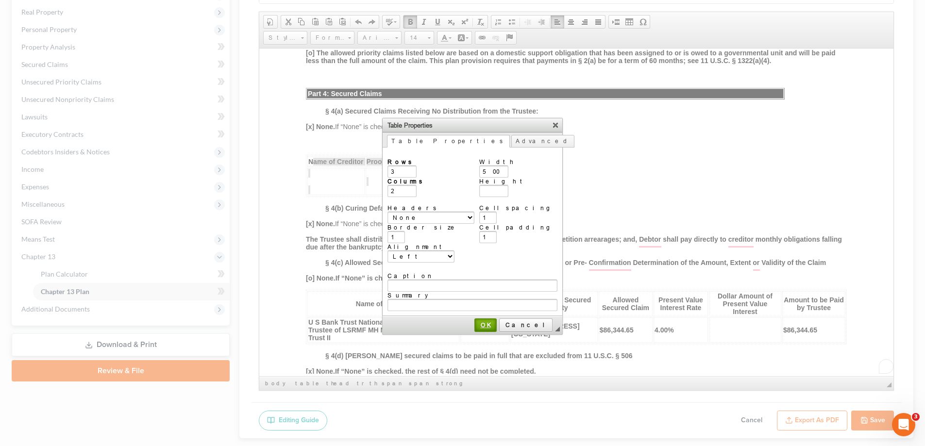
click at [485, 321] on span "OK" at bounding box center [485, 324] width 20 height 7
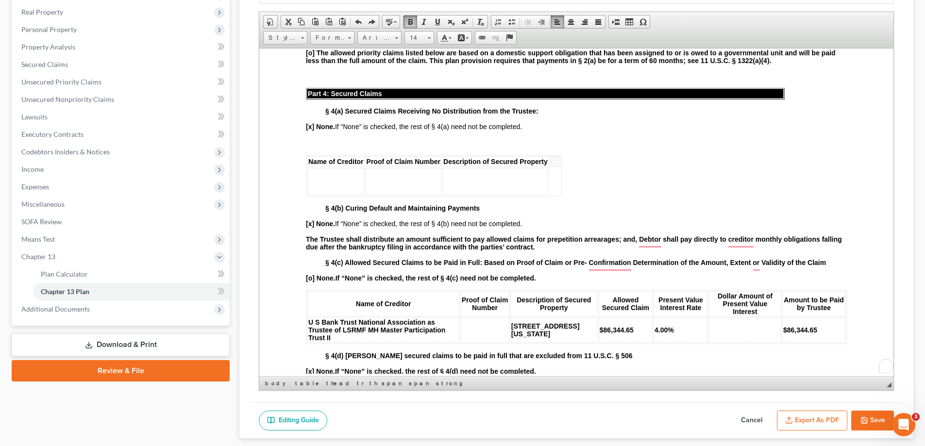
click at [478, 144] on p "To enrich screen reader interactions, please activate Accessibility in Grammarl…" at bounding box center [576, 142] width 541 height 9
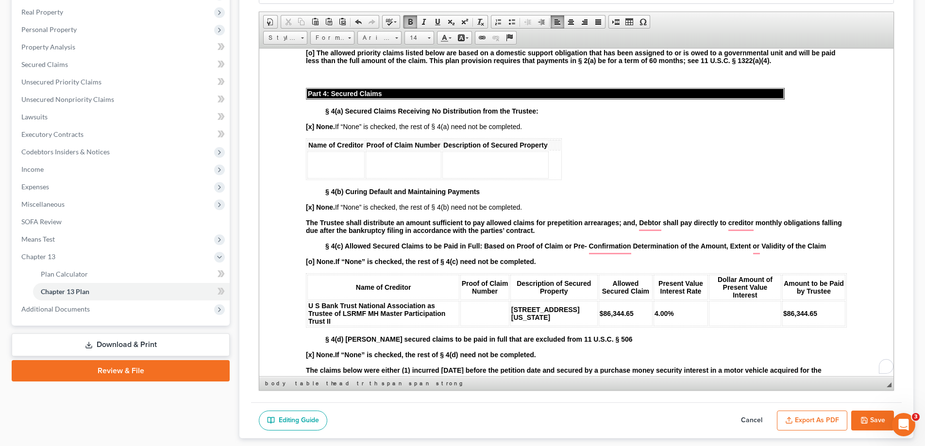
click at [306, 222] on strong "The Trustee shall distribute an amount sufficient to pay allowed claims for pre…" at bounding box center [574, 227] width 536 height 16
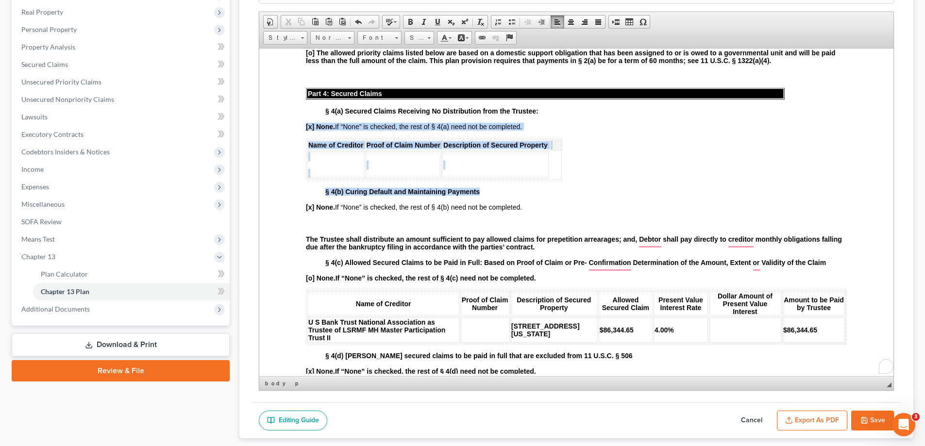
drag, startPoint x: 625, startPoint y: 185, endPoint x: 298, endPoint y: 150, distance: 329.7
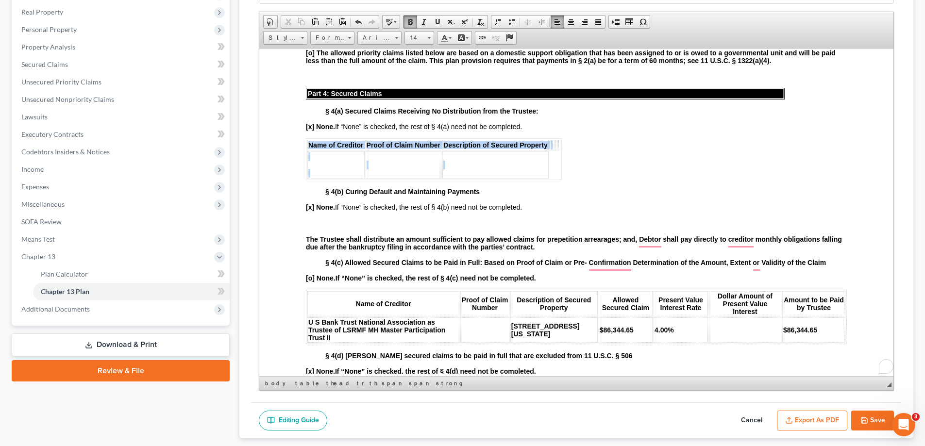
drag, startPoint x: 305, startPoint y: 142, endPoint x: 568, endPoint y: 180, distance: 265.3
click at [562, 180] on table "Name of Creditor Proof of Claim Number Description of Secured Property" at bounding box center [434, 159] width 256 height 42
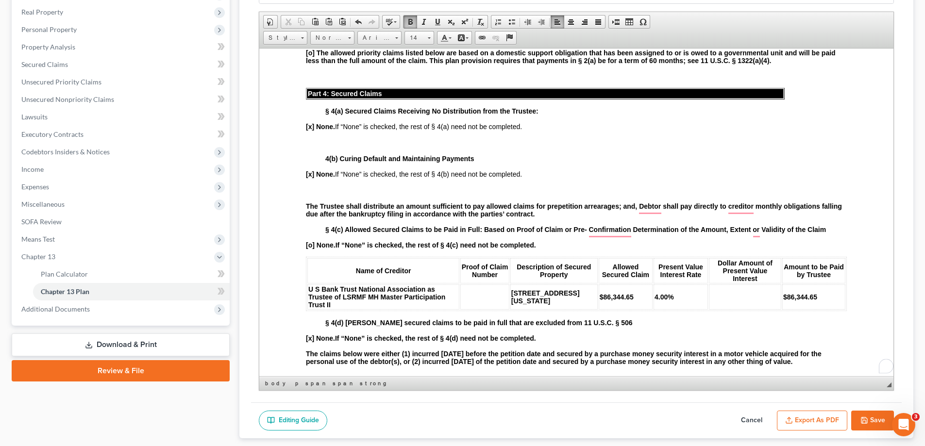
click at [321, 188] on p "To enrich screen reader interactions, please activate Accessibility in Grammarl…" at bounding box center [576, 189] width 541 height 9
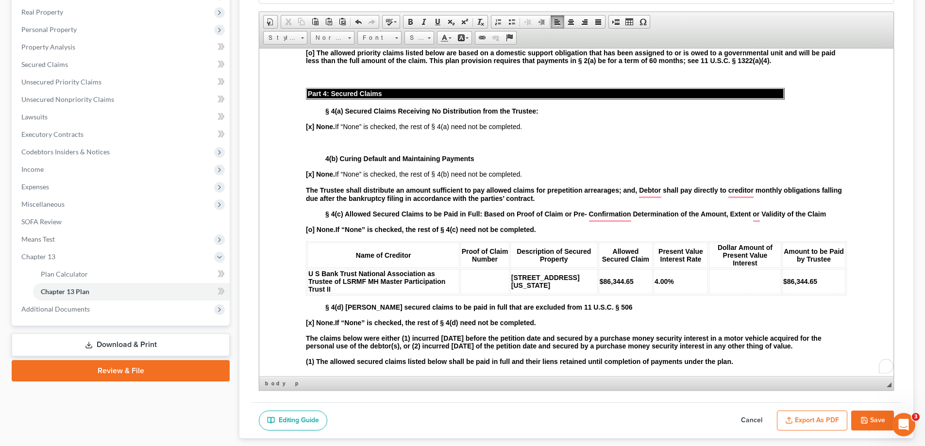
click at [328, 115] on strong "§ 4(a) Secured Claims Receiving No Distribution from the Trustee:" at bounding box center [431, 111] width 213 height 8
copy strong "§"
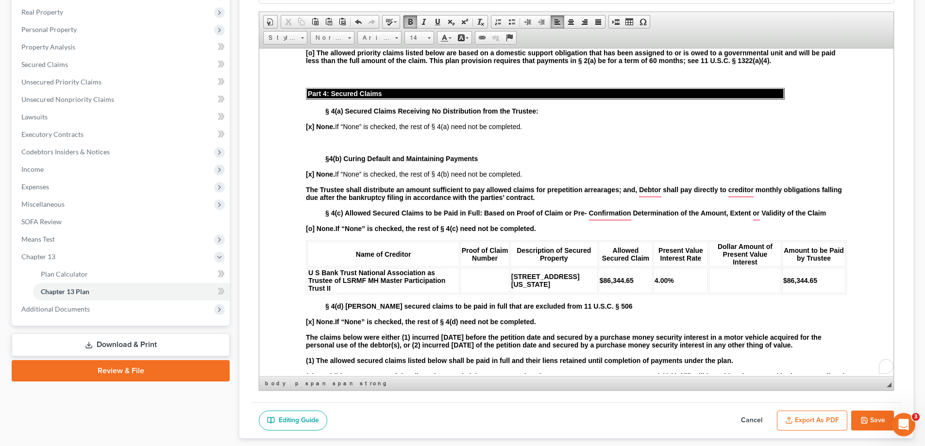
click at [580, 201] on p "The Trustee shall distribute an amount sufficient to pay allowed claims for pre…" at bounding box center [576, 193] width 541 height 16
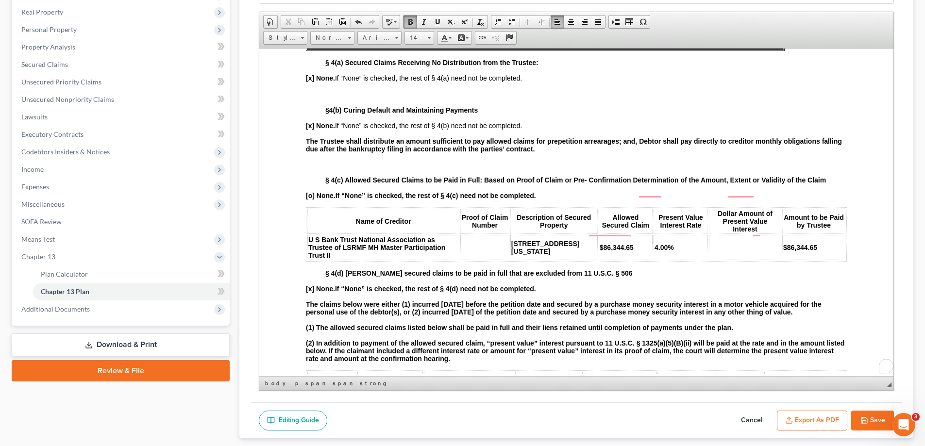
scroll to position [1068, 0]
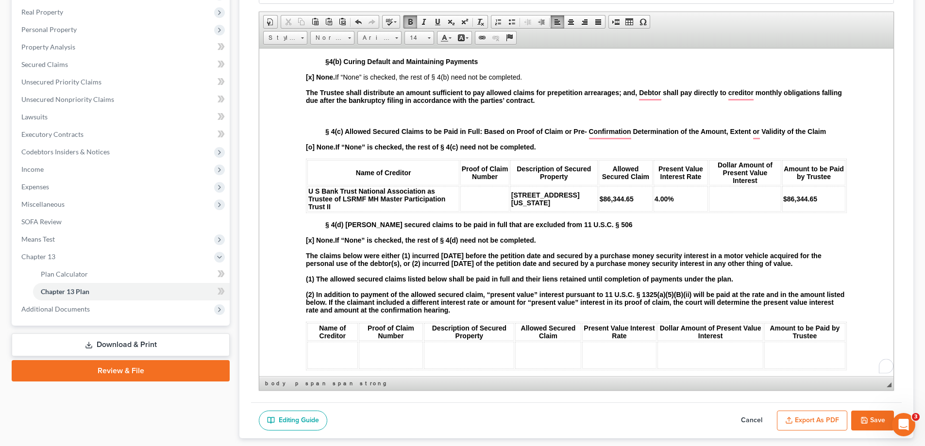
click at [320, 232] on body "L.B.F. 3015.1 UNITED STATES BANKRUPTCY COURT FOR THE EASTERN DISTRICT OF [US_ST…" at bounding box center [576, 406] width 541 height 2764
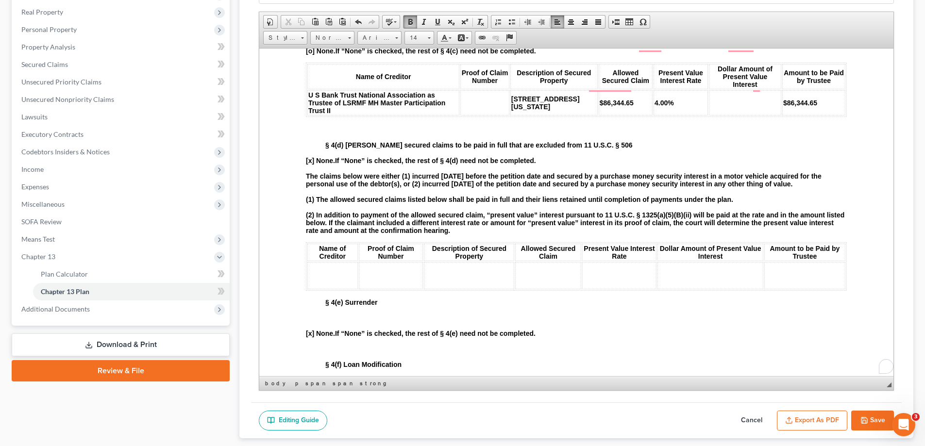
scroll to position [1165, 0]
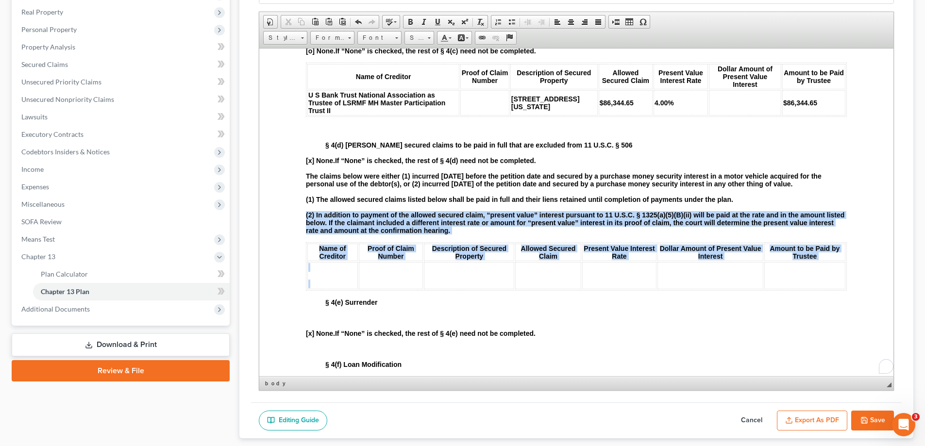
drag, startPoint x: 299, startPoint y: 255, endPoint x: 406, endPoint y: 291, distance: 113.2
click at [406, 291] on html "L.B.F. 3015.1 UNITED STATES BANKRUPTCY COURT FOR THE EASTERN DISTRICT OF [US_ST…" at bounding box center [576, 317] width 634 height 2875
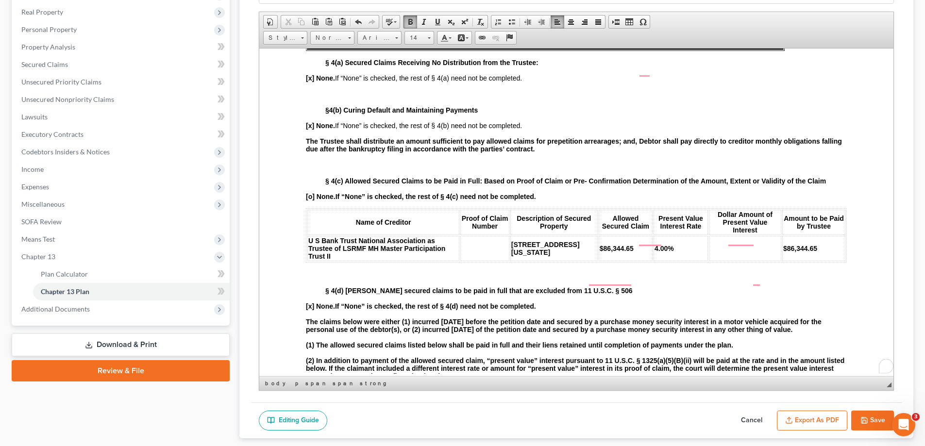
scroll to position [1020, 0]
click at [349, 279] on p "To enrich screen reader interactions, please activate Accessibility in Grammarl…" at bounding box center [585, 274] width 521 height 9
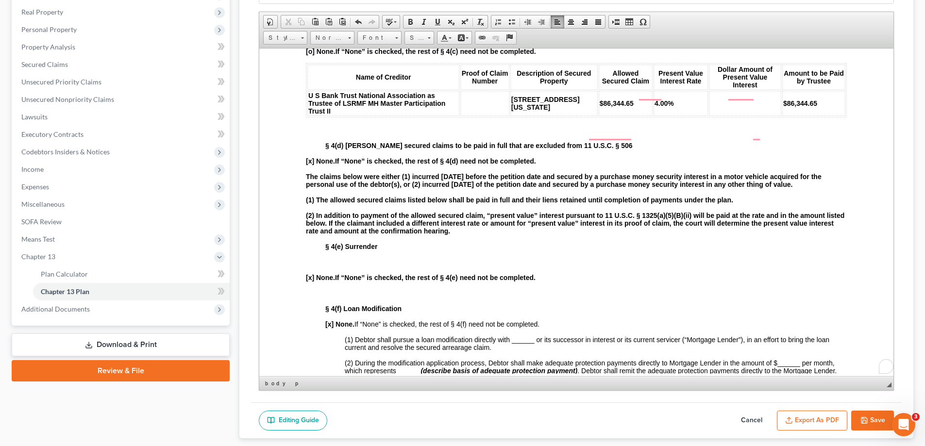
scroll to position [1165, 0]
click at [316, 258] on body "L.B.F. 3015.1 UNITED STATES BANKRUPTCY COURT FOR THE EASTERN DISTRICT OF [US_ST…" at bounding box center [576, 289] width 541 height 2725
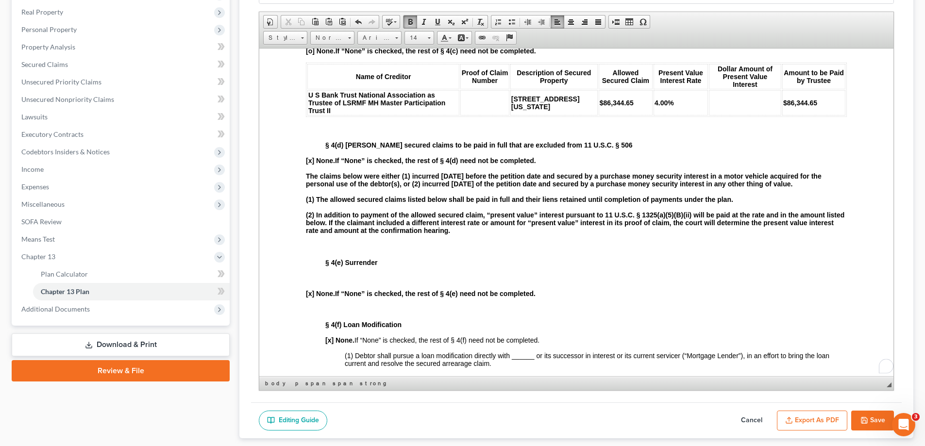
click at [336, 282] on p "To enrich screen reader interactions, please activate Accessibility in Grammarl…" at bounding box center [585, 278] width 521 height 8
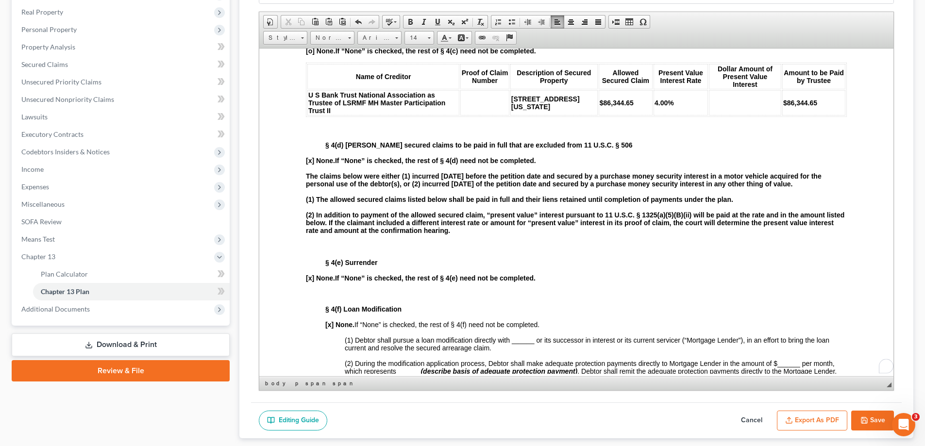
scroll to position [1262, 0]
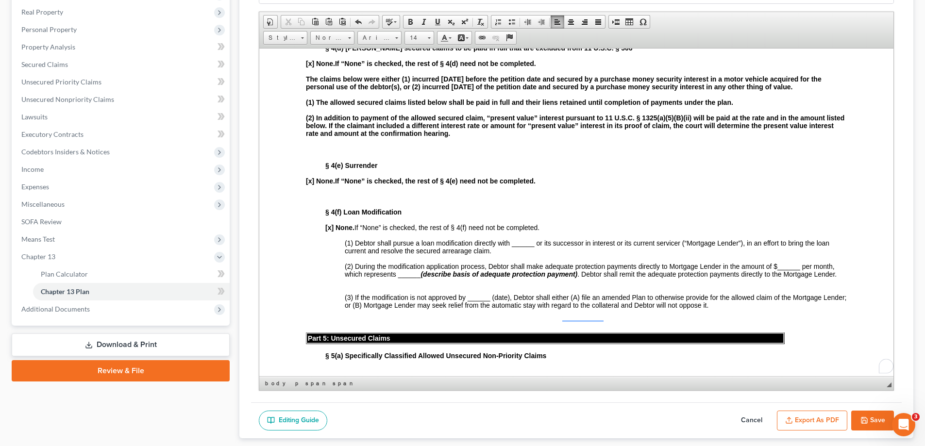
click at [314, 240] on body "L.B.F. 3015.1 UNITED STATES BANKRUPTCY COURT FOR THE EASTERN DISTRICT OF [US_ST…" at bounding box center [576, 193] width 541 height 2726
click at [528, 23] on span at bounding box center [528, 22] width 8 height 8
drag, startPoint x: 553, startPoint y: 194, endPoint x: 341, endPoint y: 195, distance: 211.7
click at [341, 185] on p "[x] None. If “None” is checked, the rest of § 4(e) need not be completed." at bounding box center [576, 181] width 541 height 8
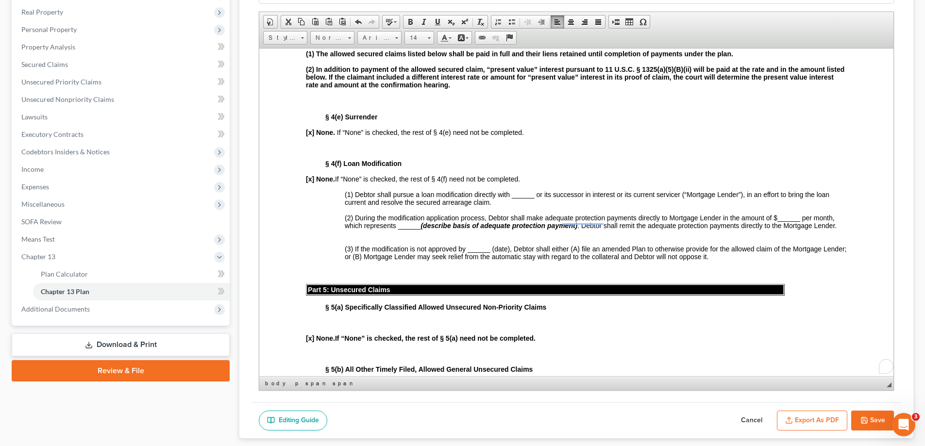
scroll to position [1360, 0]
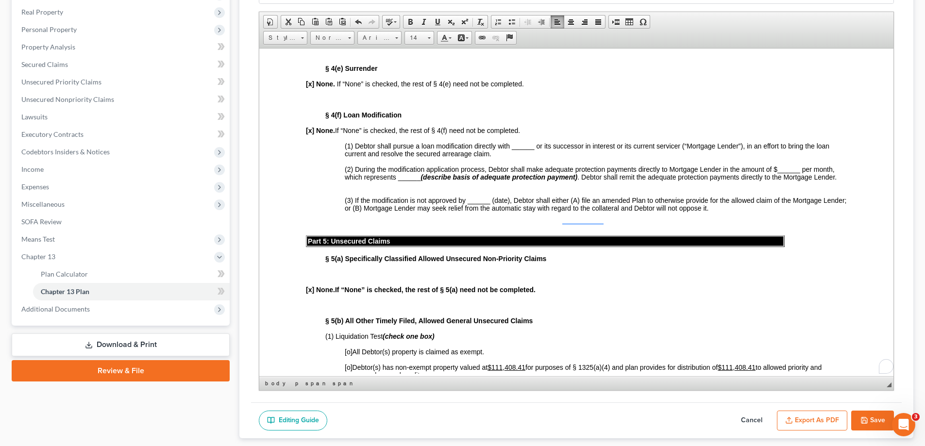
click at [342, 278] on p "To enrich screen reader interactions, please activate Accessibility in Grammarl…" at bounding box center [585, 274] width 521 height 8
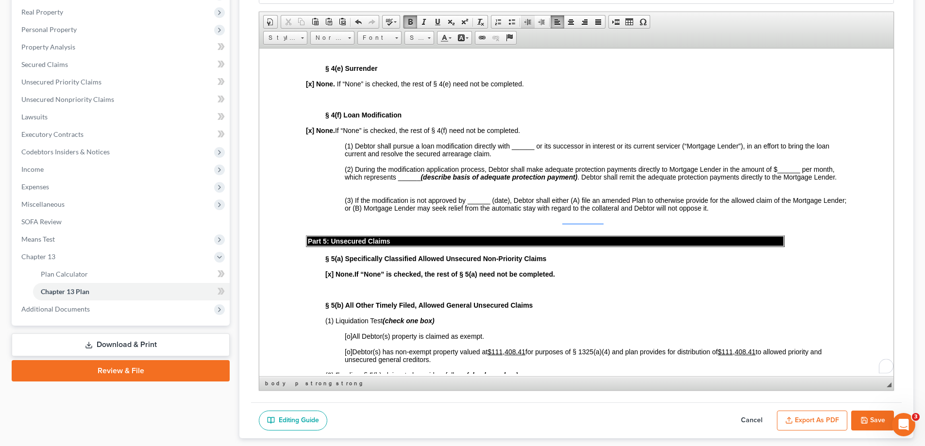
click at [527, 23] on span at bounding box center [528, 22] width 8 height 8
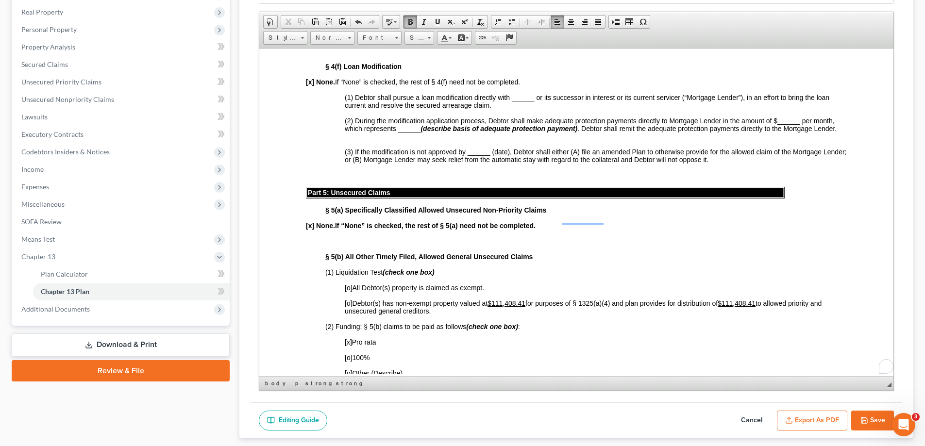
scroll to position [1408, 0]
click at [348, 291] on span "[o]" at bounding box center [349, 288] width 8 height 8
click at [350, 307] on span "[o]" at bounding box center [349, 303] width 8 height 8
click at [346, 291] on span "[ ]" at bounding box center [349, 288] width 8 height 8
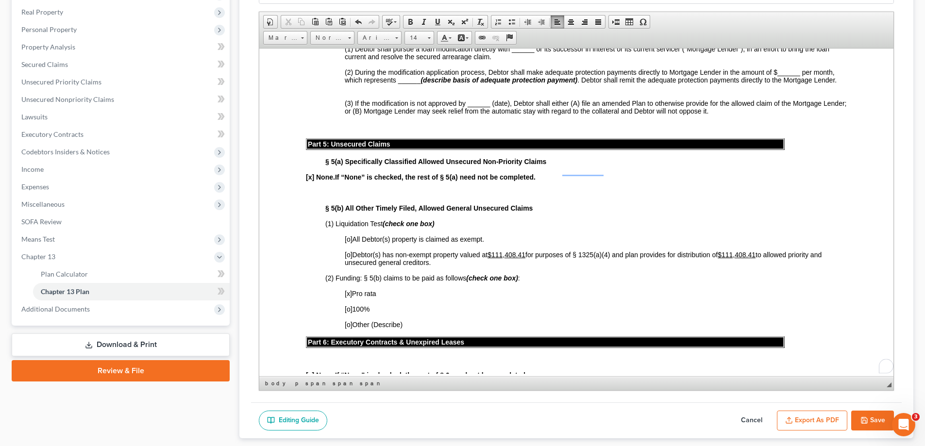
scroll to position [1457, 0]
click at [869, 419] on button "Save" at bounding box center [872, 421] width 43 height 20
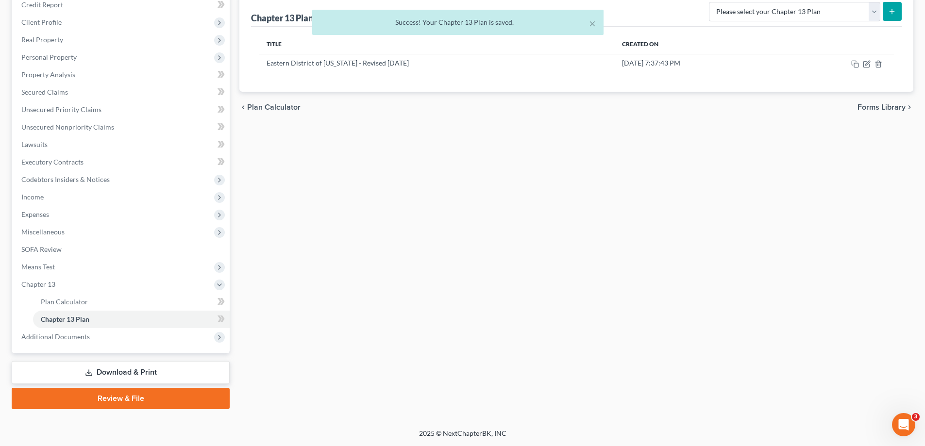
scroll to position [122, 0]
click at [54, 130] on span "Unsecured Nonpriority Claims" at bounding box center [67, 127] width 93 height 8
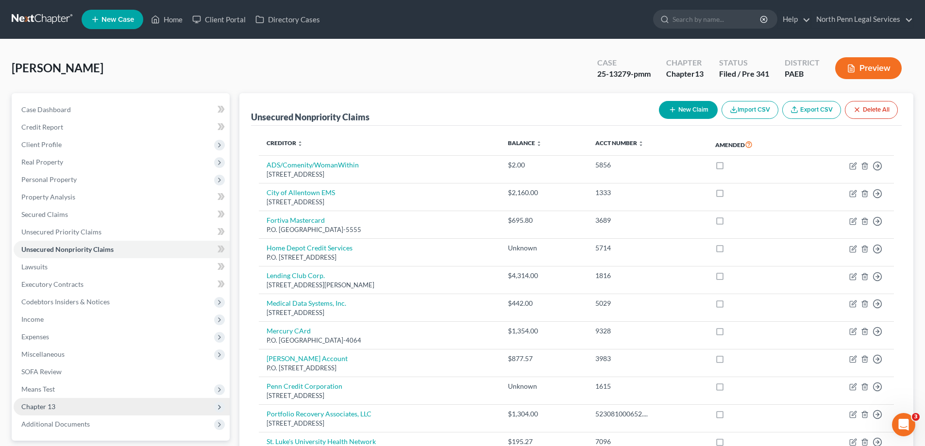
scroll to position [97, 0]
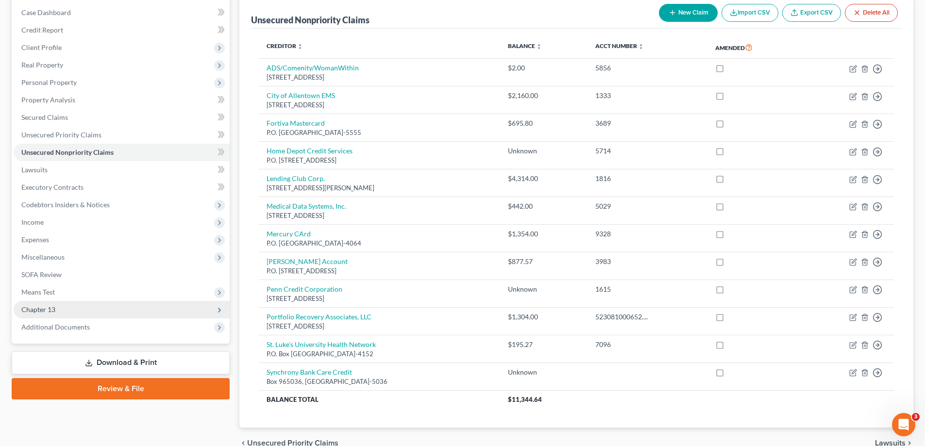
click at [49, 306] on span "Chapter 13" at bounding box center [38, 309] width 34 height 8
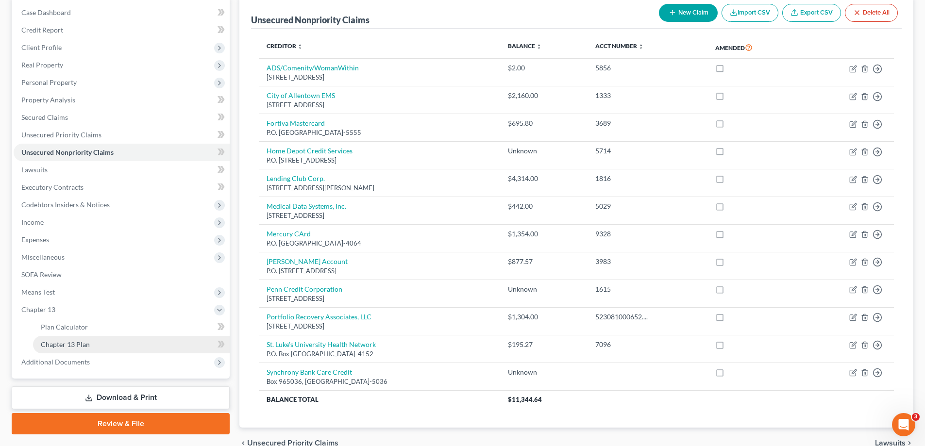
click at [151, 352] on link "Chapter 13 Plan" at bounding box center [131, 344] width 197 height 17
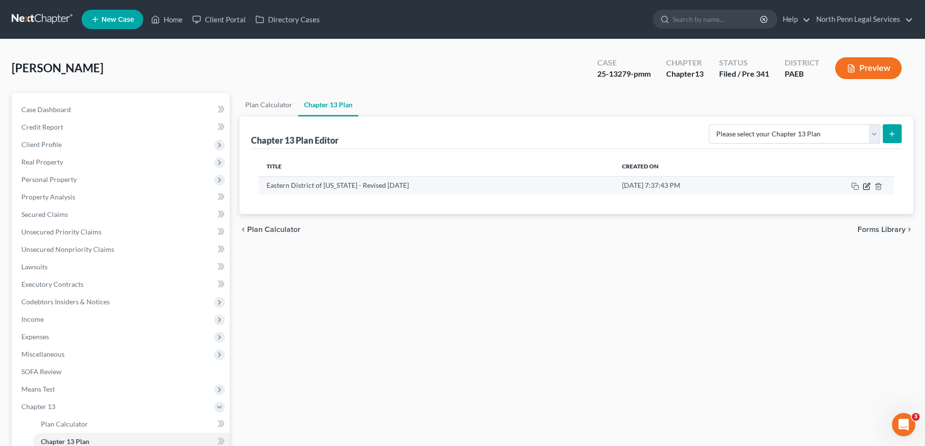
click at [869, 189] on icon "button" at bounding box center [866, 187] width 6 height 6
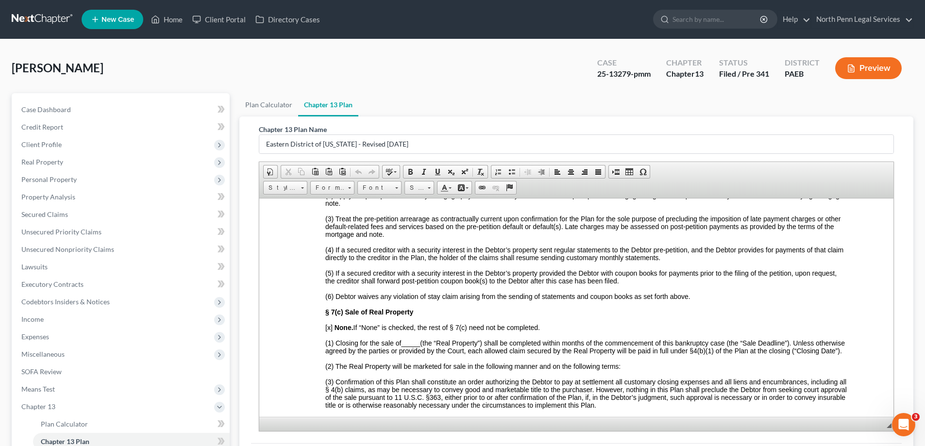
scroll to position [1797, 0]
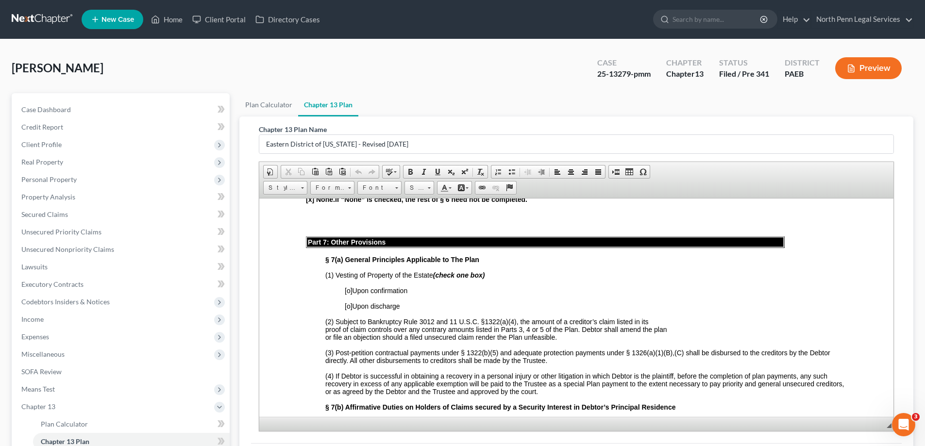
click at [349, 294] on span "[o]" at bounding box center [349, 290] width 8 height 8
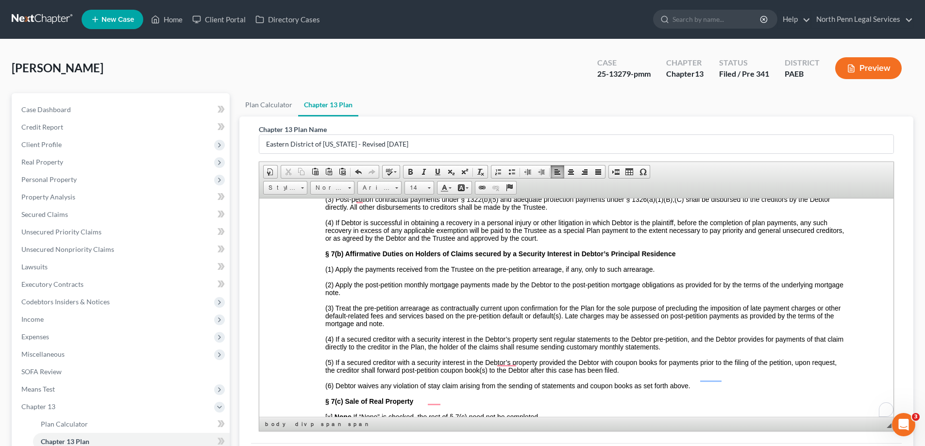
scroll to position [2088, 0]
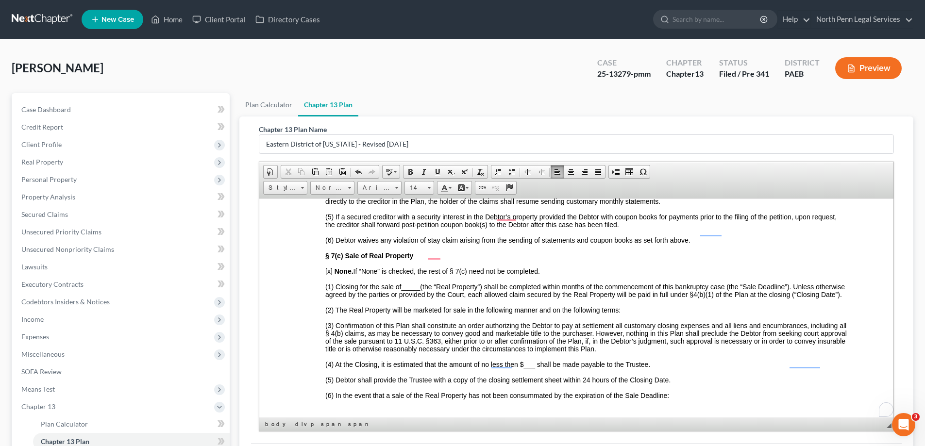
click at [328, 275] on span "[x]" at bounding box center [328, 271] width 7 height 8
click at [567, 298] on span "(1) Closing for the sale of _____ (the “Real Property”) shall be completed with…" at bounding box center [585, 291] width 520 height 16
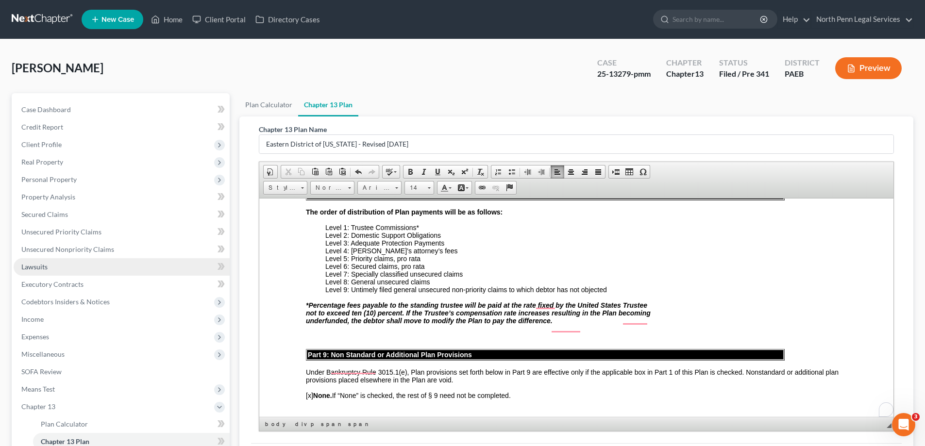
scroll to position [122, 0]
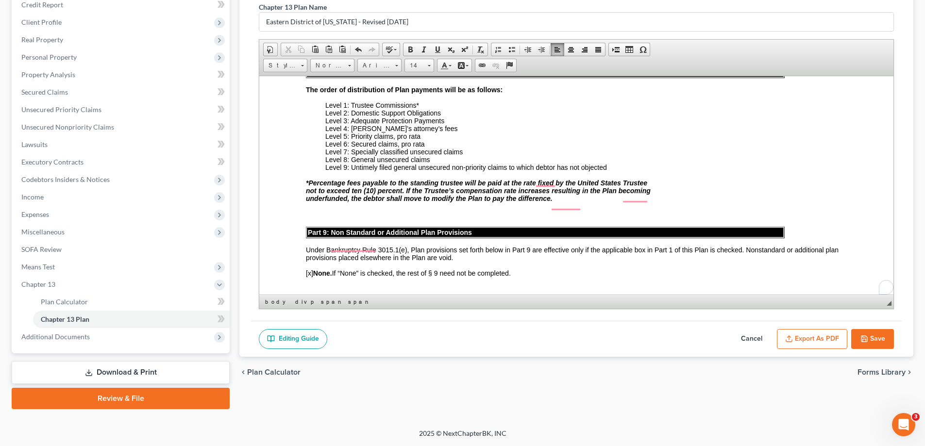
click at [879, 342] on button "Save" at bounding box center [872, 339] width 43 height 20
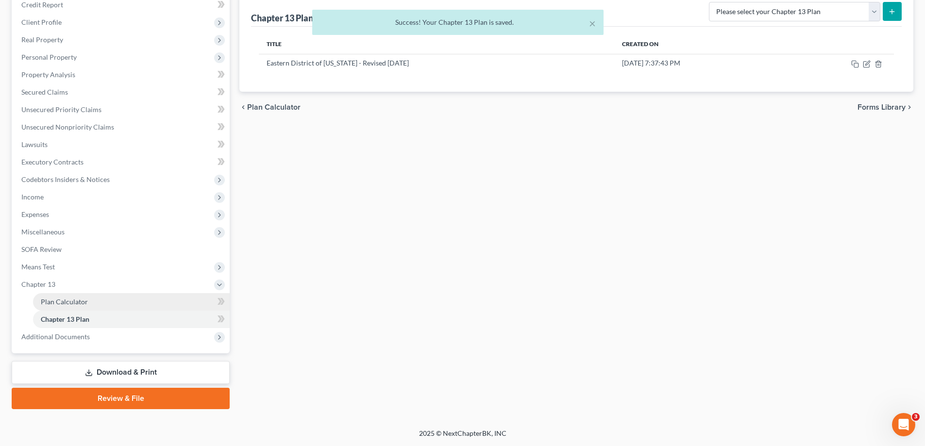
click at [141, 305] on link "Plan Calculator" at bounding box center [131, 301] width 197 height 17
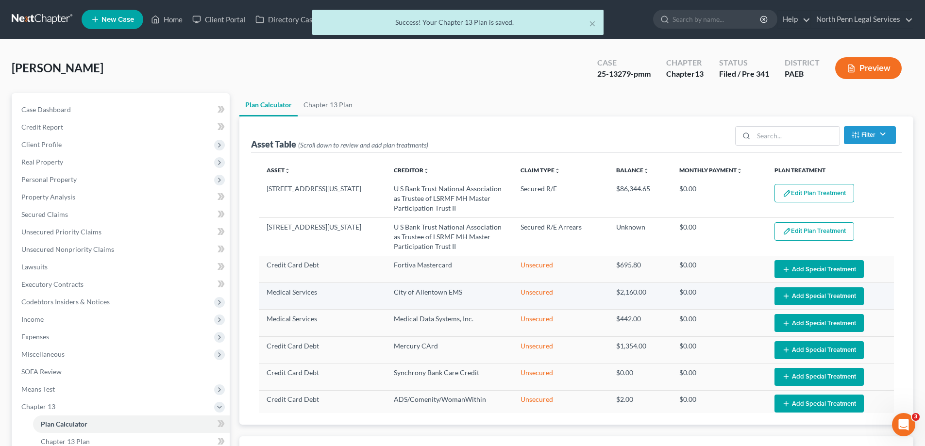
select select "35"
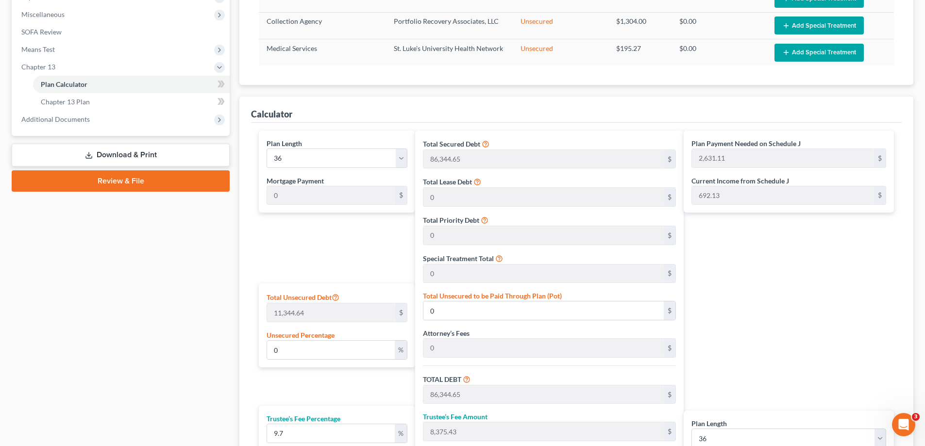
scroll to position [437, 0]
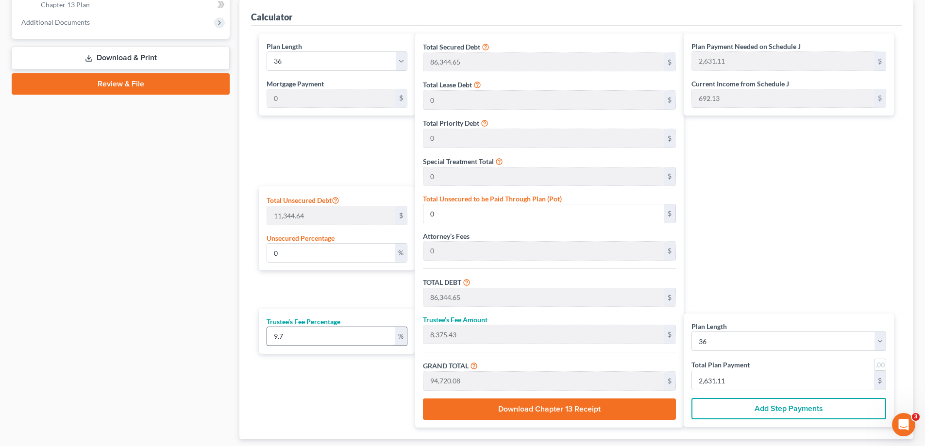
click at [386, 336] on input "9.7" at bounding box center [331, 336] width 128 height 18
drag, startPoint x: 340, startPoint y: 342, endPoint x: 268, endPoint y: 336, distance: 73.1
click at [268, 336] on input "9.7" at bounding box center [331, 336] width 128 height 18
type input "7"
type input "6,044.12"
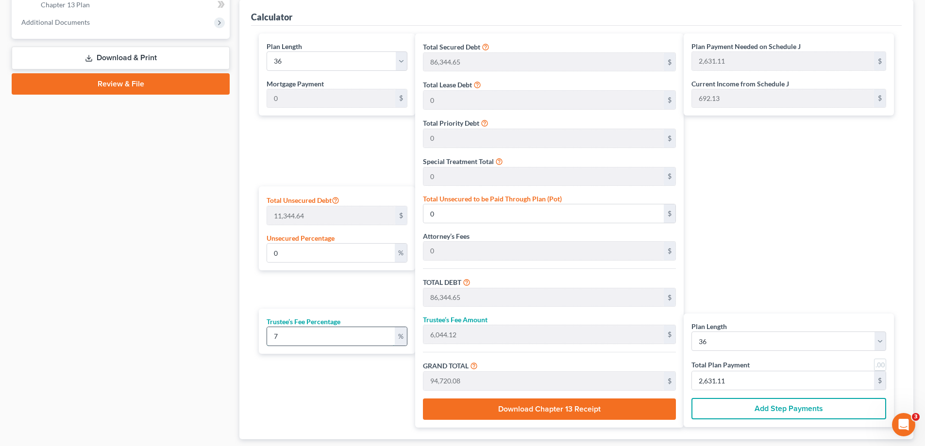
type input "92,388.77"
type input "2,566.35"
type input "7.4"
type input "6,389.50"
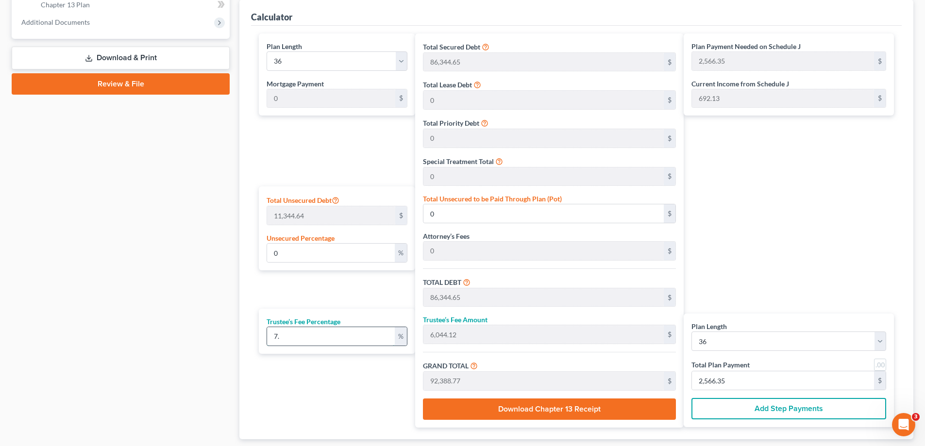
type input "92,734.15"
type input "2,575.94"
click at [297, 381] on div "Plan Length 1 2 3 4 5 6 7 8 9 10 11 12 13 14 15 16 17 18 19 20 21 22 23 24 25 2…" at bounding box center [334, 231] width 161 height 394
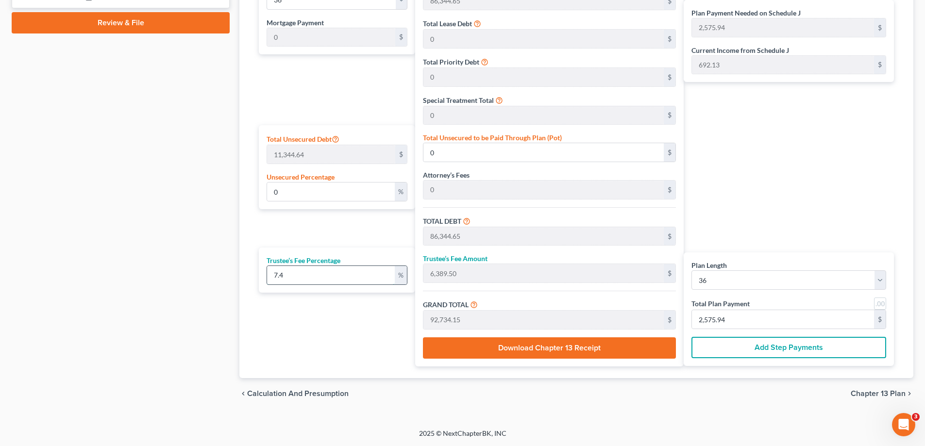
click at [323, 279] on input "7.4" at bounding box center [331, 275] width 128 height 18
drag, startPoint x: 381, startPoint y: 281, endPoint x: 270, endPoint y: 282, distance: 110.7
click at [270, 282] on input "7.4" at bounding box center [331, 275] width 128 height 18
type input "0"
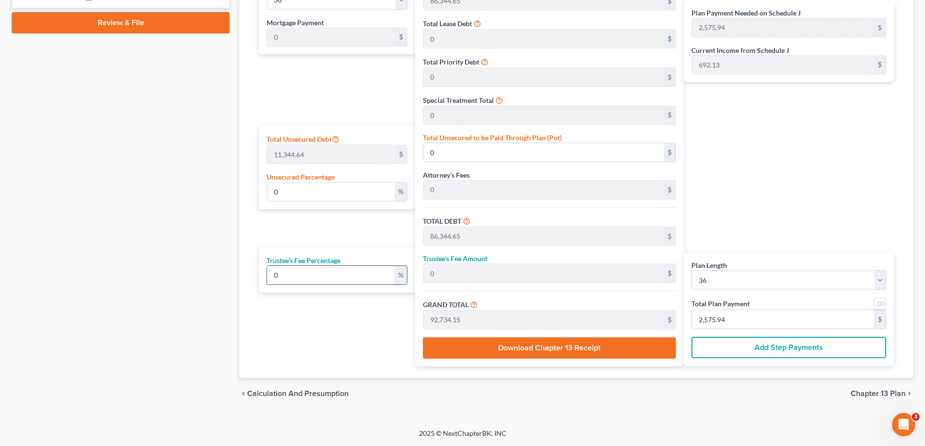
type input "86,344.65"
type input "2,398.46"
type input "0"
type input "7"
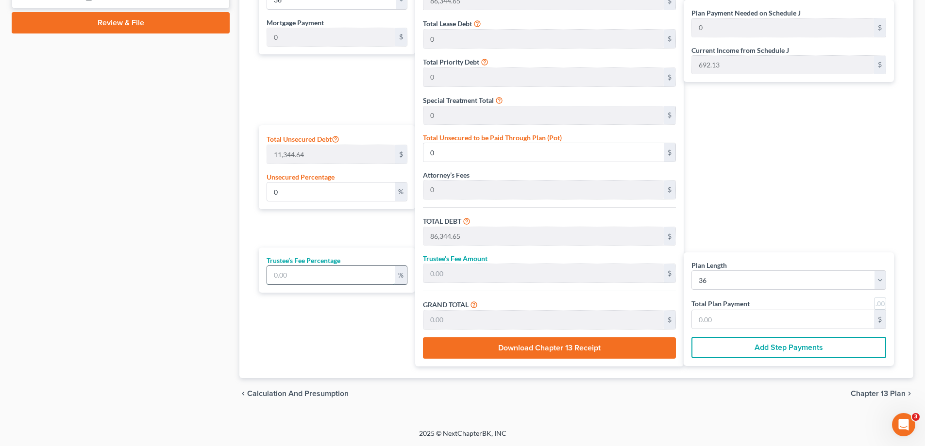
type input "6,044.12"
type input "92,388.77"
type input "2,566.35"
type input "7.4"
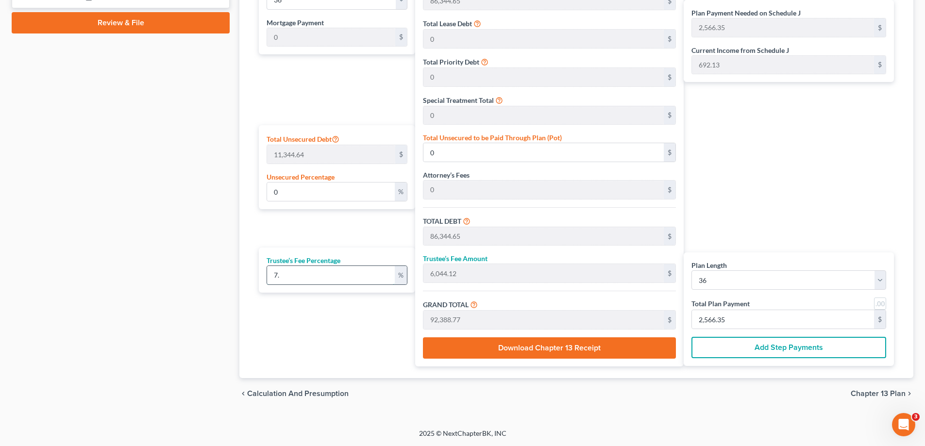
type input "6,389.50"
type input "92,734.15"
type input "2,575.94"
click at [299, 348] on div "Plan Length 1 2 3 4 5 6 7 8 9 10 11 12 13 14 15 16 17 18 19 20 21 22 23 24 25 2…" at bounding box center [334, 169] width 161 height 394
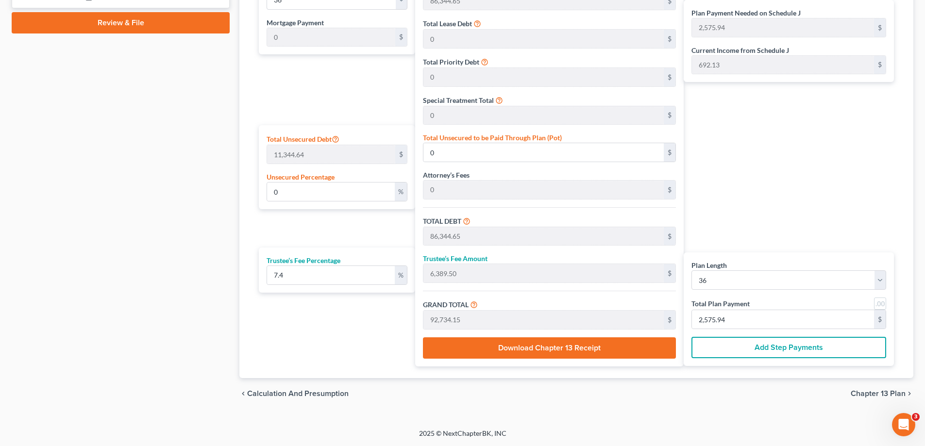
click at [876, 391] on span "Chapter 13 Plan" at bounding box center [878, 394] width 55 height 8
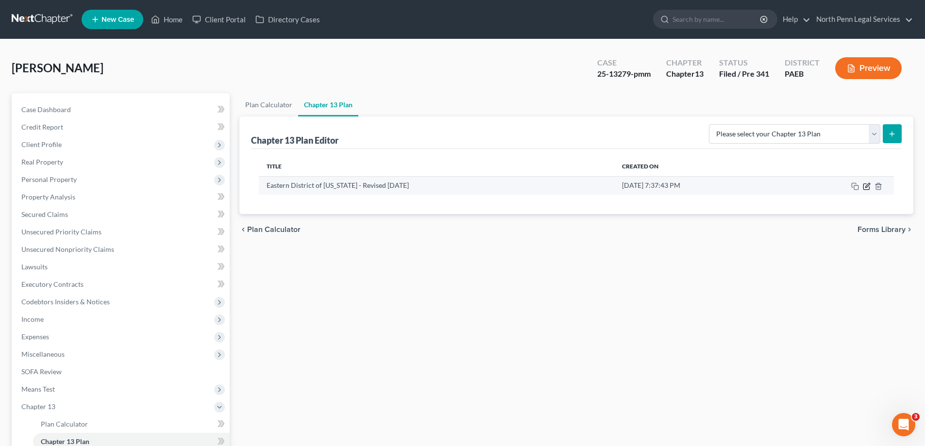
click at [865, 187] on icon "button" at bounding box center [867, 185] width 4 height 4
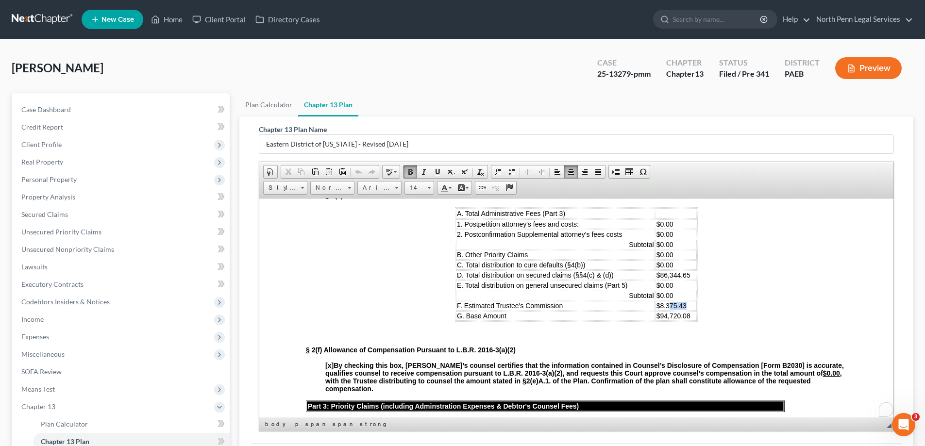
scroll to position [680, 0]
drag, startPoint x: 687, startPoint y: 303, endPoint x: 657, endPoint y: 300, distance: 29.8
click at [657, 301] on td "$8,375.43" at bounding box center [676, 306] width 41 height 10
drag, startPoint x: 686, startPoint y: 312, endPoint x: 661, endPoint y: 318, distance: 25.9
click at [661, 318] on span "$94,720.08" at bounding box center [673, 316] width 34 height 8
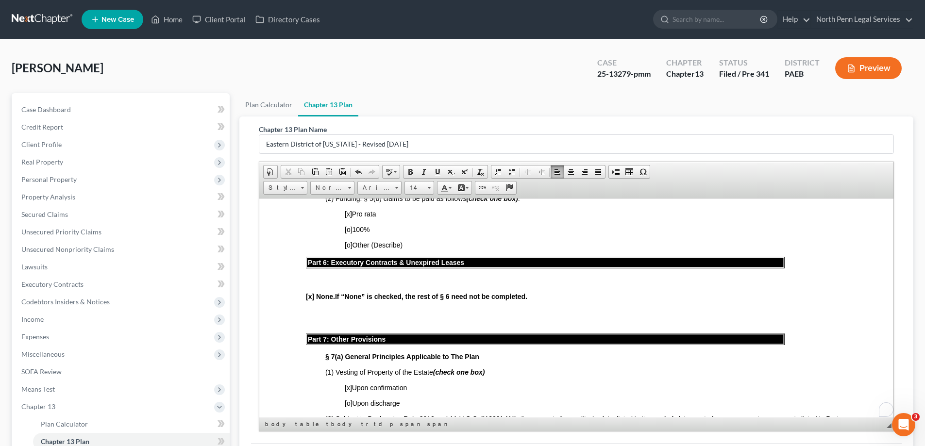
scroll to position [1651, 0]
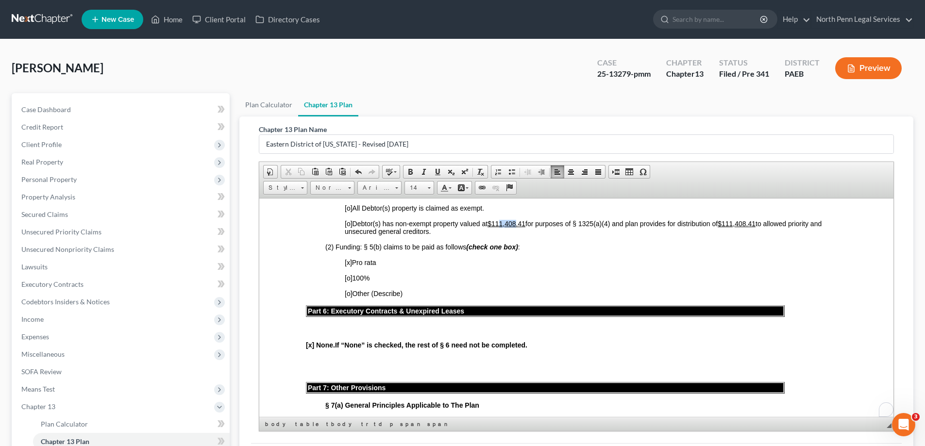
drag, startPoint x: 517, startPoint y: 236, endPoint x: 502, endPoint y: 236, distance: 14.6
click at [502, 227] on u "$111,408.41" at bounding box center [507, 223] width 38 height 8
drag, startPoint x: 528, startPoint y: 235, endPoint x: 490, endPoint y: 237, distance: 37.5
click at [490, 235] on span "[o] Debtor(s) has non-exempt property valued at $111,408.41 for purposes of § 1…" at bounding box center [583, 227] width 477 height 16
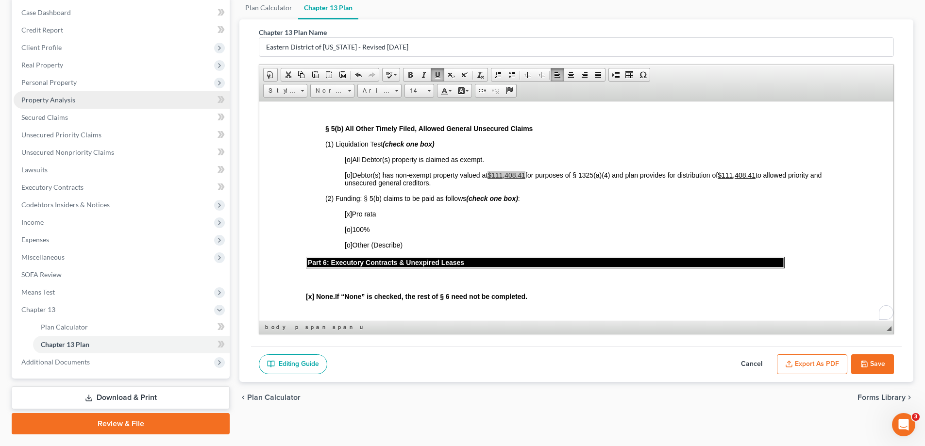
scroll to position [122, 0]
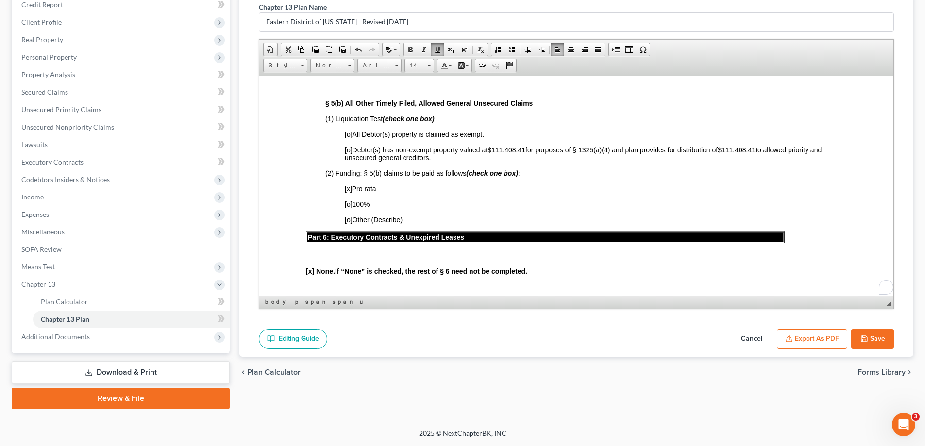
click at [373, 177] on span "(2) Funding: § 5(b) claims to be paid as follows (check one box) :" at bounding box center [422, 173] width 195 height 8
drag, startPoint x: 493, startPoint y: 162, endPoint x: 508, endPoint y: 159, distance: 15.3
click at [508, 153] on u "$111,408.41" at bounding box center [507, 150] width 38 height 8
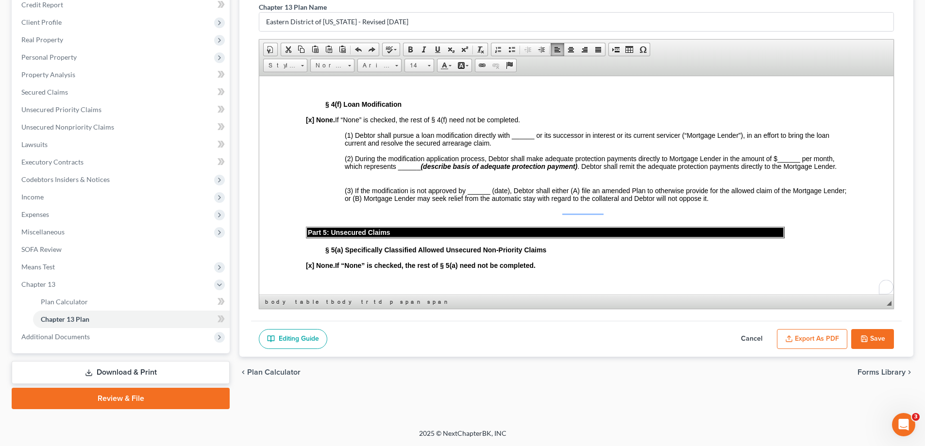
scroll to position [1602, 0]
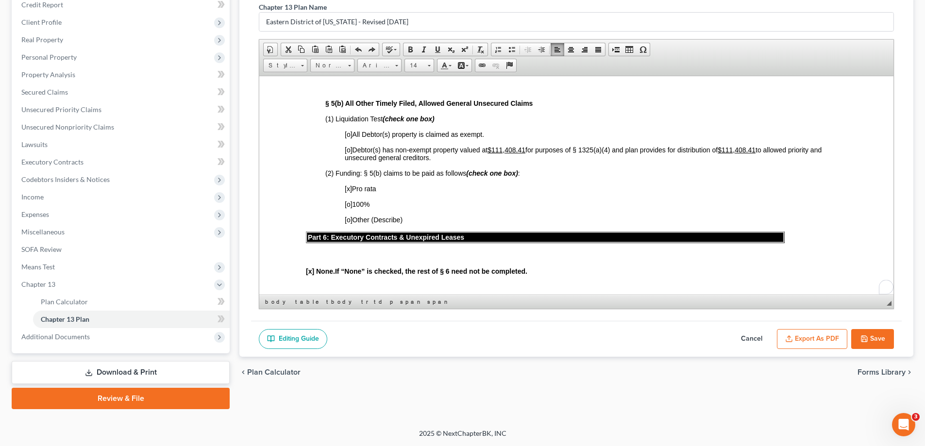
drag, startPoint x: 493, startPoint y: 162, endPoint x: 528, endPoint y: 162, distance: 35.0
click at [528, 161] on span "[o] Debtor(s) has non-exempt property valued at $111,408.41 for purposes of § 1…" at bounding box center [583, 154] width 477 height 16
click at [883, 340] on button "Save" at bounding box center [872, 339] width 43 height 20
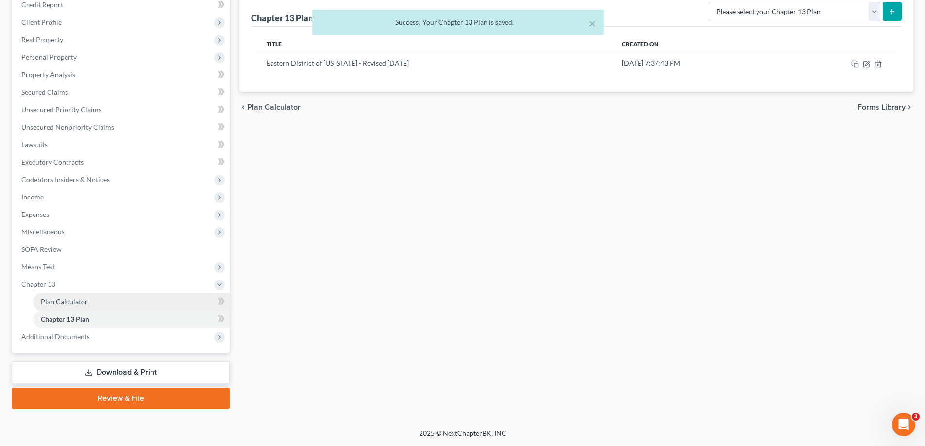
click at [109, 303] on link "Plan Calculator" at bounding box center [131, 301] width 197 height 17
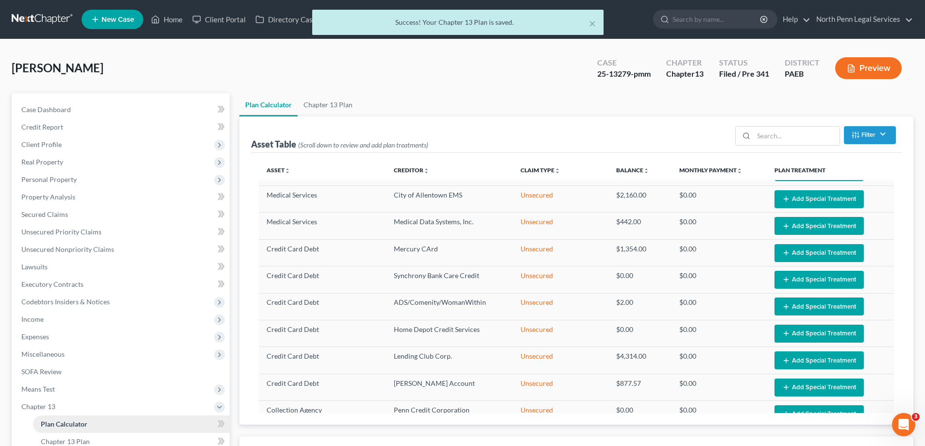
select select "35"
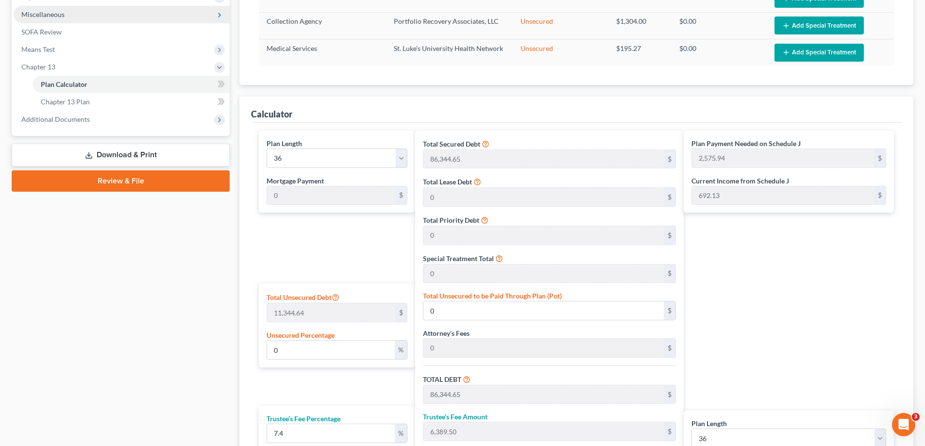
scroll to position [243, 0]
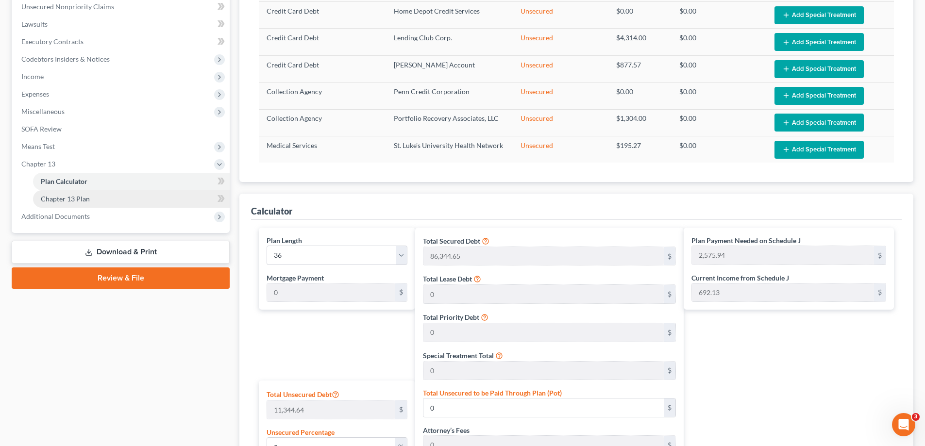
click at [101, 197] on link "Chapter 13 Plan" at bounding box center [131, 198] width 197 height 17
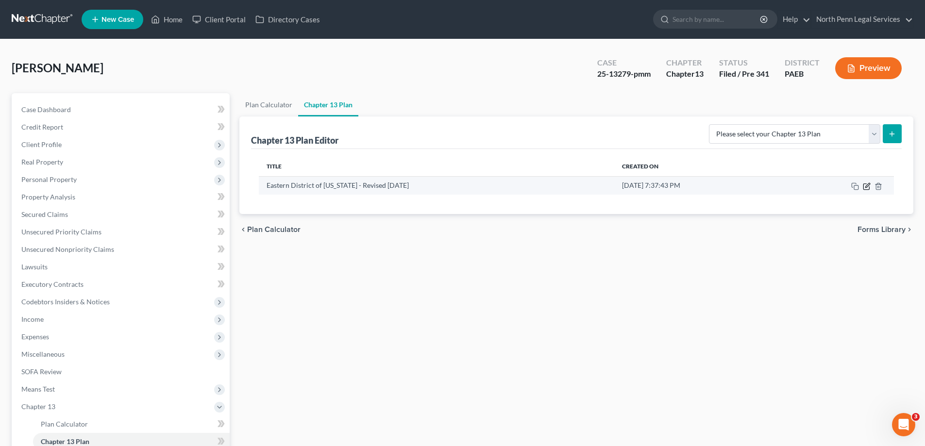
click at [867, 186] on icon "button" at bounding box center [867, 187] width 8 height 8
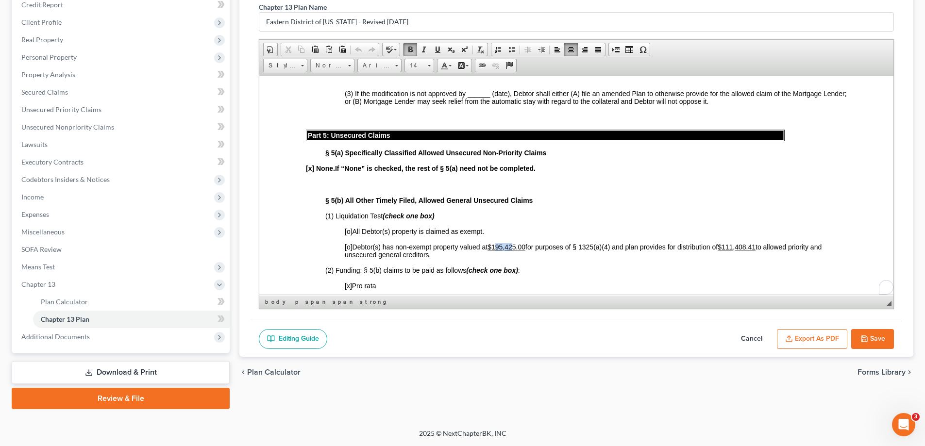
scroll to position [1505, 0]
drag, startPoint x: 499, startPoint y: 260, endPoint x: 527, endPoint y: 257, distance: 28.8
click at [525, 251] on u "$195,425.00" at bounding box center [507, 247] width 38 height 8
drag, startPoint x: 730, startPoint y: 258, endPoint x: 760, endPoint y: 263, distance: 31.0
click at [756, 251] on u "$111,408.41" at bounding box center [737, 247] width 38 height 8
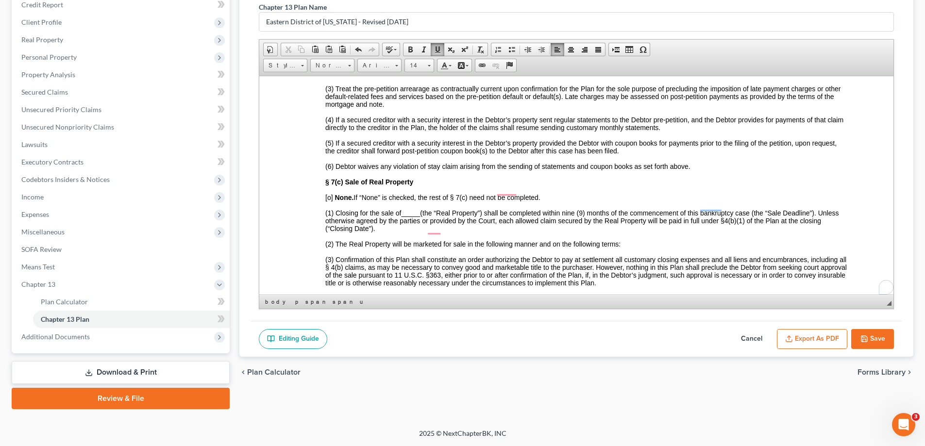
scroll to position [2039, 0]
click at [328, 201] on span "[o]" at bounding box center [329, 197] width 8 height 8
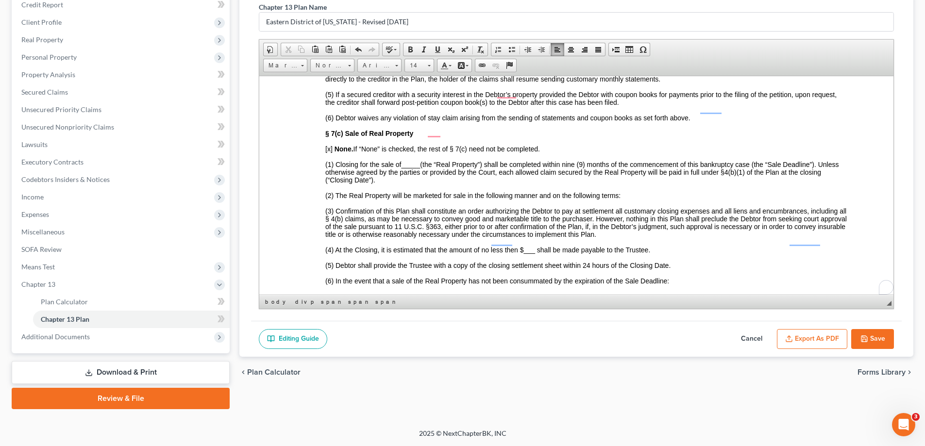
click at [404, 168] on span "_____" at bounding box center [410, 164] width 19 height 8
click at [477, 178] on span "(1) Closing for the sale of [STREET_ADDRESS][US_STATE], (the “Real Property”) s…" at bounding box center [583, 171] width 516 height 23
click at [637, 199] on p "(2) The Real Property will be marketed for sale in the following manner and on …" at bounding box center [585, 195] width 521 height 8
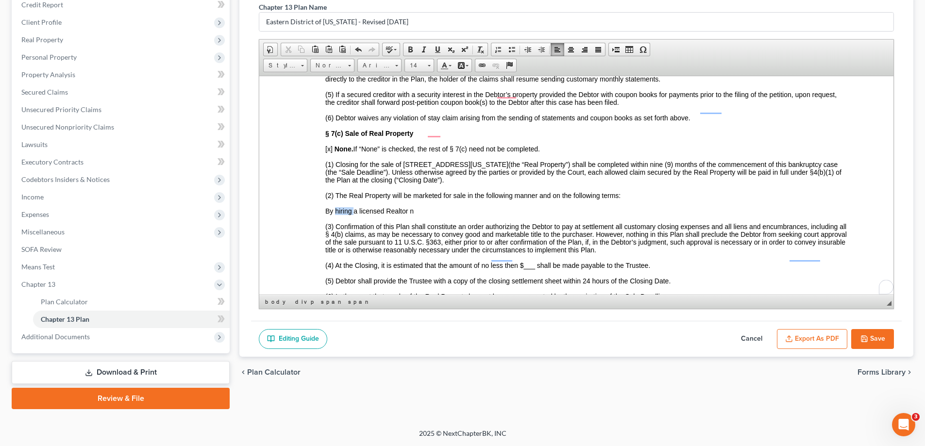
drag, startPoint x: 339, startPoint y: 224, endPoint x: 353, endPoint y: 225, distance: 14.6
click at [353, 215] on span "By hiring a licensed Realtor n" at bounding box center [369, 211] width 88 height 8
click at [529, 215] on p "By entering ito a listing agreement with a licensed Realtor n" at bounding box center [585, 211] width 521 height 8
click at [363, 215] on span "By entering ito a listing agreement with a licensed Realtor no late rthan [DATE…" at bounding box center [460, 211] width 271 height 8
click at [600, 215] on span "By entering into a listing agreement with a licensed Realtor no late rthan [DAT…" at bounding box center [462, 211] width 275 height 8
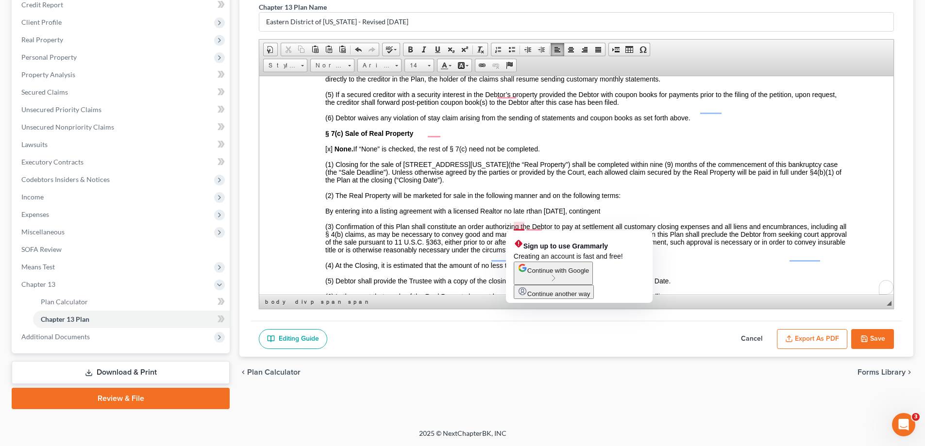
click at [526, 215] on span "By entering into a listing agreement with a licensed Realtor no late rthan [DAT…" at bounding box center [462, 211] width 275 height 8
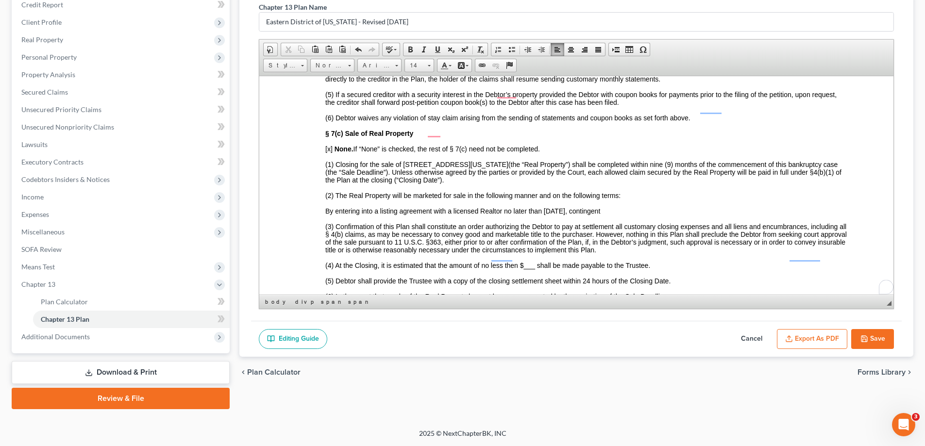
click at [600, 215] on span "By entering into a listing agreement with a licensed Realtor no late r than [DA…" at bounding box center [462, 211] width 275 height 8
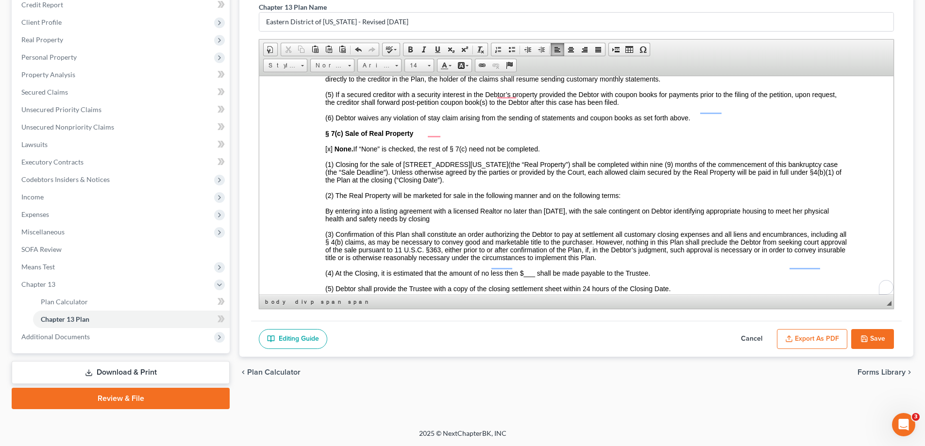
click at [601, 222] on span "By entering into a listing agreement with a licensed Realtor no late r than [DA…" at bounding box center [577, 215] width 504 height 16
click at [717, 222] on span "By entering into a listing agreement with a licensed Realtor no late r than [DA…" at bounding box center [577, 215] width 504 height 16
click at [564, 222] on span "By entering into a listing agreement with a licensed Realtor no late r than [DA…" at bounding box center [577, 215] width 504 height 16
click at [568, 222] on span "By entering into a listing agreement with a licensed Realtor no late r than [DA…" at bounding box center [577, 215] width 504 height 16
click at [567, 222] on span "By entering into a listing agreement with a licensed Realtor no late r than [DA…" at bounding box center [577, 215] width 504 height 16
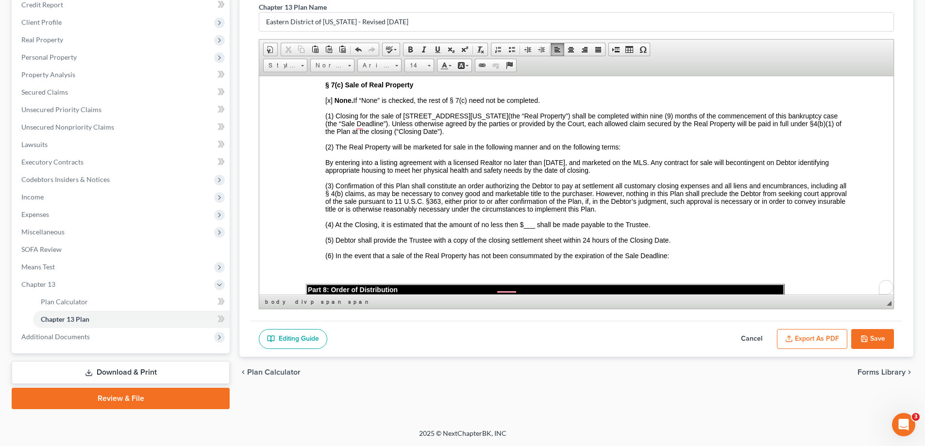
scroll to position [2136, 0]
click at [513, 228] on span "(4) At the Closing, it is estimated that the amount of no less then $___ shall …" at bounding box center [487, 224] width 325 height 8
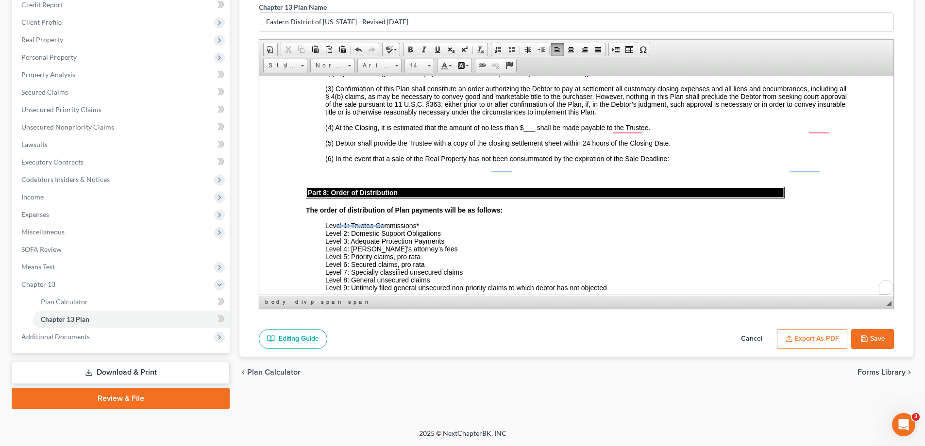
scroll to position [2234, 0]
click at [524, 131] on span "(4) At the Closing, it is estimated that the amount of no less tha n $___ shall…" at bounding box center [487, 127] width 325 height 8
drag, startPoint x: 524, startPoint y: 143, endPoint x: 534, endPoint y: 142, distance: 9.7
click at [534, 131] on span "(4) At the Closing, it is estimated that the amount of no less tha n $___ shall…" at bounding box center [487, 127] width 325 height 8
click at [678, 162] on p "(6) In the event that a sale of the Real Property has not been consummated by t…" at bounding box center [585, 158] width 521 height 8
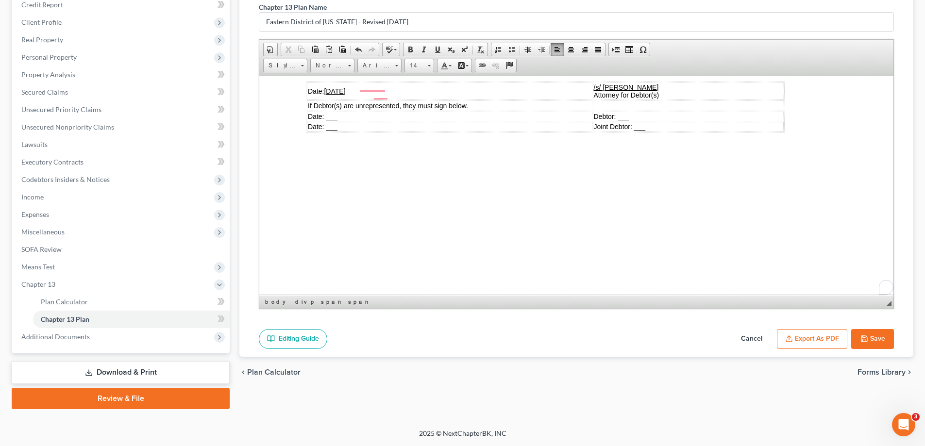
scroll to position [2663, 0]
click at [873, 336] on button "Save" at bounding box center [872, 339] width 43 height 20
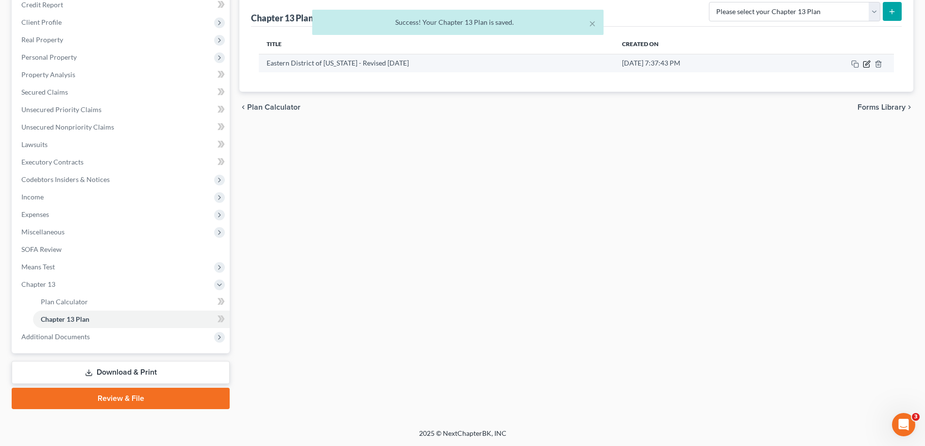
click at [865, 67] on icon "button" at bounding box center [867, 64] width 8 height 8
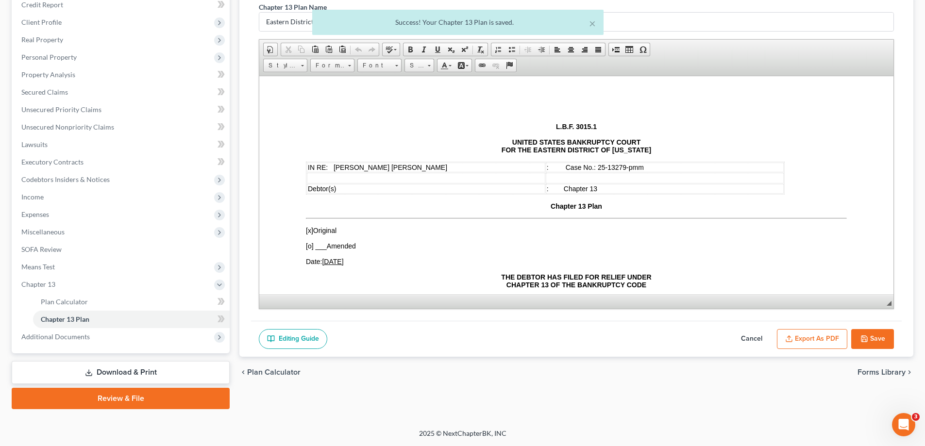
scroll to position [0, 0]
click at [794, 343] on button "Export as PDF" at bounding box center [812, 339] width 70 height 20
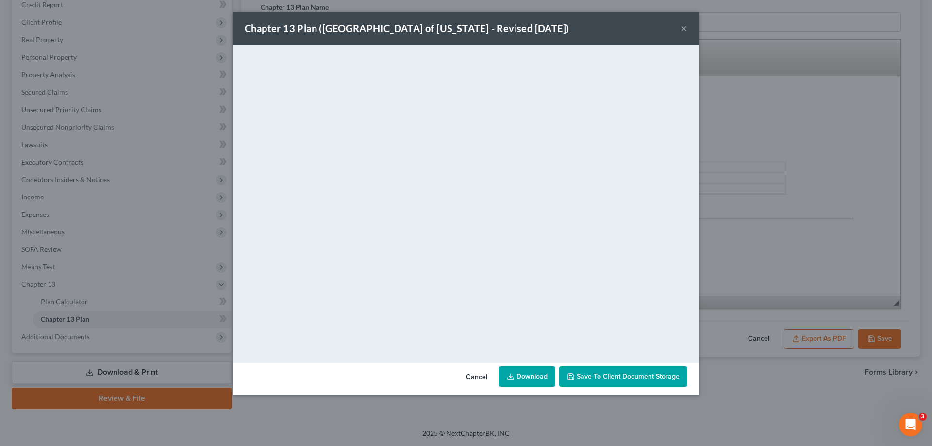
click at [532, 375] on link "Download" at bounding box center [527, 377] width 56 height 20
click at [598, 381] on button "Save to Client Document Storage" at bounding box center [623, 377] width 128 height 20
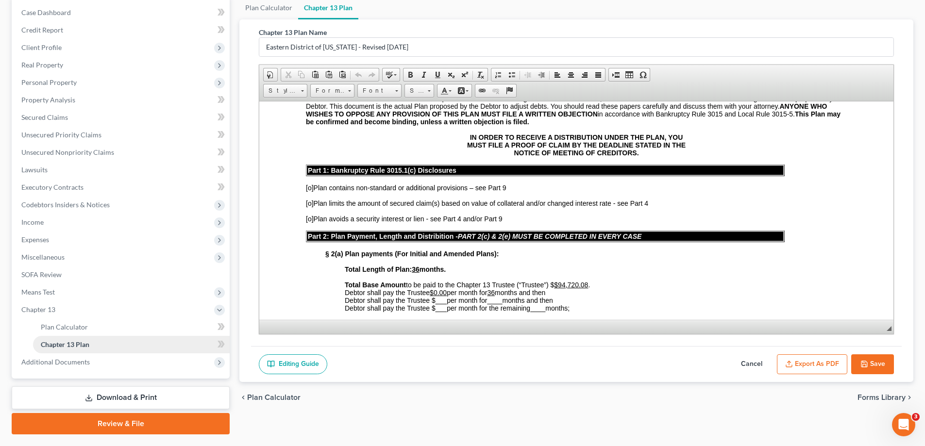
scroll to position [122, 0]
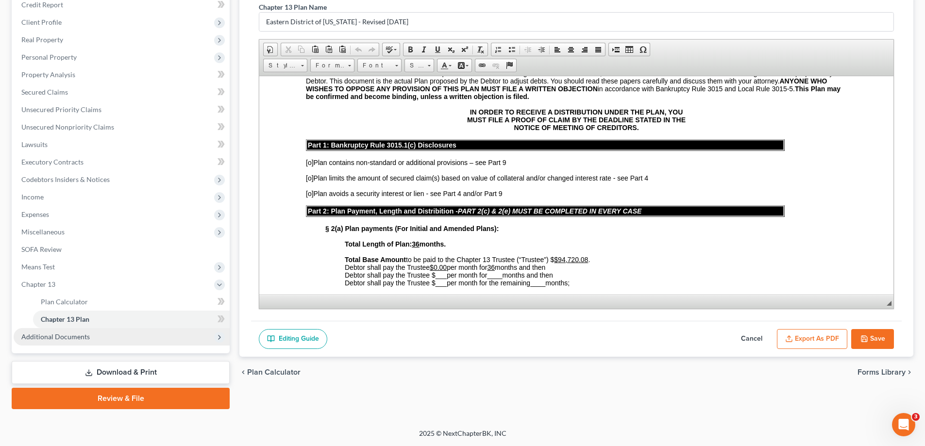
click at [96, 340] on span "Additional Documents" at bounding box center [122, 336] width 216 height 17
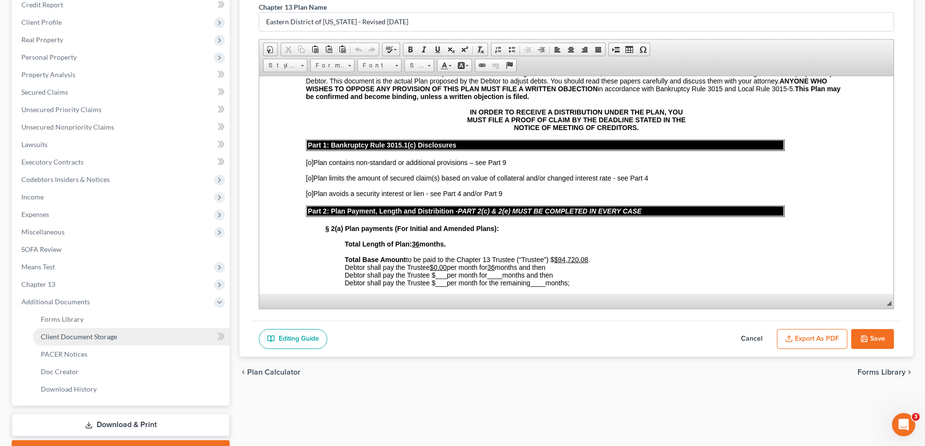
scroll to position [171, 0]
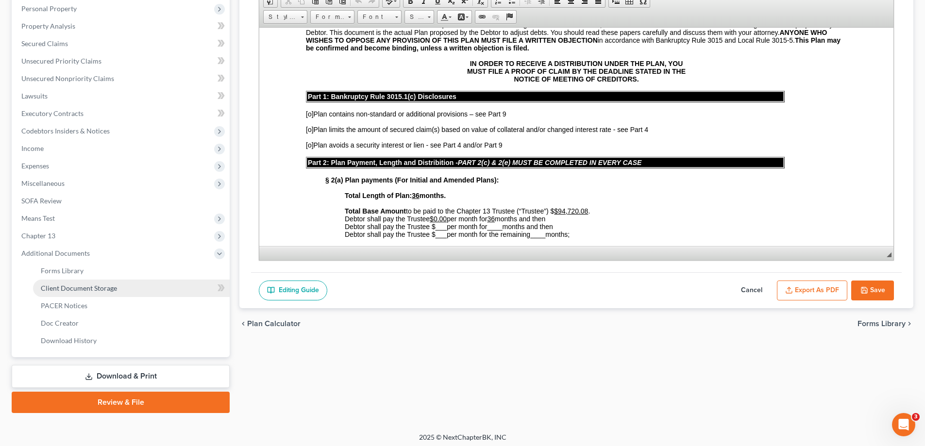
click at [145, 290] on link "Client Document Storage" at bounding box center [131, 288] width 197 height 17
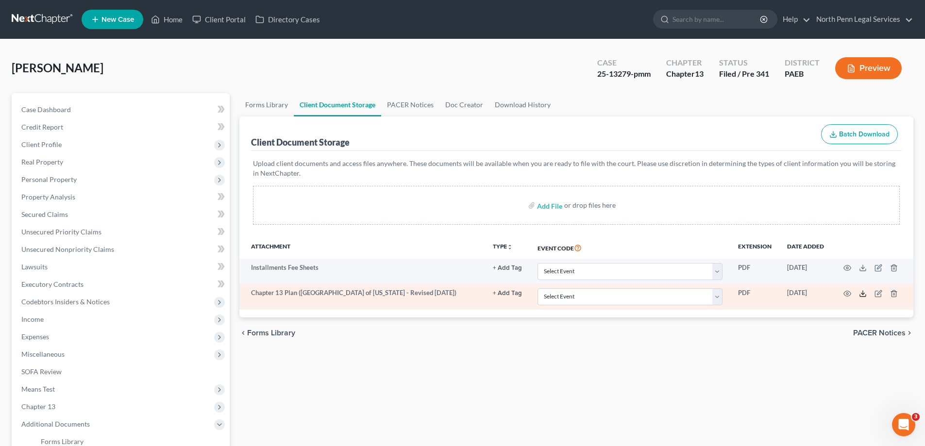
click at [862, 297] on icon at bounding box center [863, 296] width 6 height 2
click at [877, 294] on icon "button" at bounding box center [879, 292] width 4 height 4
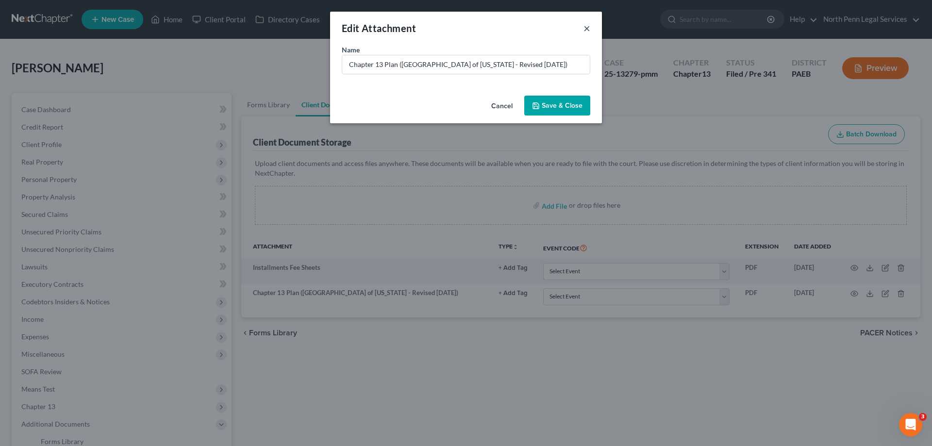
click at [590, 28] on button "×" at bounding box center [587, 28] width 7 height 12
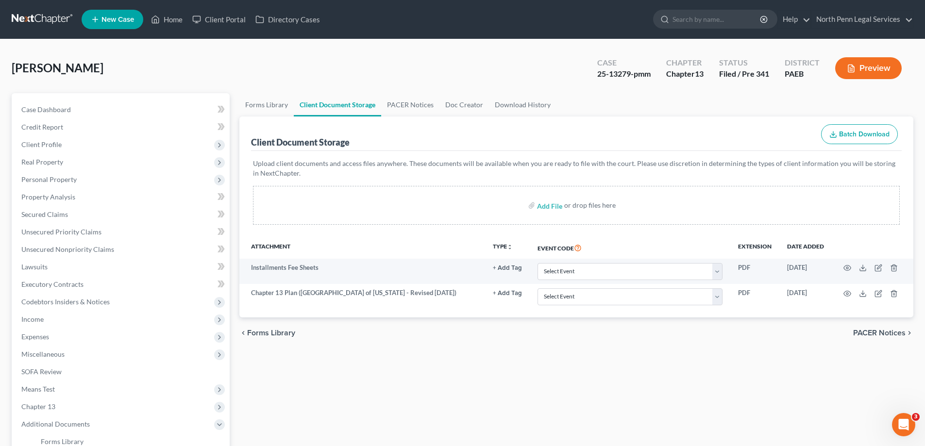
scroll to position [97, 0]
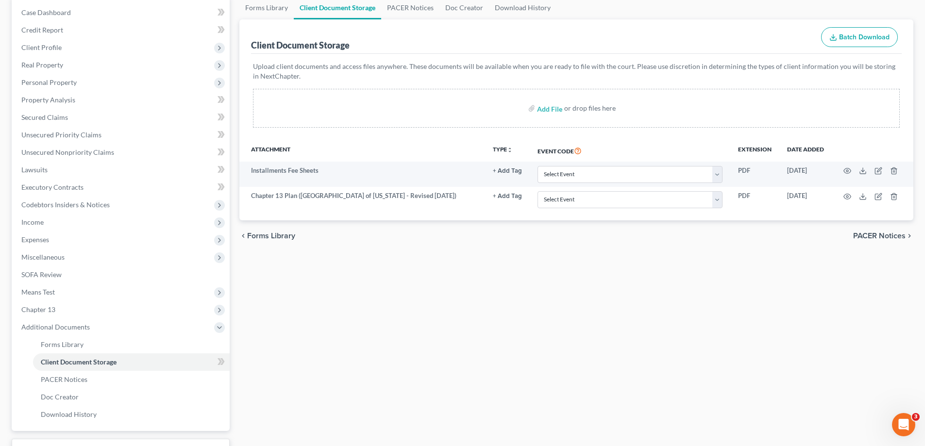
click at [274, 236] on span "Forms Library" at bounding box center [271, 236] width 48 height 8
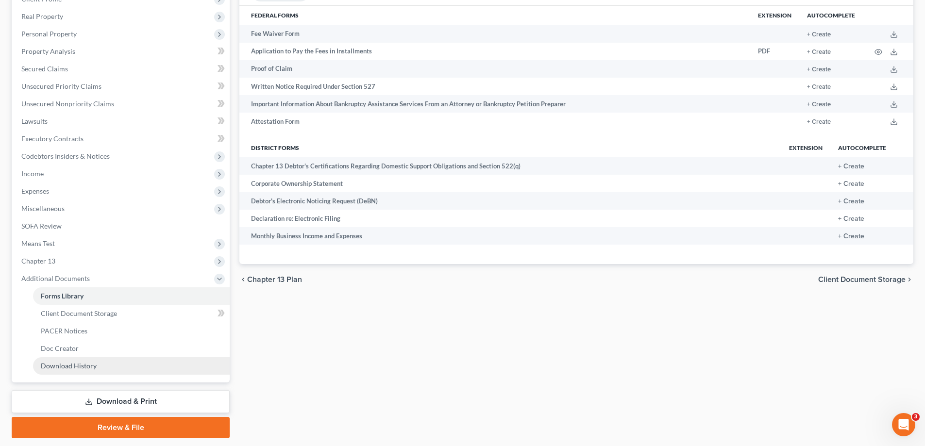
scroll to position [175, 0]
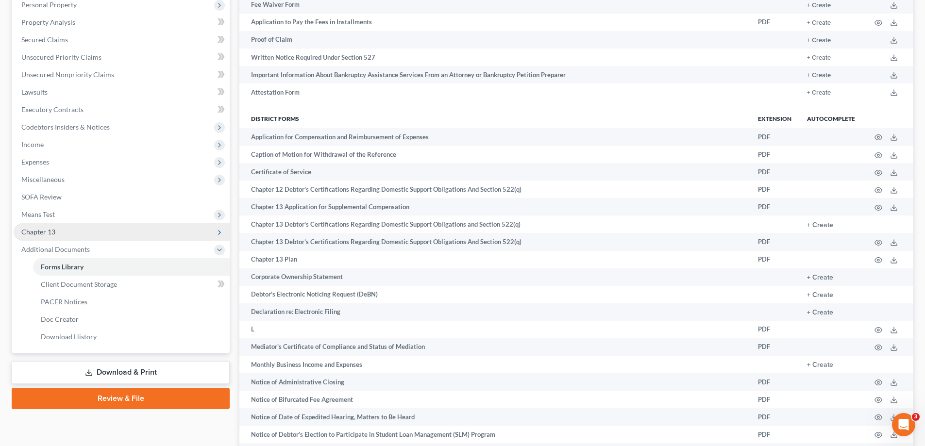
click at [71, 237] on span "Chapter 13" at bounding box center [122, 231] width 216 height 17
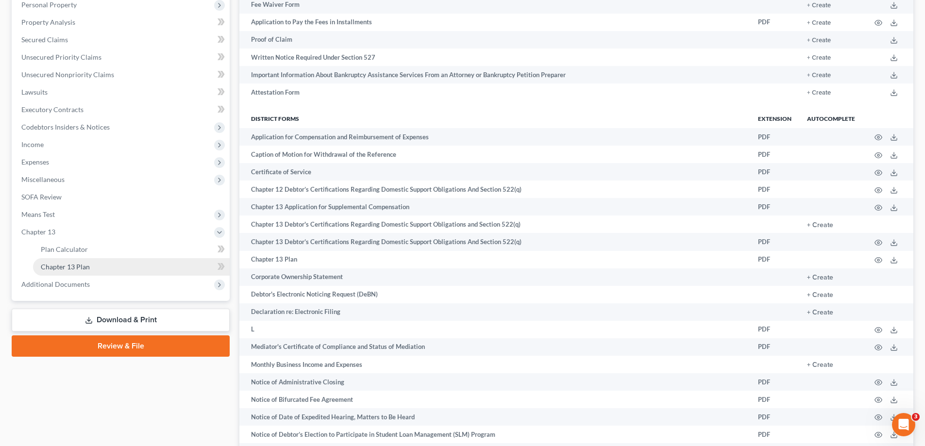
click at [102, 271] on link "Chapter 13 Plan" at bounding box center [131, 266] width 197 height 17
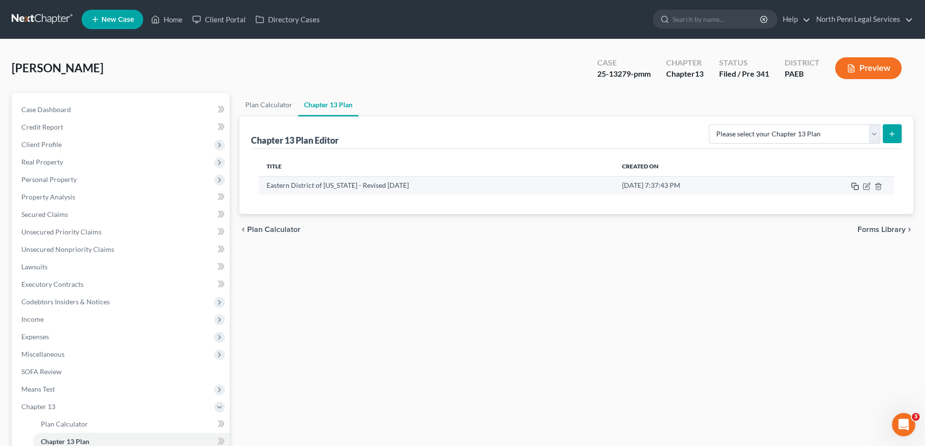
click at [856, 187] on icon "button" at bounding box center [855, 187] width 8 height 8
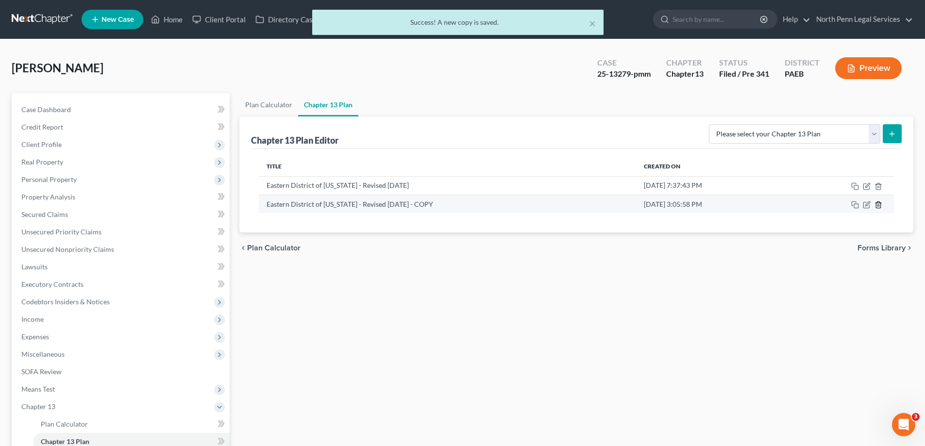
click at [880, 205] on icon "button" at bounding box center [879, 205] width 8 height 8
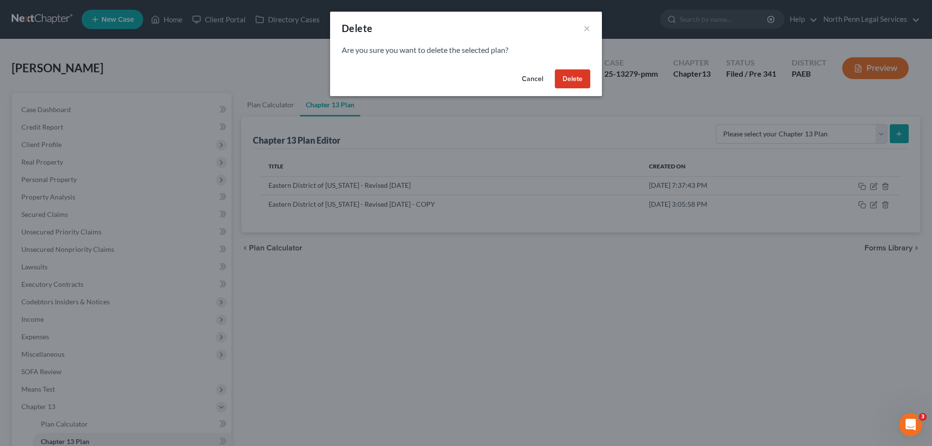
click at [585, 84] on button "Delete" at bounding box center [572, 78] width 35 height 19
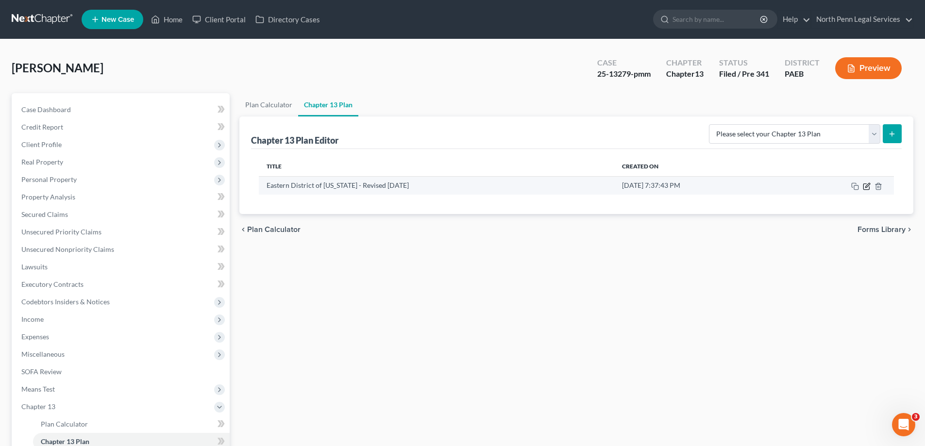
click at [866, 185] on icon "button" at bounding box center [867, 185] width 4 height 4
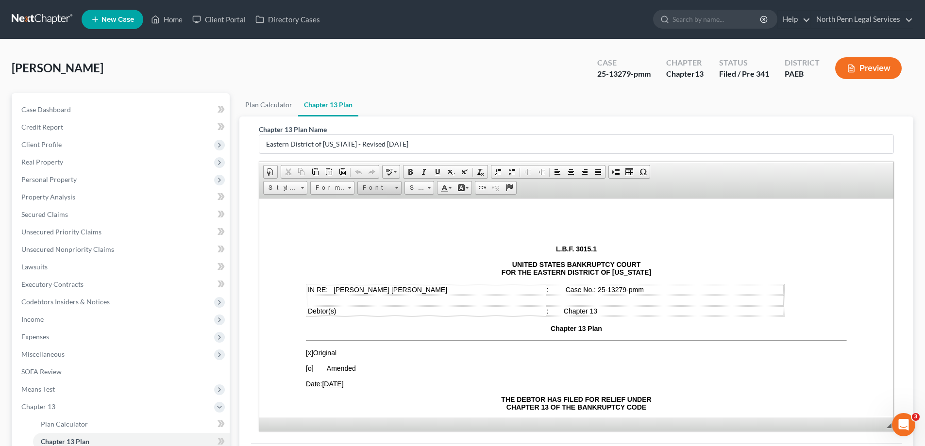
click at [372, 189] on span "Font" at bounding box center [375, 188] width 34 height 13
click at [467, 274] on p "UNITED STATES BANKRUPTCY COURT FOR THE EASTERN DISTRICT OF [US_STATE]" at bounding box center [576, 268] width 541 height 16
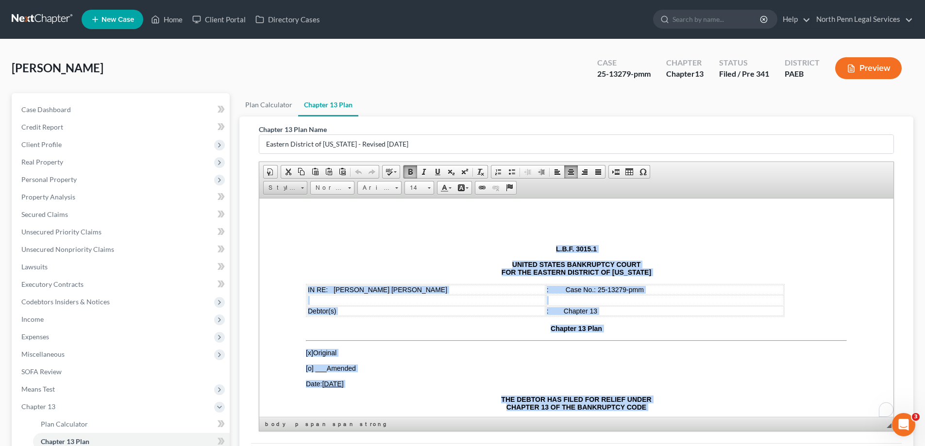
click at [300, 188] on link "Styles" at bounding box center [285, 188] width 44 height 14
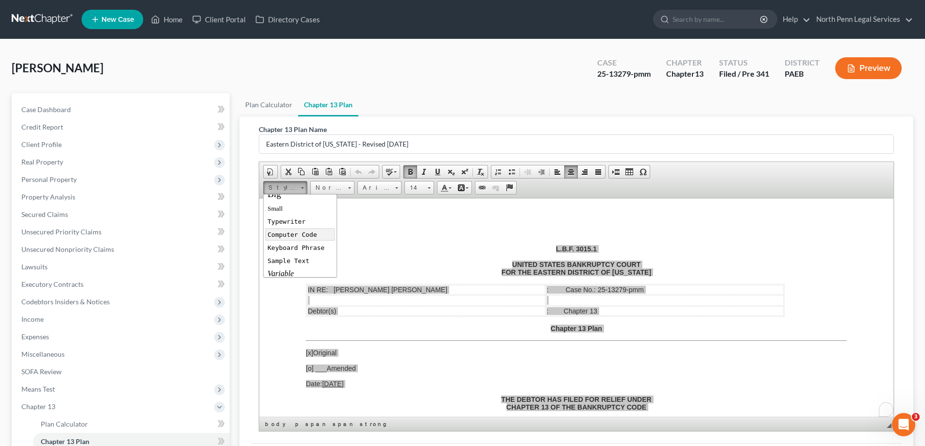
scroll to position [49, 0]
click at [288, 246] on link "Big" at bounding box center [300, 242] width 70 height 15
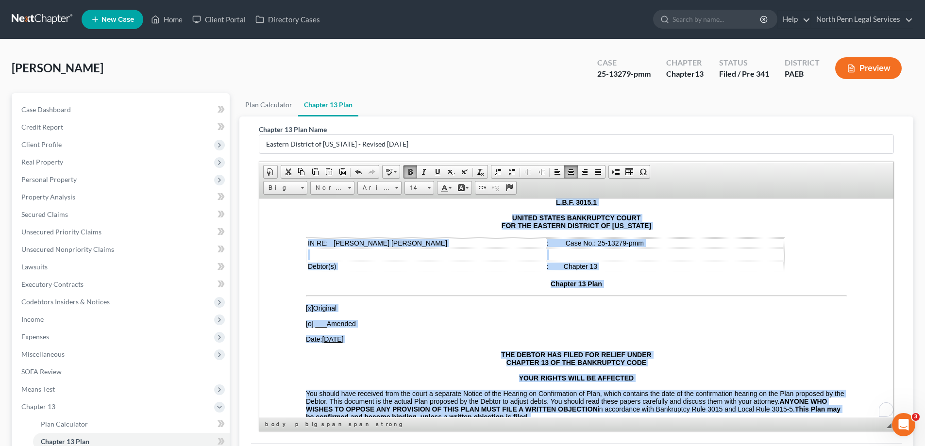
scroll to position [47, 0]
click at [347, 187] on link "Normal" at bounding box center [332, 188] width 44 height 14
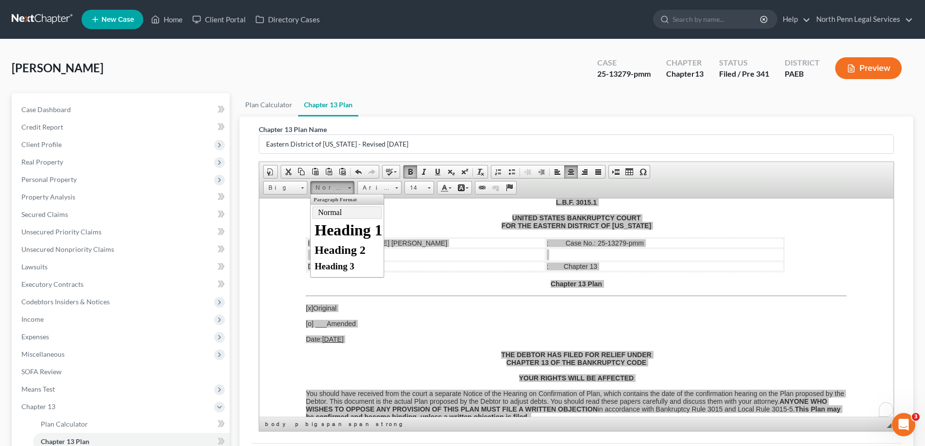
click at [346, 215] on p "Normal" at bounding box center [347, 212] width 58 height 9
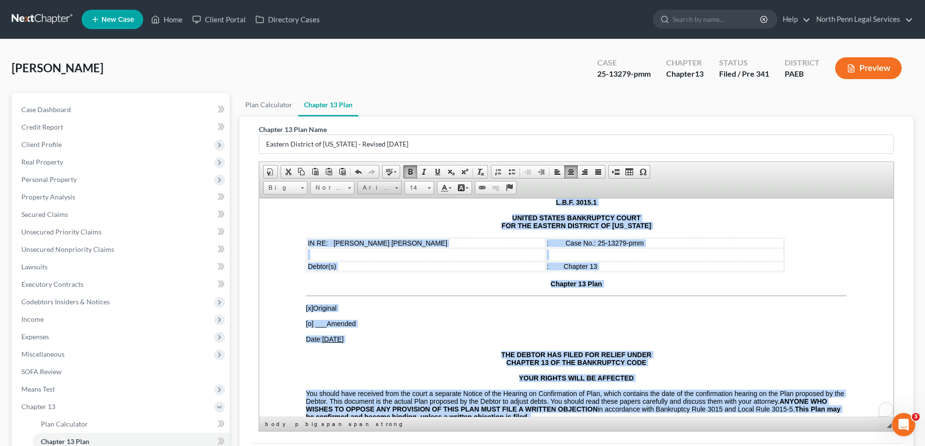
click at [394, 188] on link "Arial" at bounding box center [379, 188] width 44 height 14
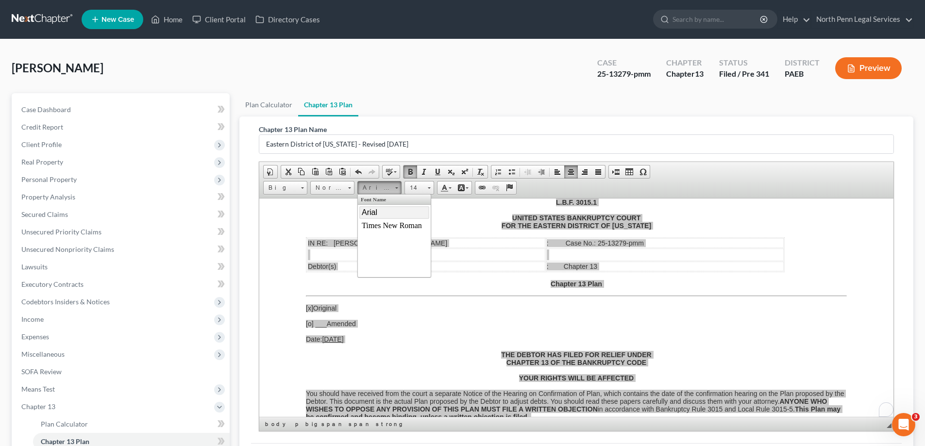
click at [385, 213] on link "Arial" at bounding box center [394, 212] width 70 height 13
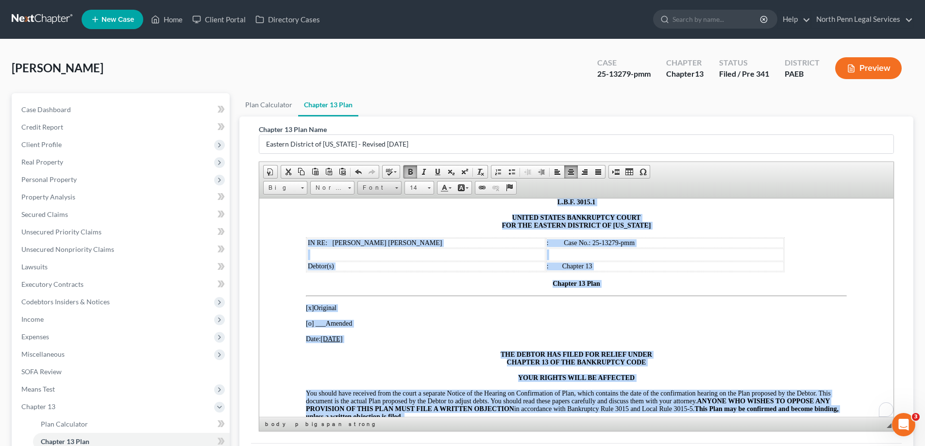
click at [396, 188] on span at bounding box center [396, 187] width 3 height 1
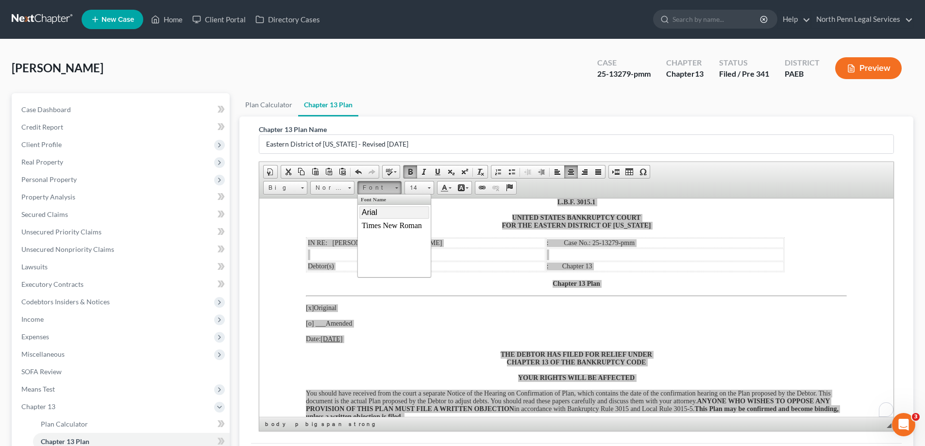
click at [381, 209] on link "Arial" at bounding box center [394, 212] width 70 height 13
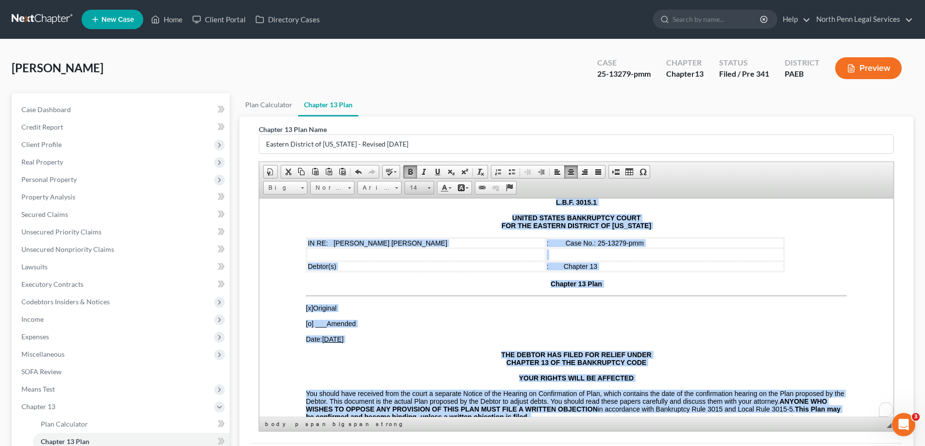
click at [430, 184] on span at bounding box center [429, 186] width 2 height 9
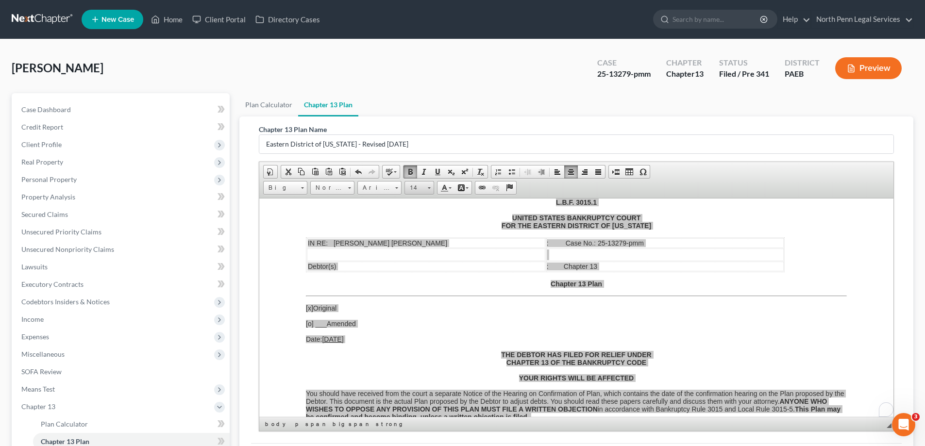
scroll to position [7, 0]
click at [416, 272] on link "14" at bounding box center [433, 271] width 55 height 13
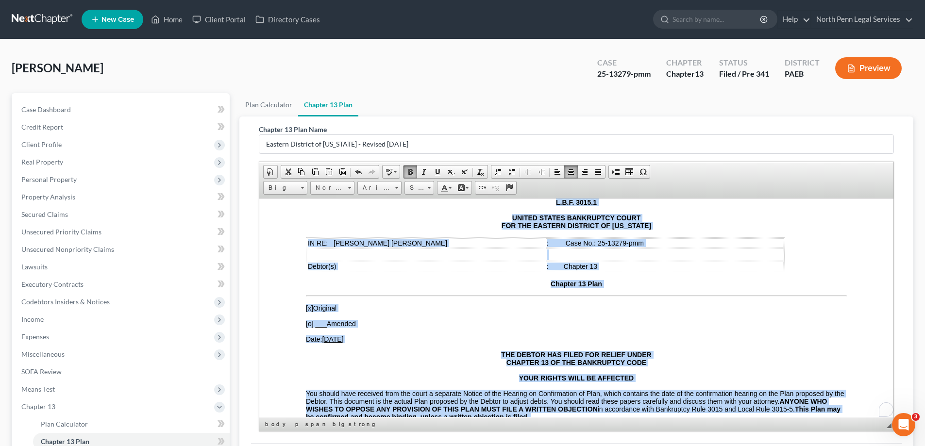
scroll to position [0, 0]
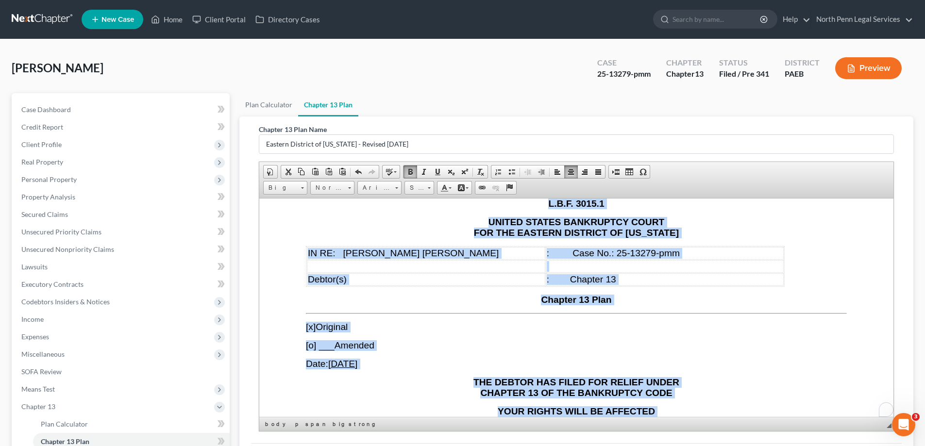
click at [425, 345] on p "[o] ___ Amended" at bounding box center [576, 345] width 541 height 11
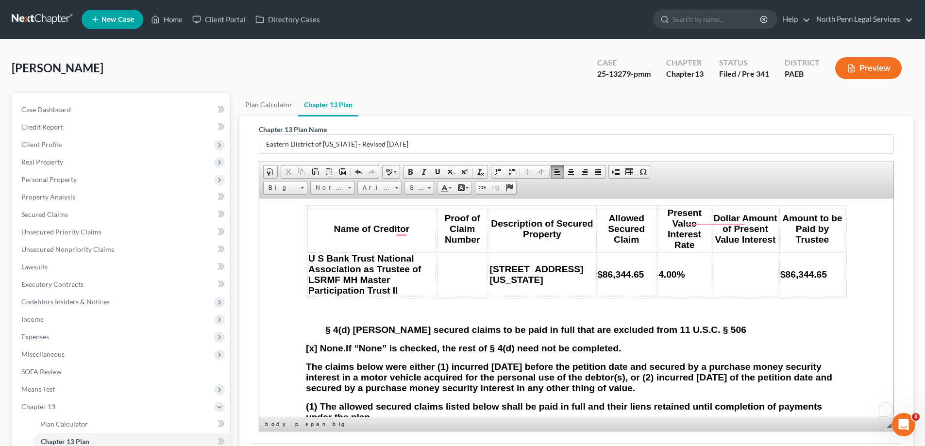
scroll to position [1649, 0]
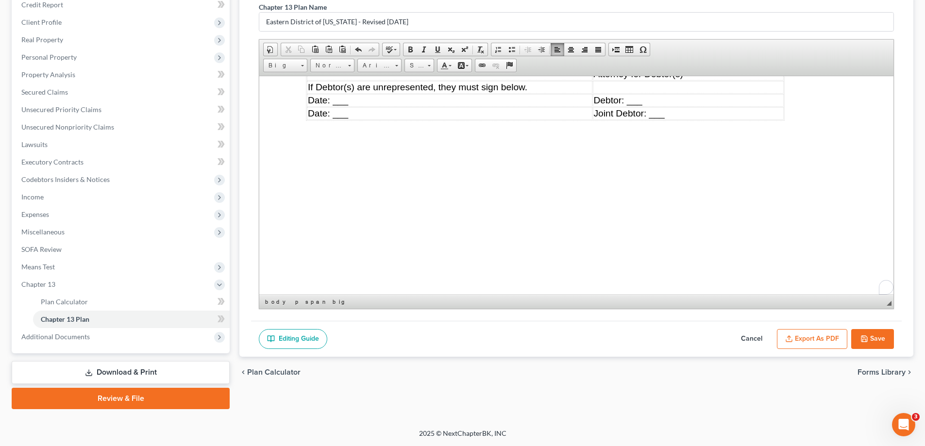
click at [816, 335] on button "Export as PDF" at bounding box center [812, 339] width 70 height 20
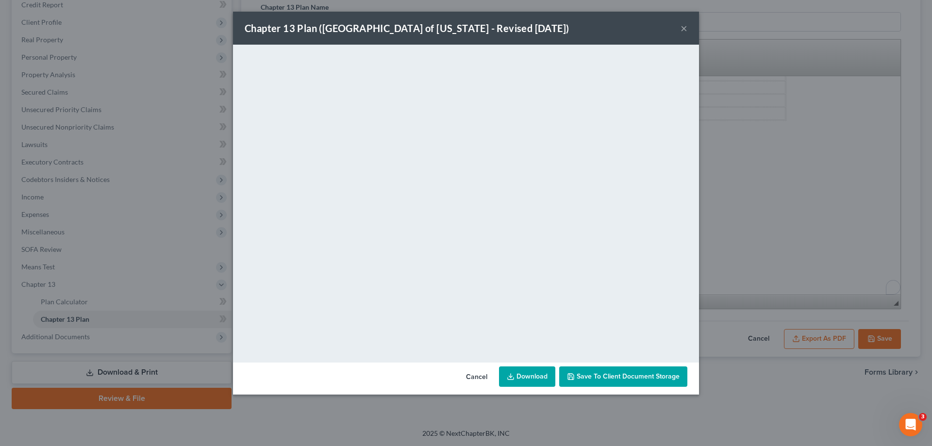
click at [521, 381] on link "Download" at bounding box center [527, 377] width 56 height 20
click at [682, 29] on button "×" at bounding box center [684, 28] width 7 height 12
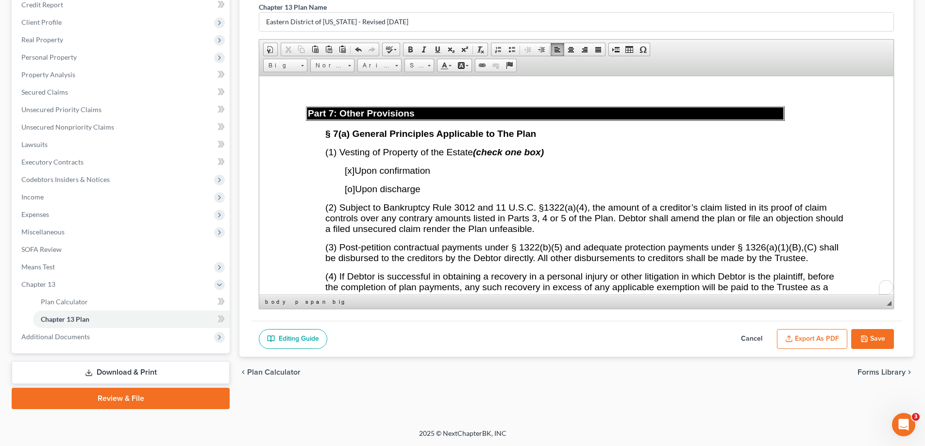
scroll to position [2132, 0]
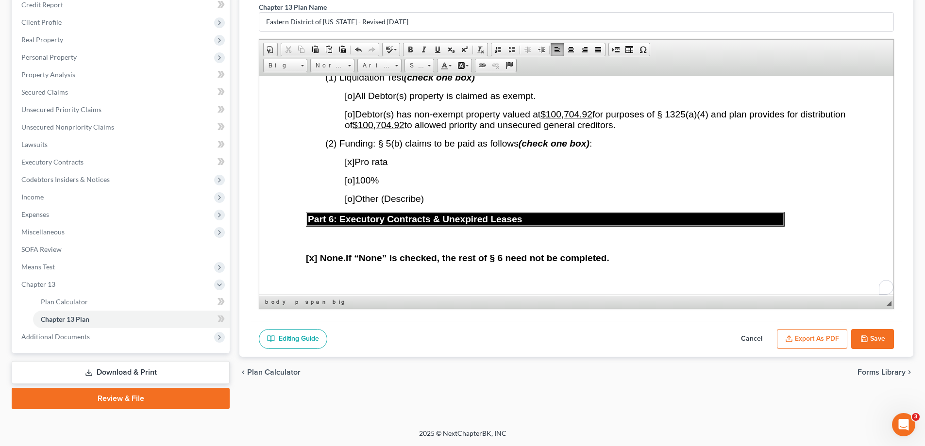
click at [351, 119] on span "[o]" at bounding box center [350, 114] width 10 height 10
click at [824, 343] on button "Export as PDF" at bounding box center [812, 339] width 70 height 20
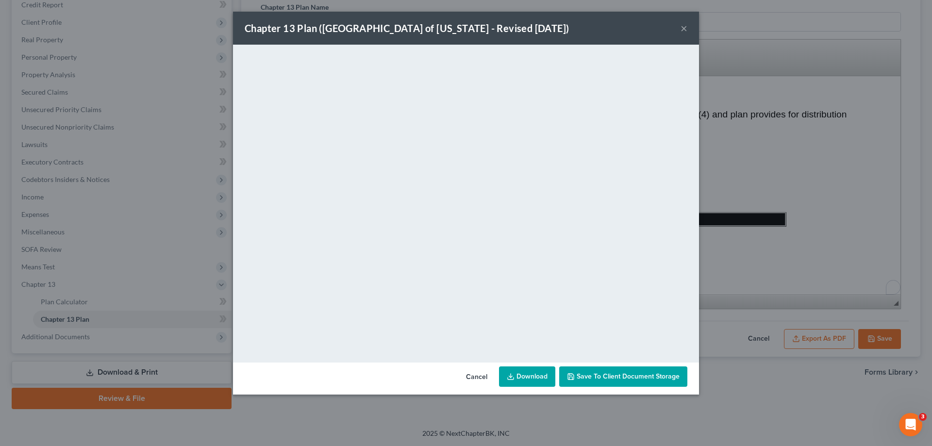
click at [538, 379] on link "Download" at bounding box center [527, 377] width 56 height 20
click at [681, 32] on button "×" at bounding box center [684, 28] width 7 height 12
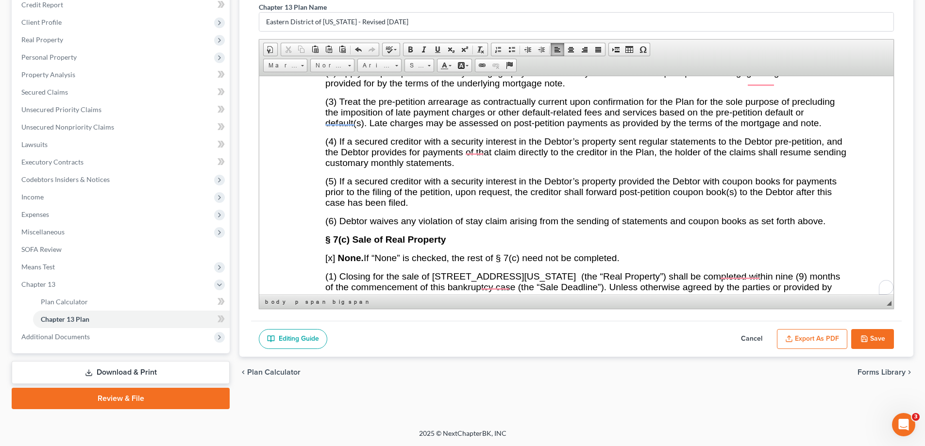
scroll to position [2714, 0]
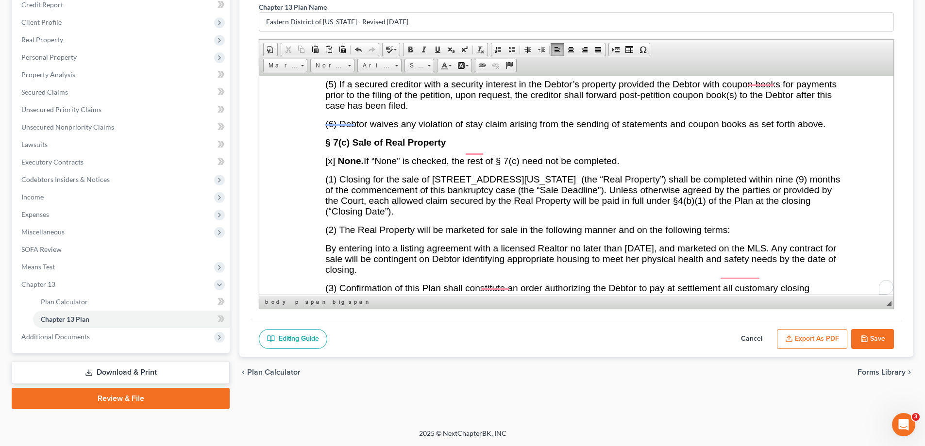
click at [332, 166] on span "[x]" at bounding box center [330, 160] width 10 height 10
click at [465, 202] on big "(1) Closing for the sale of [STREET_ADDRESS][US_STATE] (the “Real Property”) sh…" at bounding box center [582, 195] width 515 height 42
click at [812, 336] on button "Export as PDF" at bounding box center [812, 339] width 70 height 20
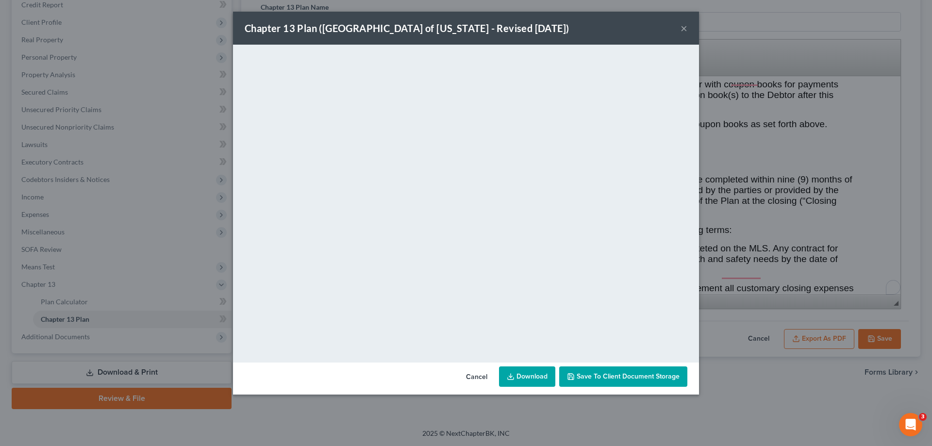
click at [522, 379] on link "Download" at bounding box center [527, 377] width 56 height 20
click at [688, 28] on div "Chapter 13 Plan ([GEOGRAPHIC_DATA] of [US_STATE] - Revised [DATE]) ×" at bounding box center [466, 28] width 466 height 33
click at [687, 27] on button "×" at bounding box center [684, 28] width 7 height 12
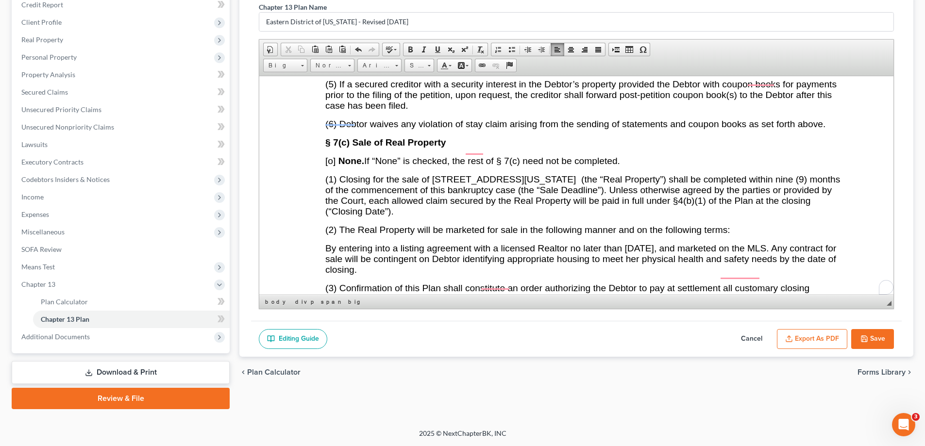
click at [664, 129] on big "(6) Debtor waives any violation of stay claim arising from the sending of state…" at bounding box center [575, 123] width 500 height 10
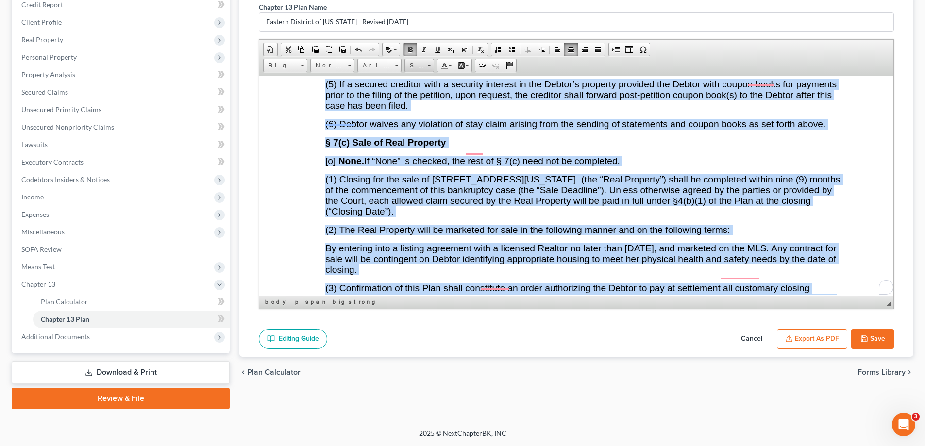
click at [424, 64] on span "Size" at bounding box center [414, 65] width 19 height 13
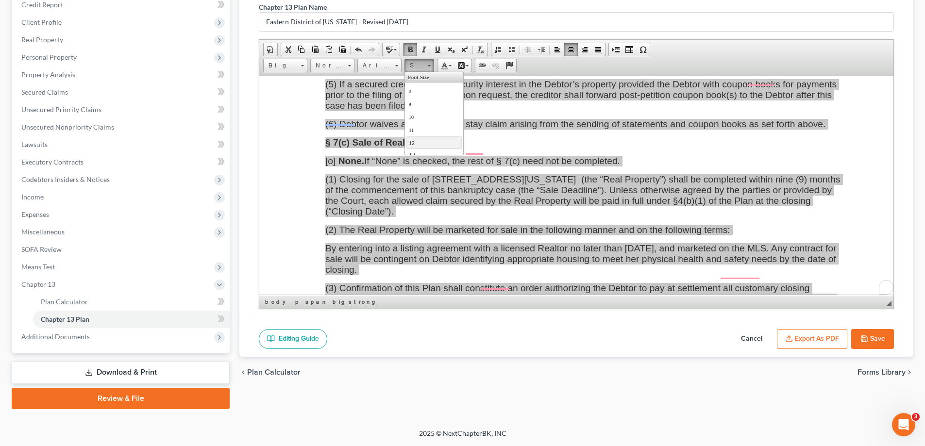
scroll to position [49, 0]
click at [419, 110] on link "14" at bounding box center [433, 107] width 55 height 13
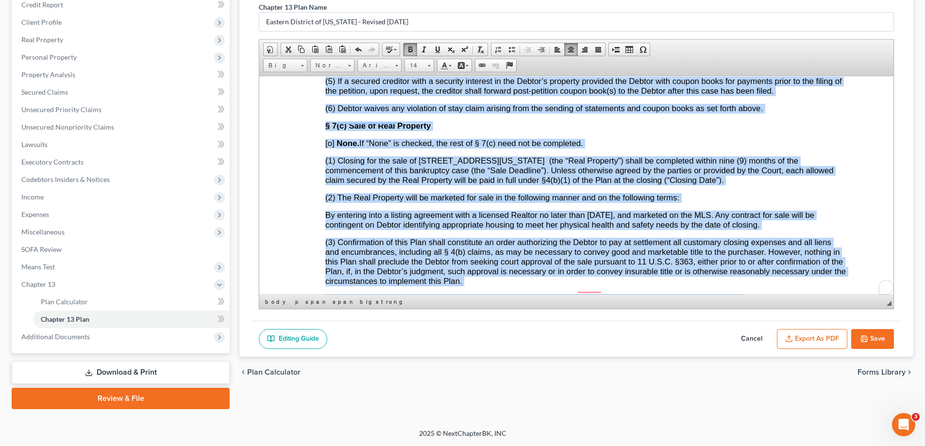
scroll to position [2475, 0]
click at [433, 113] on big "(6) Debtor waives any violation of stay claim arising from the sending of state…" at bounding box center [543, 107] width 437 height 9
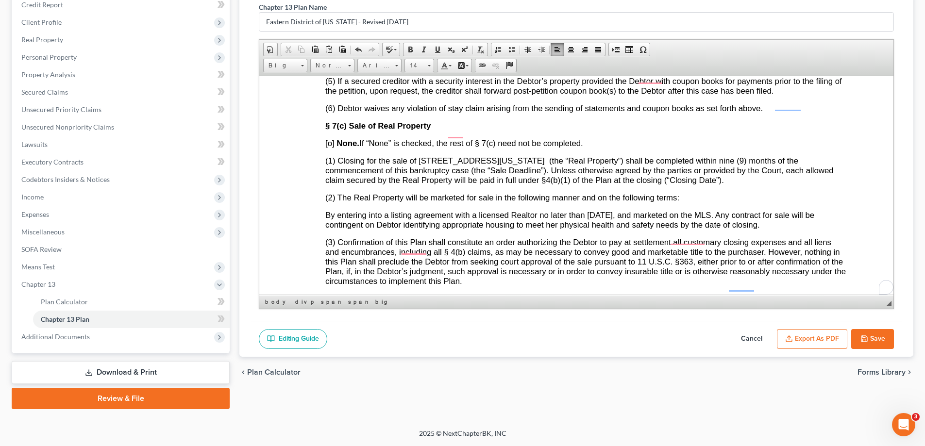
click at [807, 335] on button "Export as PDF" at bounding box center [812, 339] width 70 height 20
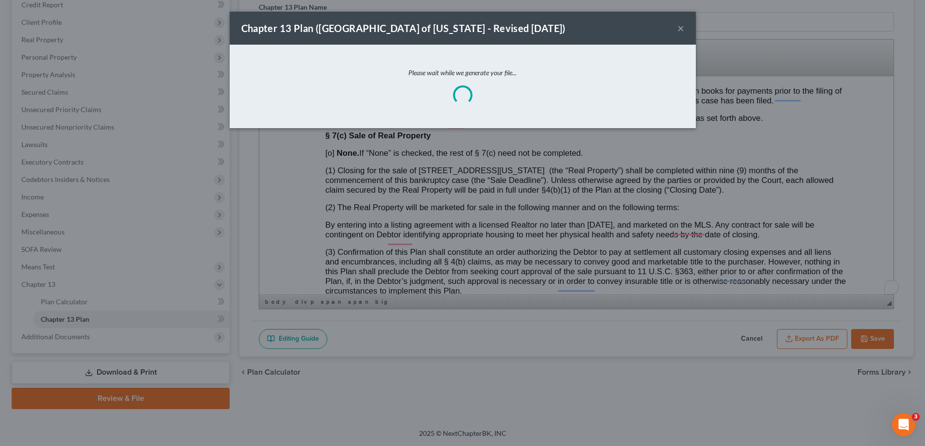
scroll to position [2465, 0]
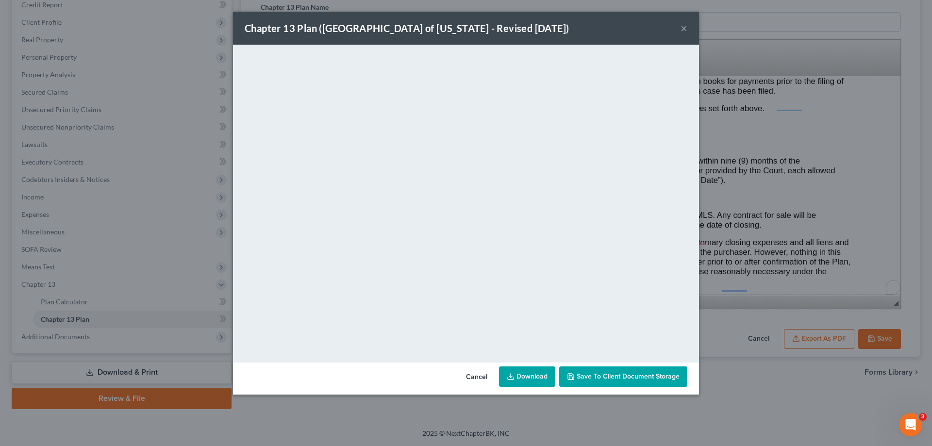
click at [651, 380] on span "Save to Client Document Storage" at bounding box center [628, 376] width 103 height 8
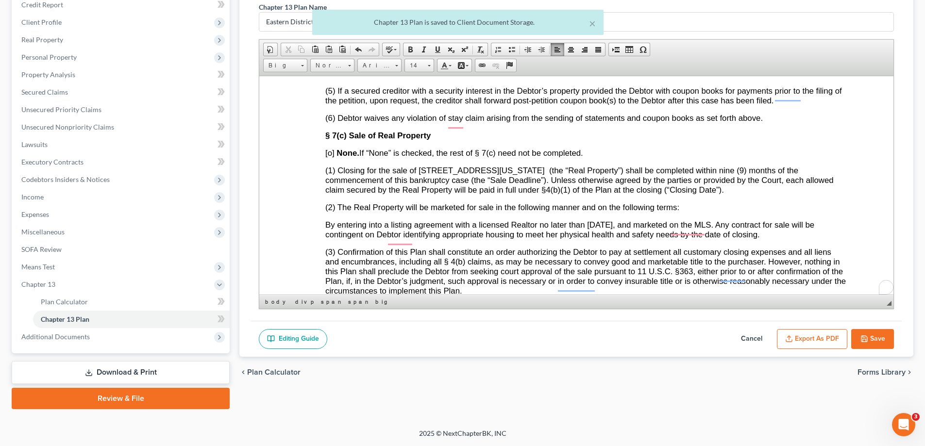
scroll to position [2475, 0]
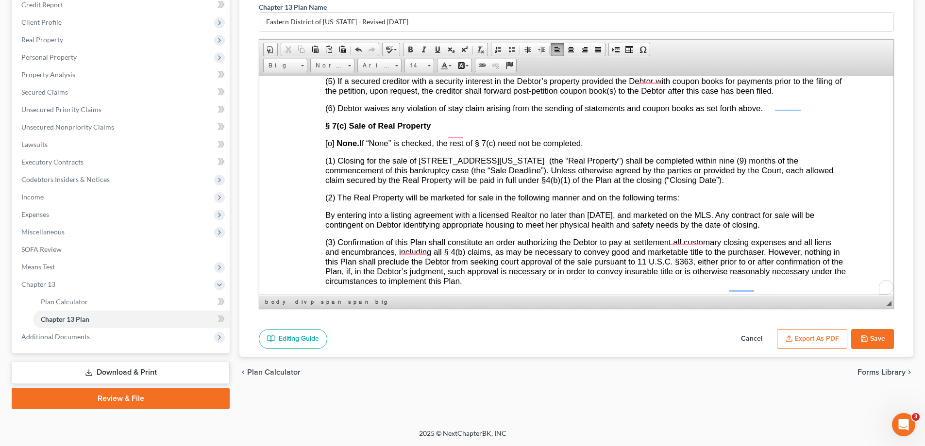
click at [902, 339] on div "Chapter 13 Plan Name Eastern District of [US_STATE] - Revised [DATE] Rich Text …" at bounding box center [576, 175] width 674 height 363
click at [876, 338] on button "Save" at bounding box center [872, 339] width 43 height 20
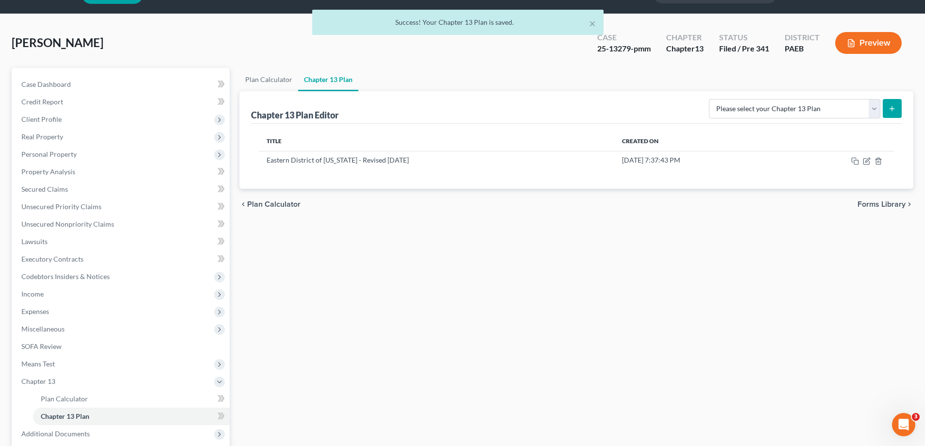
scroll to position [0, 0]
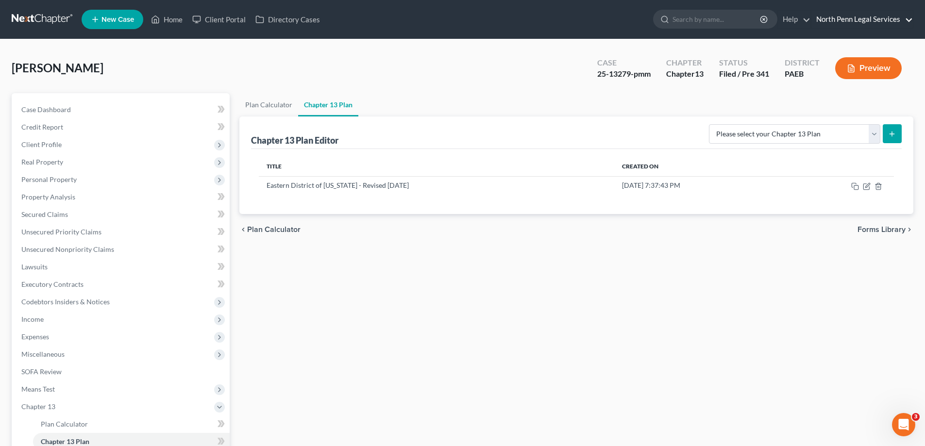
click at [897, 19] on link "North Penn Legal Services" at bounding box center [861, 19] width 101 height 17
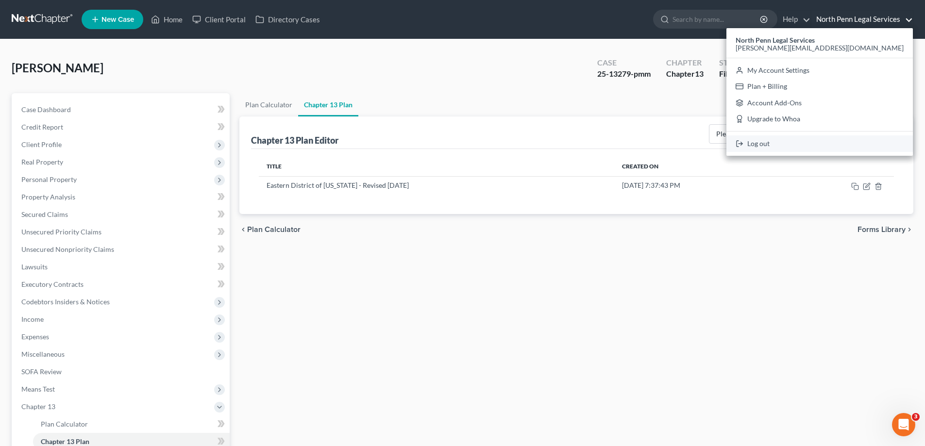
click at [865, 143] on link "Log out" at bounding box center [819, 143] width 186 height 17
